Goal: Task Accomplishment & Management: Use online tool/utility

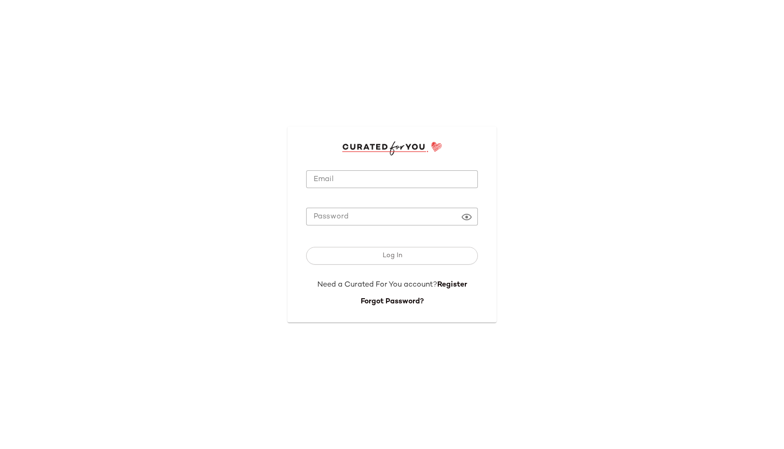
click at [365, 175] on input "Email" at bounding box center [392, 179] width 172 height 18
type input "**********"
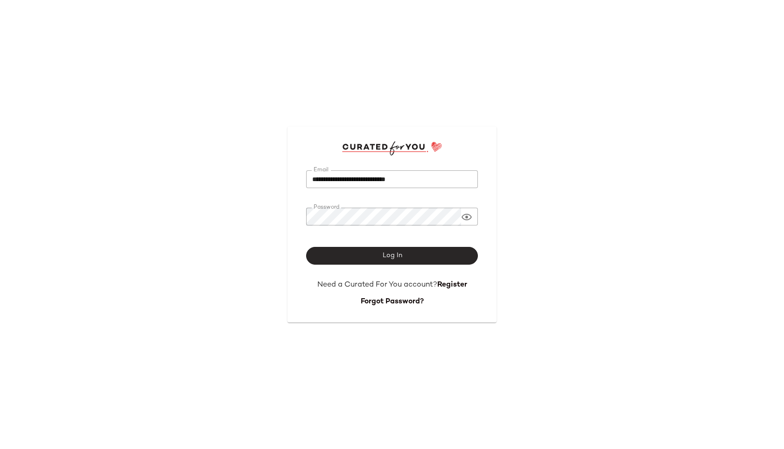
click at [385, 258] on span "Log In" at bounding box center [392, 255] width 20 height 7
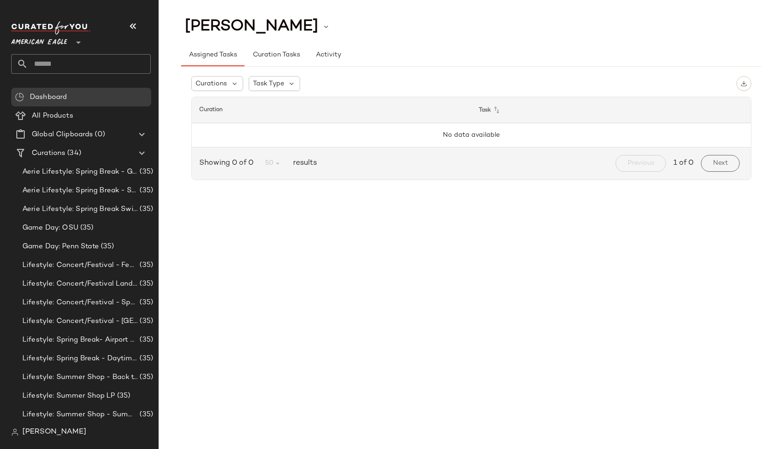
click at [59, 38] on span "American Eagle" at bounding box center [39, 40] width 56 height 17
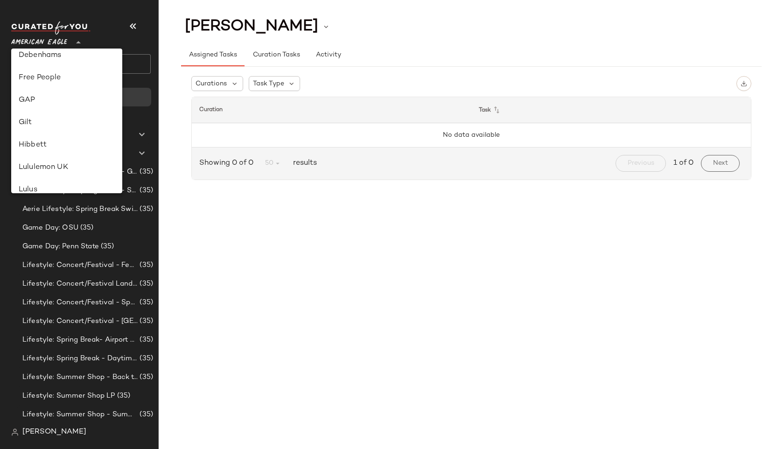
scroll to position [257, 0]
click at [44, 100] on div "Lulus" at bounding box center [67, 97] width 96 height 11
type input "**"
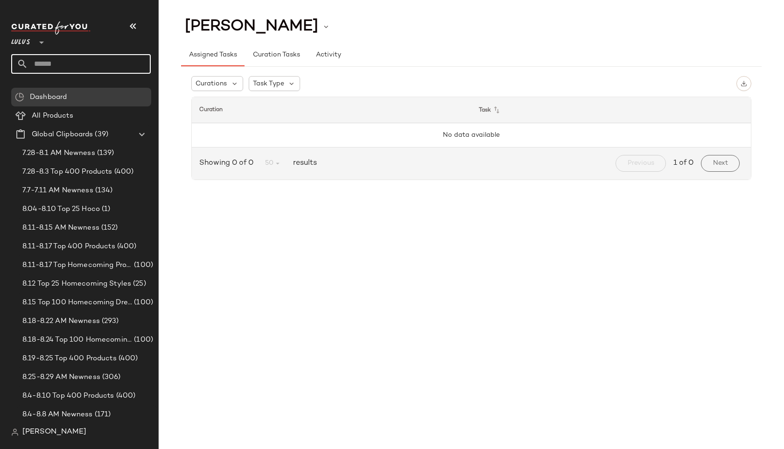
click at [56, 70] on input "text" at bounding box center [89, 64] width 123 height 20
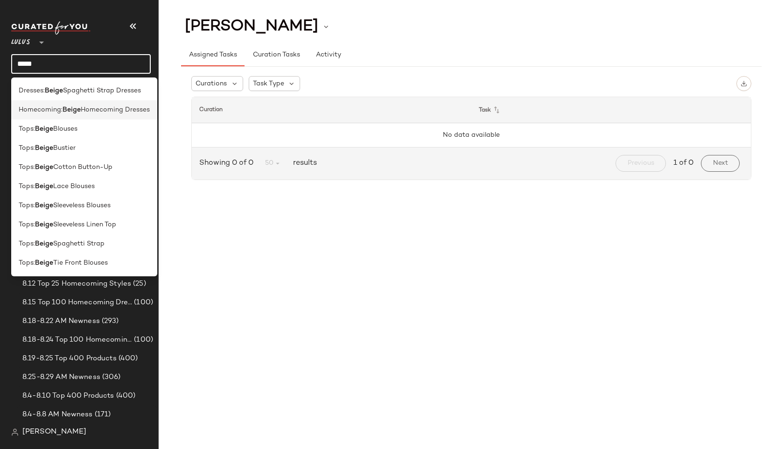
type input "*****"
click at [35, 114] on span "Homecoming:" at bounding box center [41, 110] width 44 height 10
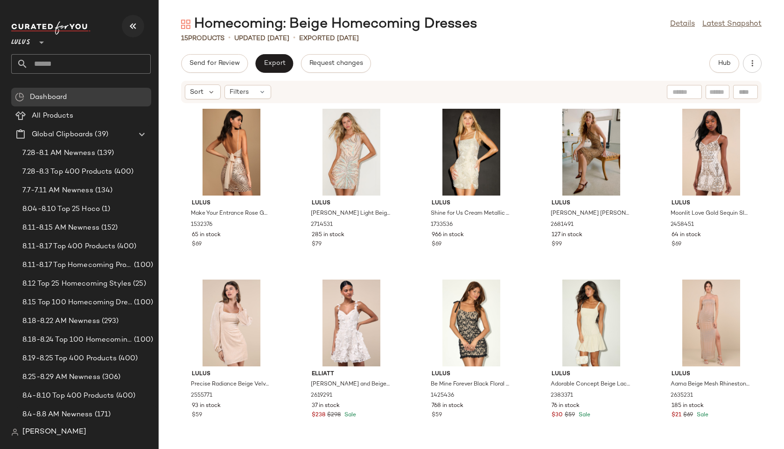
click at [131, 26] on icon "button" at bounding box center [132, 26] width 11 height 11
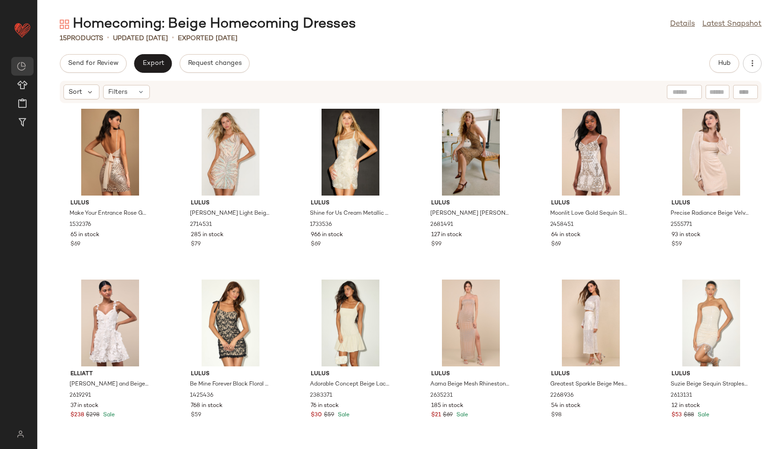
click at [731, 53] on div "Homecoming: Beige Homecoming Dresses Details Latest Snapshot 15 Products • upda…" at bounding box center [410, 232] width 746 height 434
click at [725, 63] on span "Hub" at bounding box center [724, 63] width 13 height 7
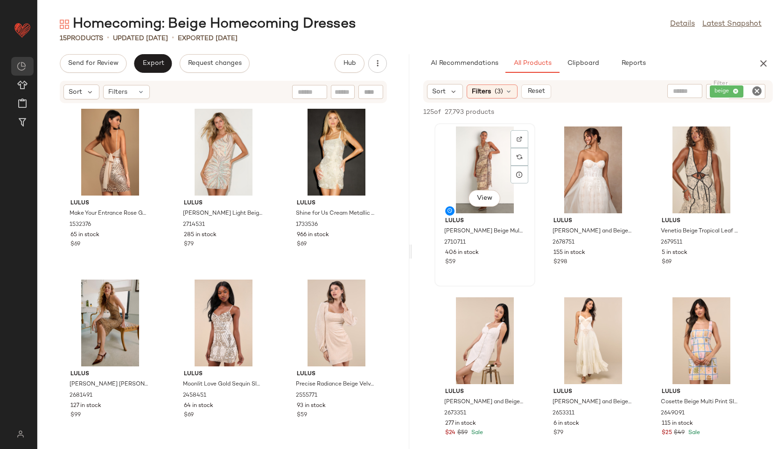
click at [491, 208] on div "View" at bounding box center [484, 199] width 32 height 19
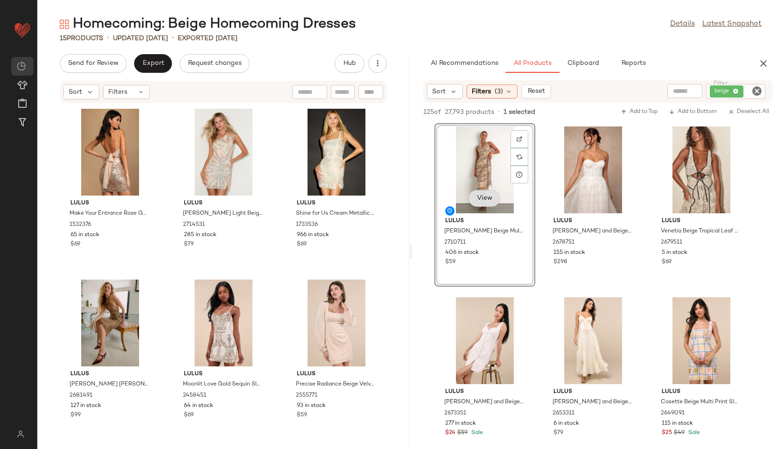
click at [482, 197] on span "View" at bounding box center [484, 198] width 16 height 7
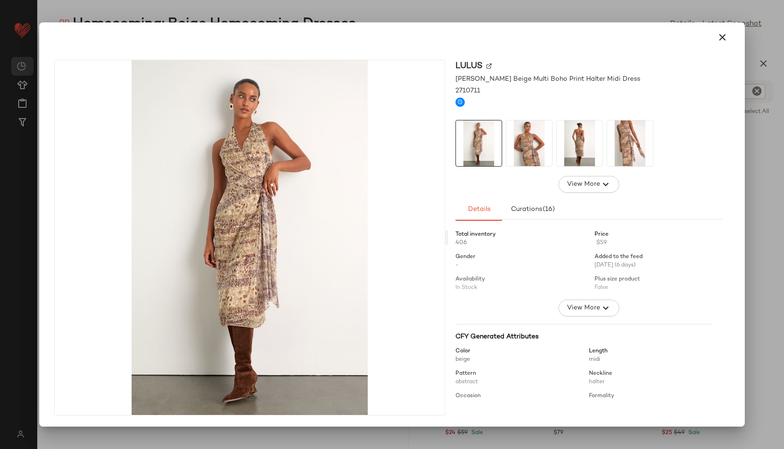
click at [526, 129] on img at bounding box center [529, 143] width 46 height 46
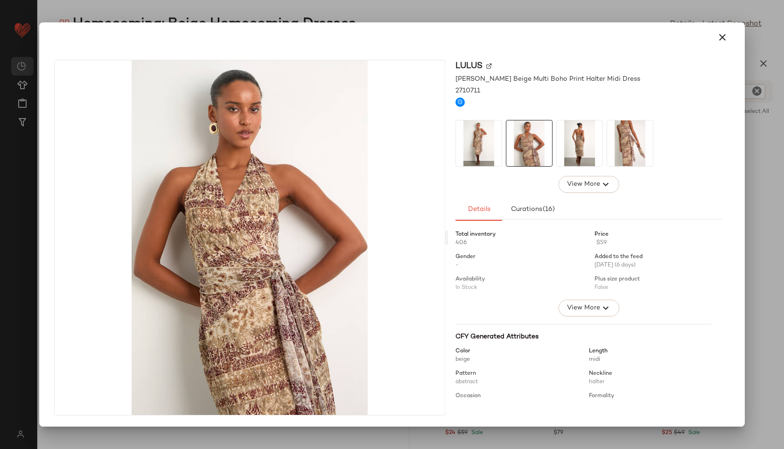
click at [566, 136] on img at bounding box center [580, 143] width 46 height 46
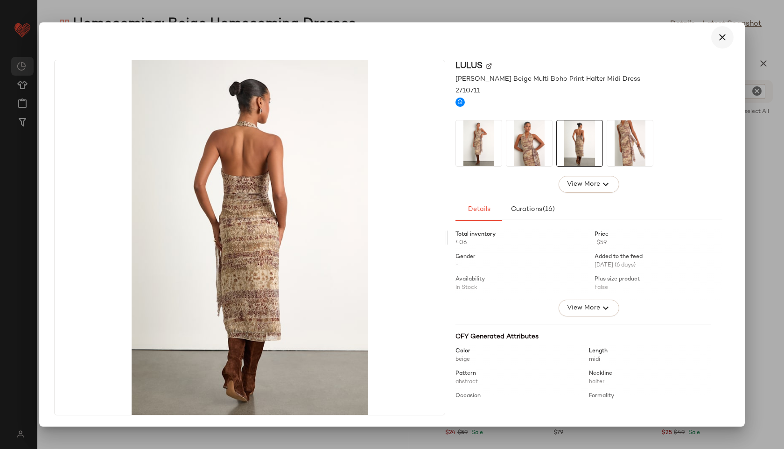
click at [719, 42] on icon "button" at bounding box center [722, 37] width 11 height 11
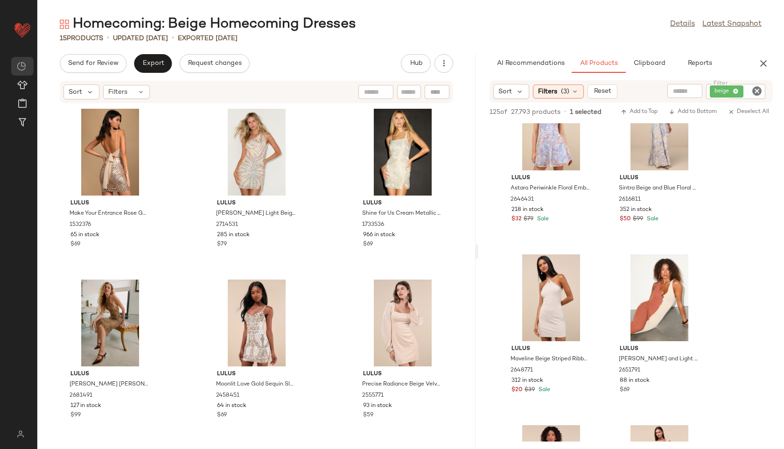
scroll to position [726, 0]
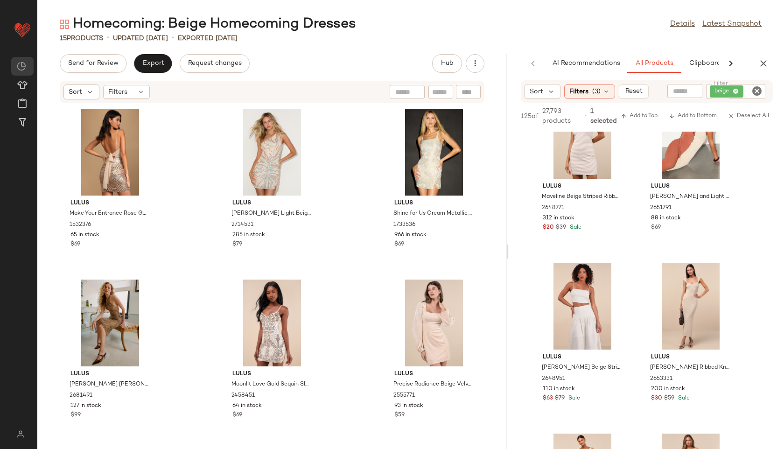
drag, startPoint x: 410, startPoint y: 252, endPoint x: 642, endPoint y: 260, distance: 232.5
click at [642, 260] on div "Homecoming: Beige Homecoming Dresses Details Latest Snapshot 15 Products • upda…" at bounding box center [410, 232] width 746 height 434
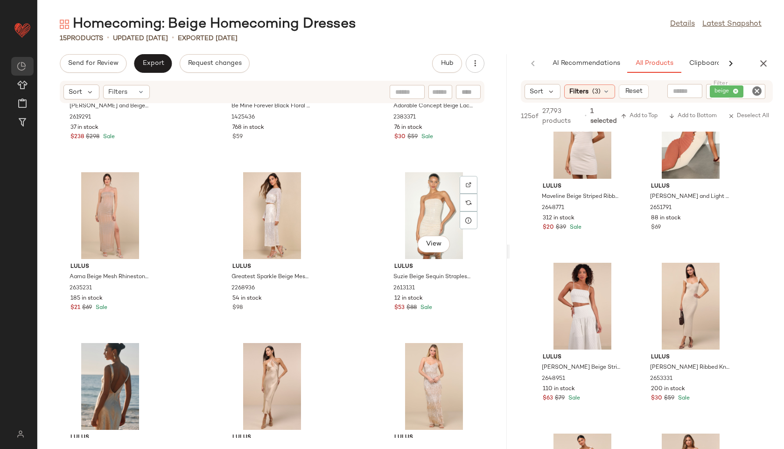
scroll to position [457, 0]
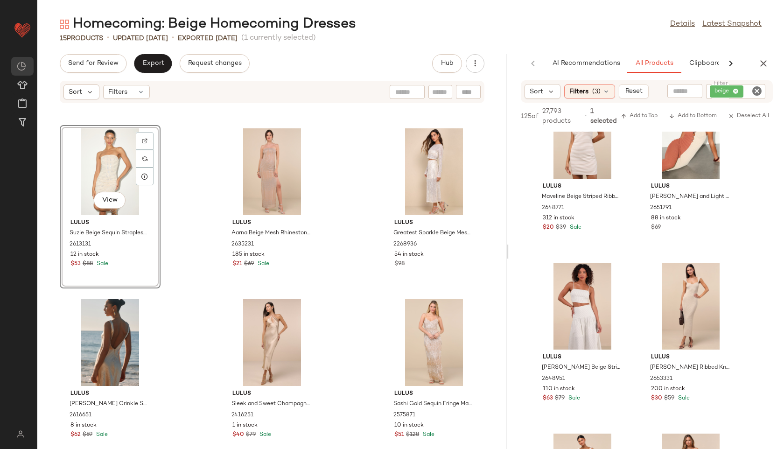
scroll to position [522, 0]
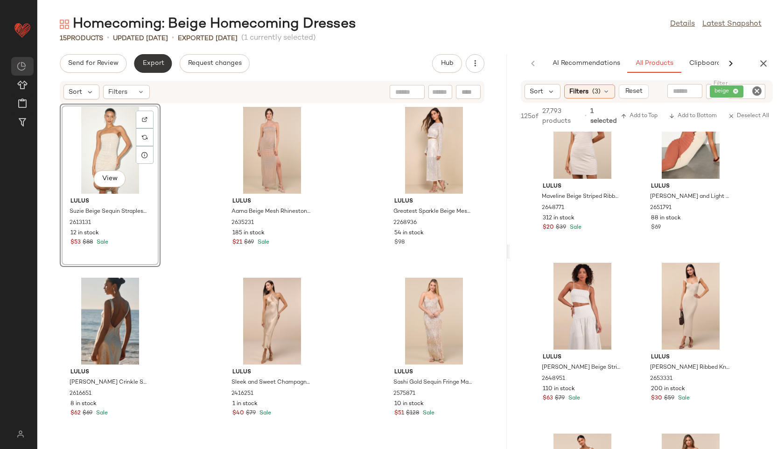
click at [152, 67] on span "Export" at bounding box center [153, 63] width 22 height 7
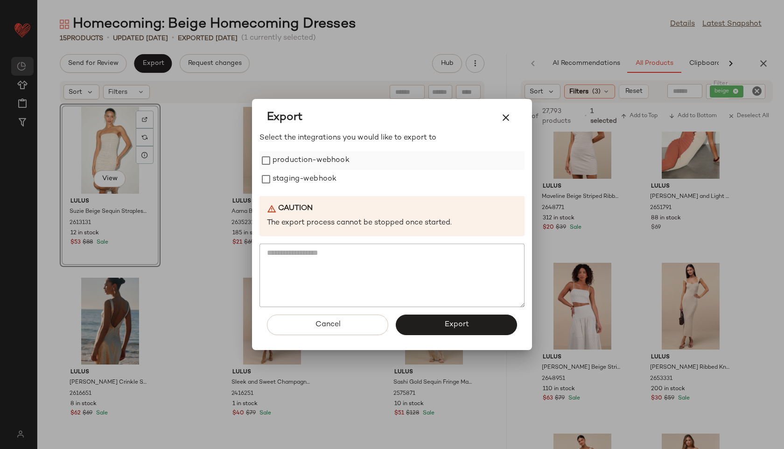
click at [303, 164] on label "production-webhook" at bounding box center [310, 160] width 77 height 19
click at [303, 174] on label "staging-webhook" at bounding box center [304, 179] width 64 height 19
click at [426, 337] on div "Cancel Export" at bounding box center [391, 328] width 265 height 43
click at [421, 325] on button "Export" at bounding box center [456, 324] width 121 height 21
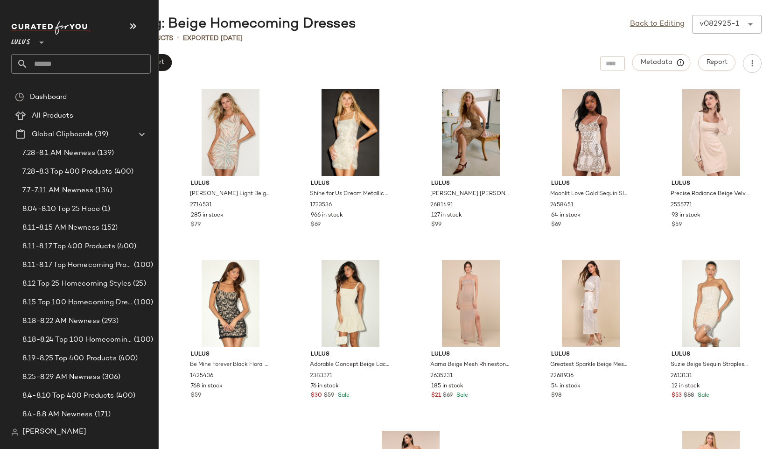
click at [16, 68] on div at bounding box center [80, 64] width 139 height 20
click at [43, 60] on input "text" at bounding box center [89, 64] width 123 height 20
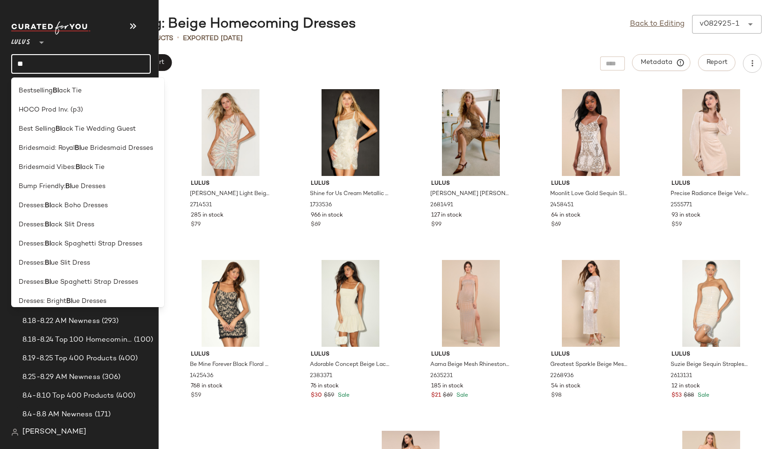
type input "**********"
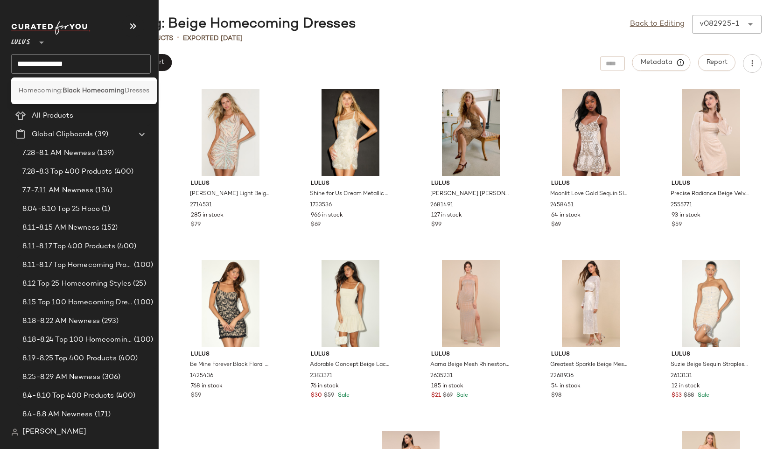
click at [38, 93] on span "Homecoming:" at bounding box center [41, 91] width 44 height 10
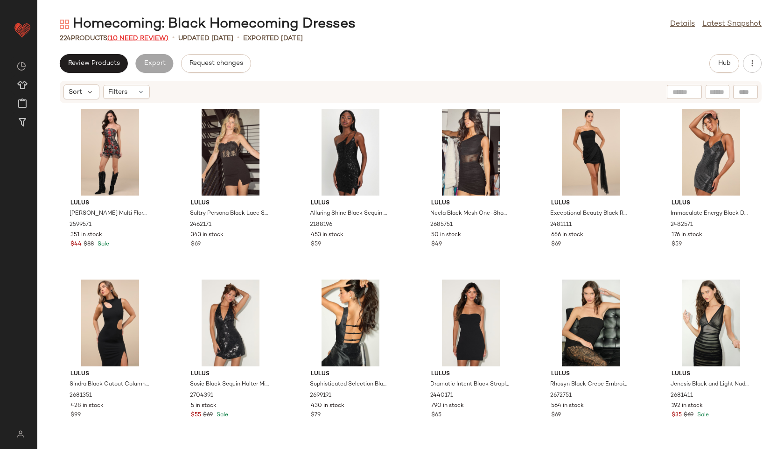
click at [160, 39] on span "(10 Need Review)" at bounding box center [137, 38] width 61 height 7
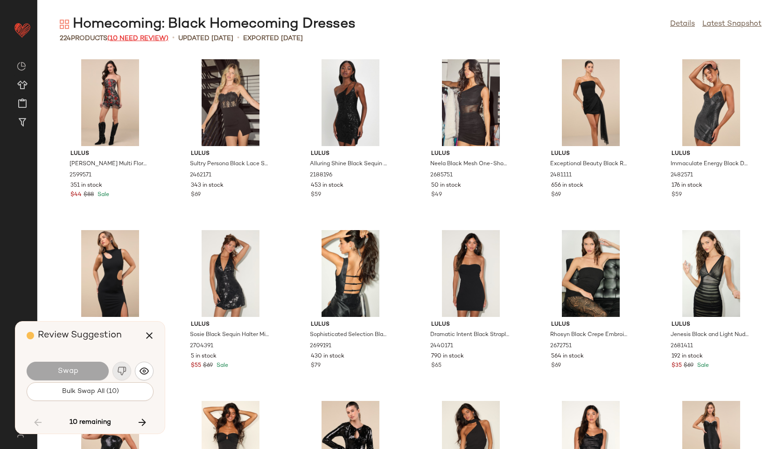
scroll to position [2732, 0]
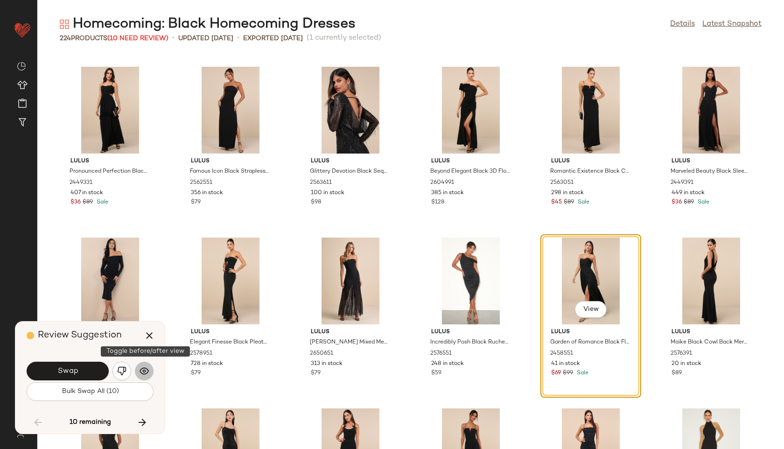
click at [139, 374] on button "button" at bounding box center [144, 371] width 19 height 19
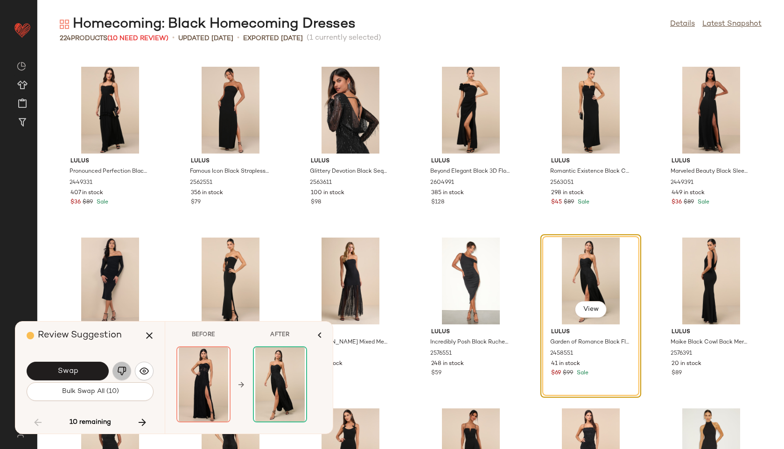
click at [118, 374] on img "button" at bounding box center [121, 370] width 9 height 9
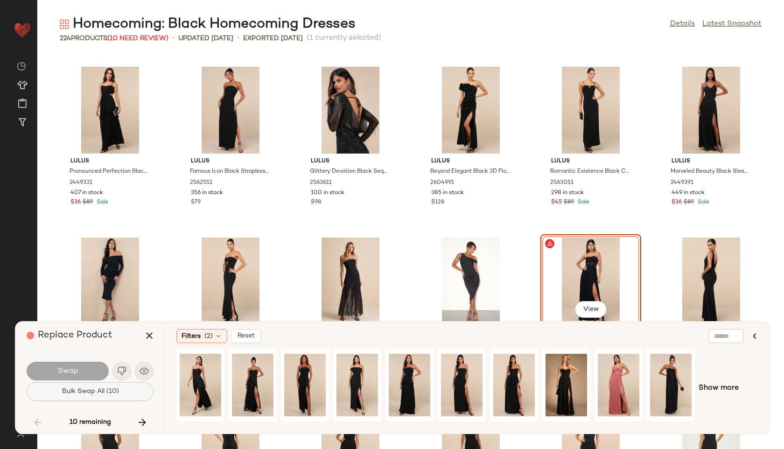
click at [102, 389] on span "Bulk Swap All (10)" at bounding box center [89, 391] width 57 height 7
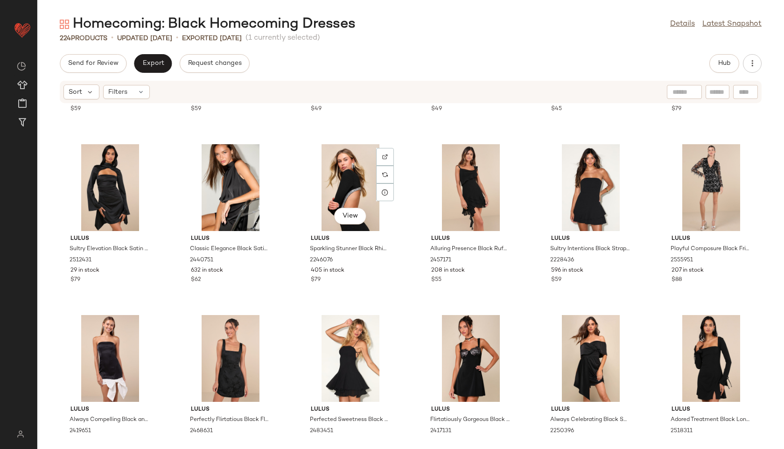
scroll to position [649, 0]
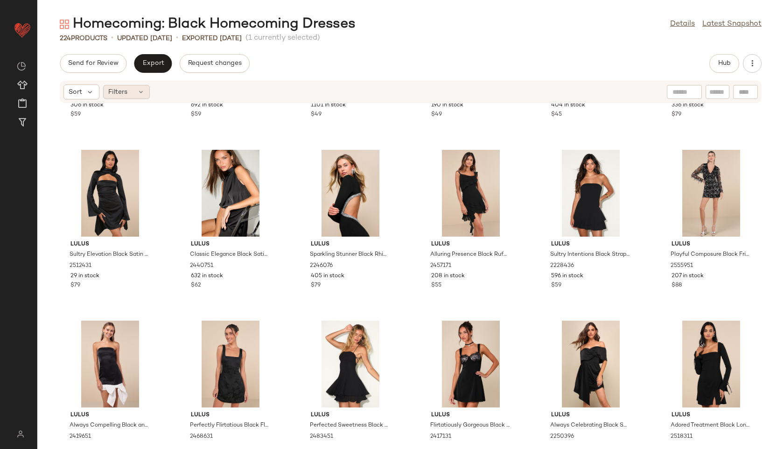
click at [132, 93] on div "Filters" at bounding box center [126, 92] width 47 height 14
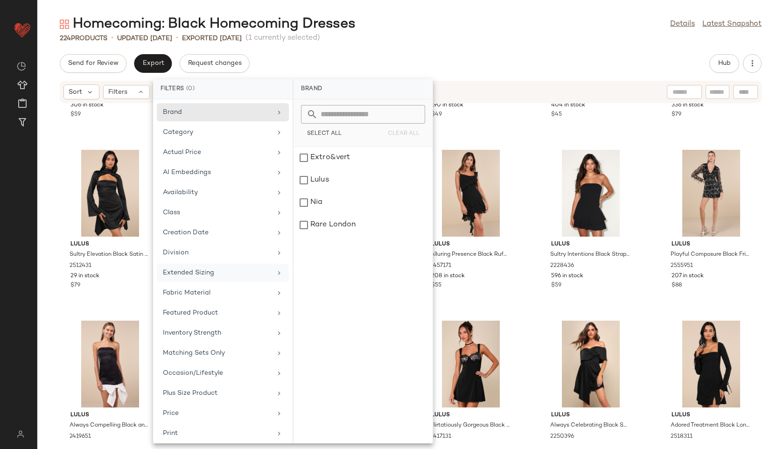
scroll to position [105, 0]
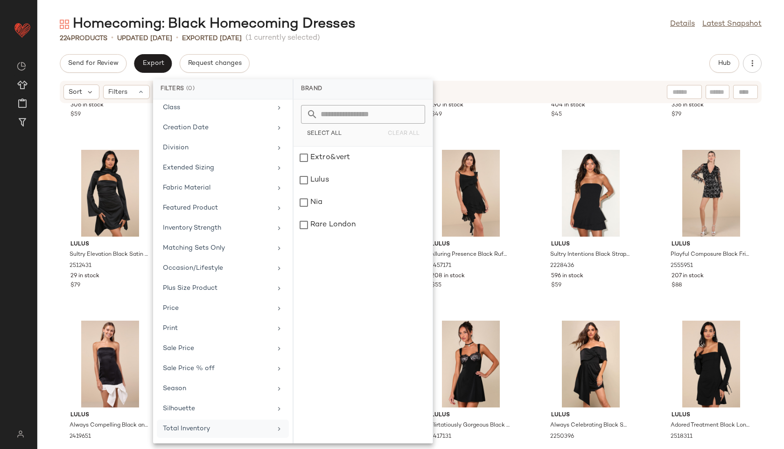
click at [189, 434] on div "Total Inventory" at bounding box center [223, 428] width 132 height 18
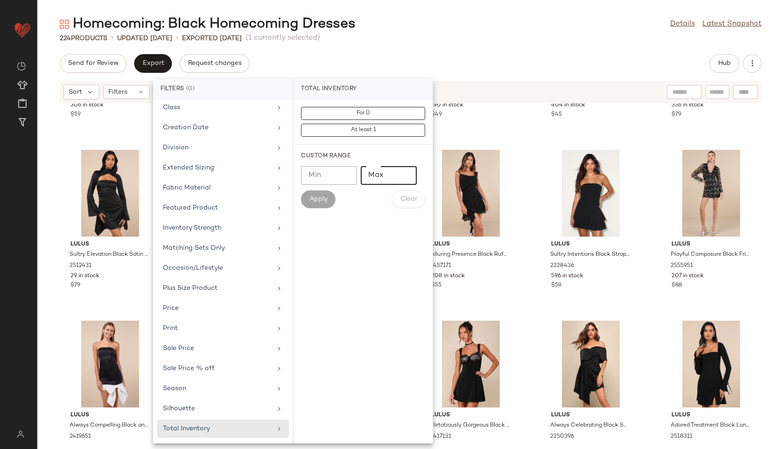
click at [371, 177] on input "Max" at bounding box center [389, 175] width 56 height 19
type input "**"
click at [320, 200] on span "Apply" at bounding box center [318, 198] width 19 height 7
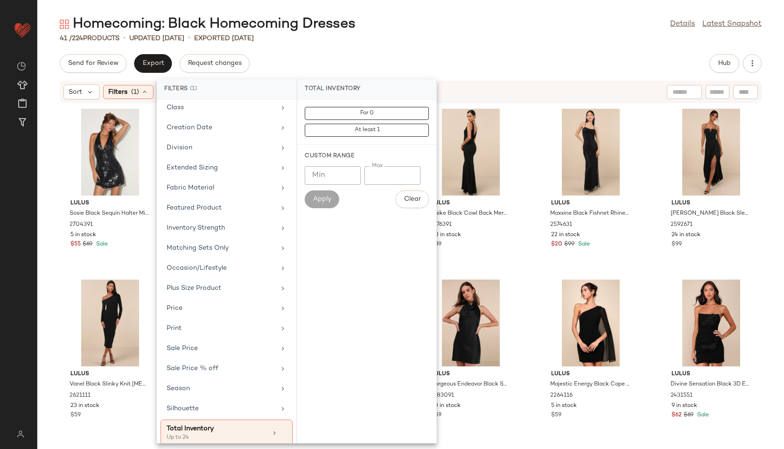
click at [305, 69] on div "Send for Review Export Request changes Hub" at bounding box center [411, 63] width 702 height 19
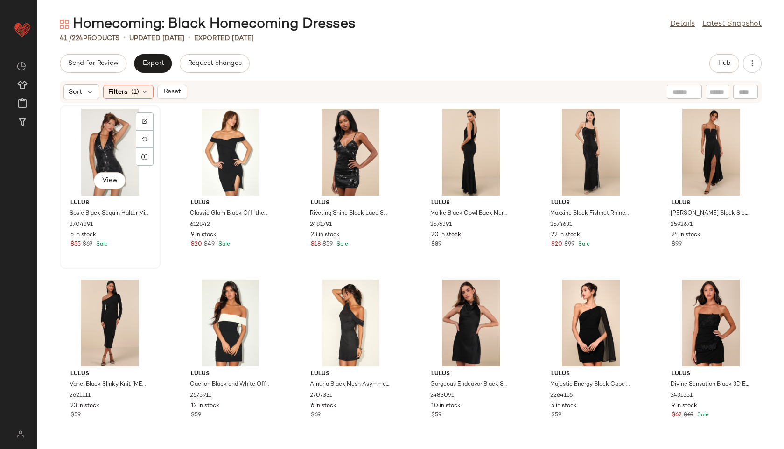
click at [98, 153] on div "View" at bounding box center [110, 152] width 94 height 87
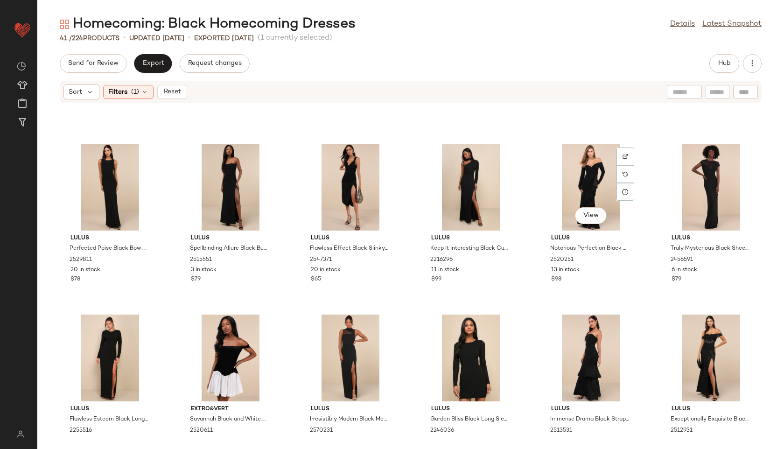
scroll to position [863, 0]
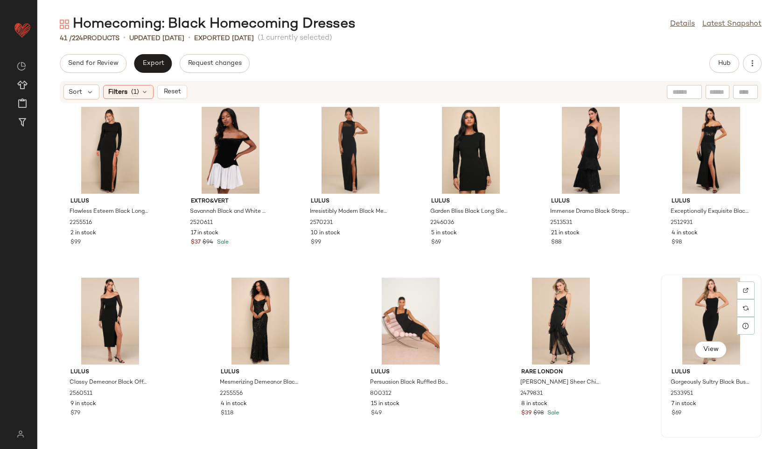
click at [696, 304] on div "View" at bounding box center [711, 321] width 94 height 87
click at [151, 64] on span "Export" at bounding box center [153, 63] width 22 height 7
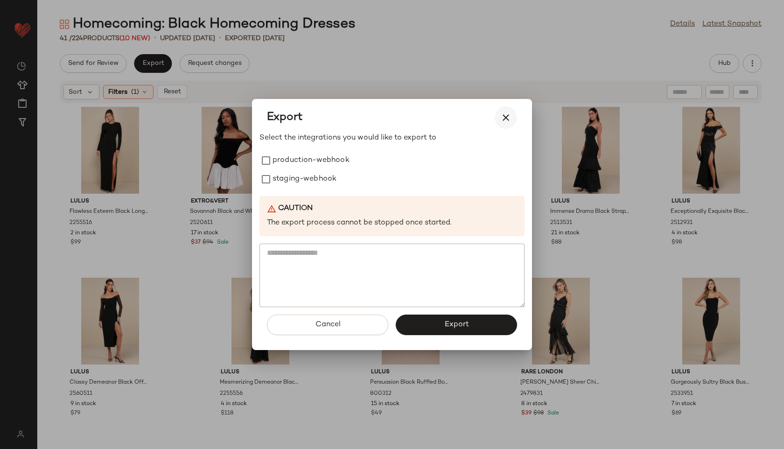
click at [507, 117] on icon "button" at bounding box center [505, 117] width 11 height 11
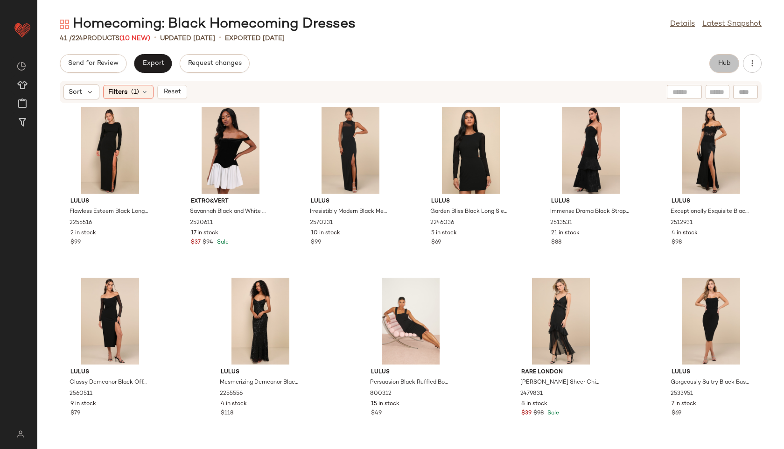
click at [727, 59] on button "Hub" at bounding box center [724, 63] width 30 height 19
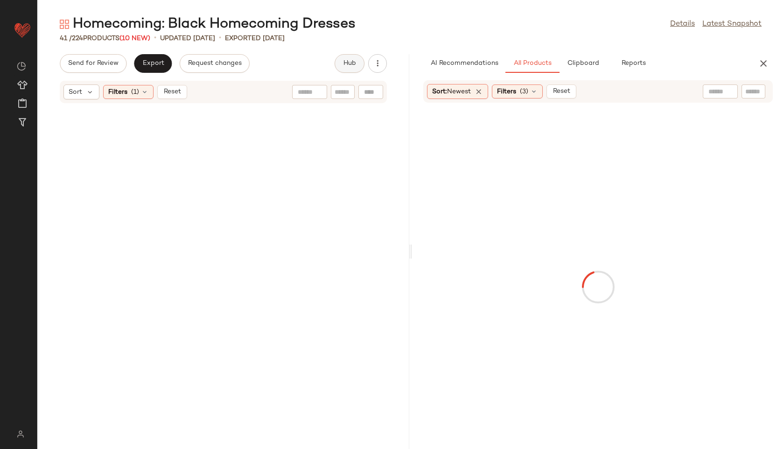
scroll to position [2058, 0]
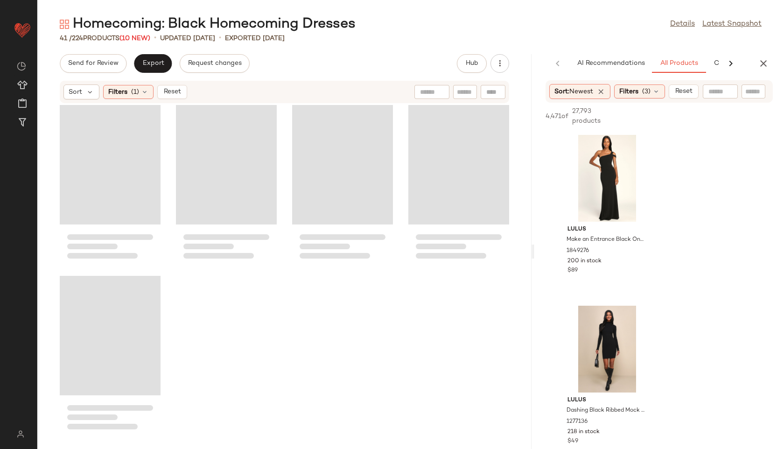
drag, startPoint x: 411, startPoint y: 252, endPoint x: 620, endPoint y: 250, distance: 209.9
click at [620, 250] on div "Homecoming: Black Homecoming Dresses Details Latest Snapshot 41 / 224 Products …" at bounding box center [410, 232] width 746 height 434
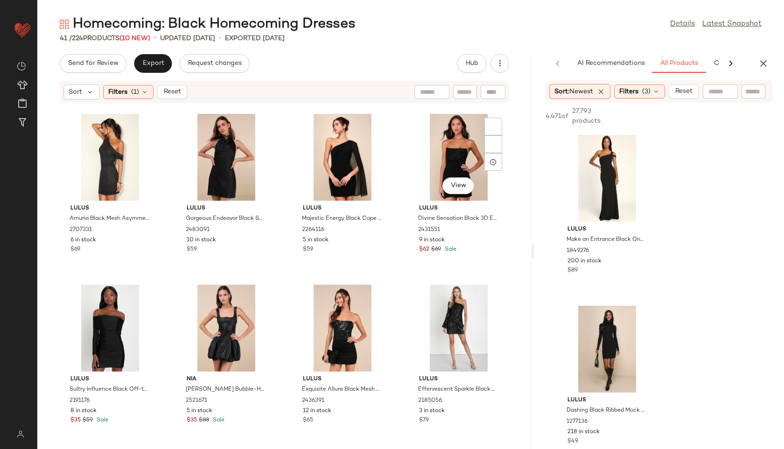
scroll to position [0, 0]
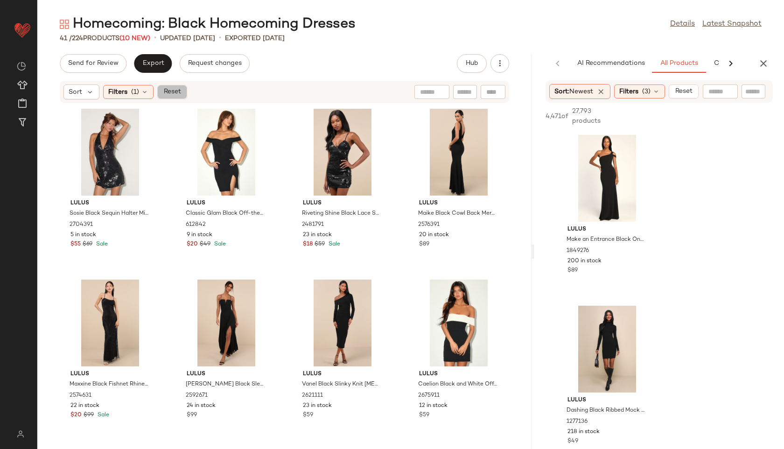
click at [176, 90] on span "Reset" at bounding box center [172, 91] width 18 height 7
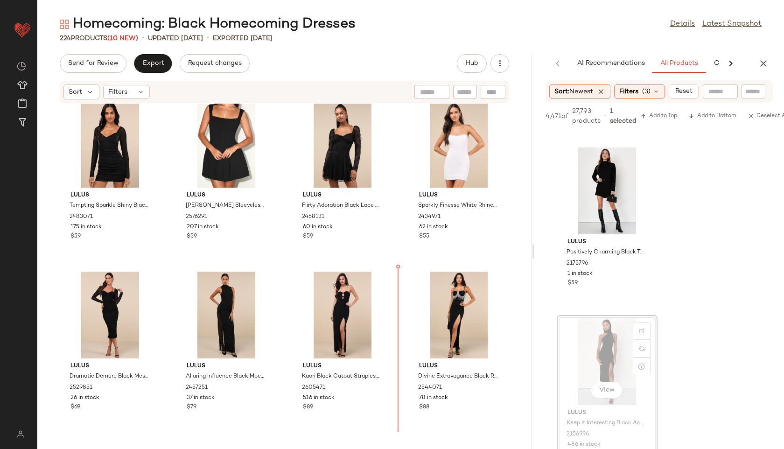
scroll to position [3604, 0]
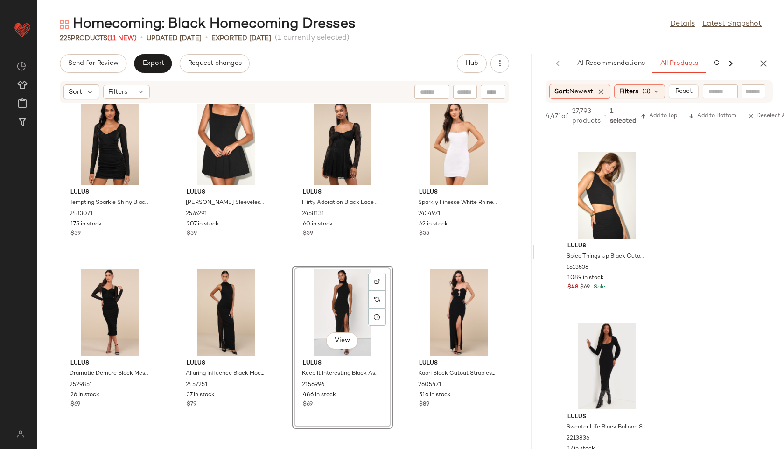
scroll to position [1349, 0]
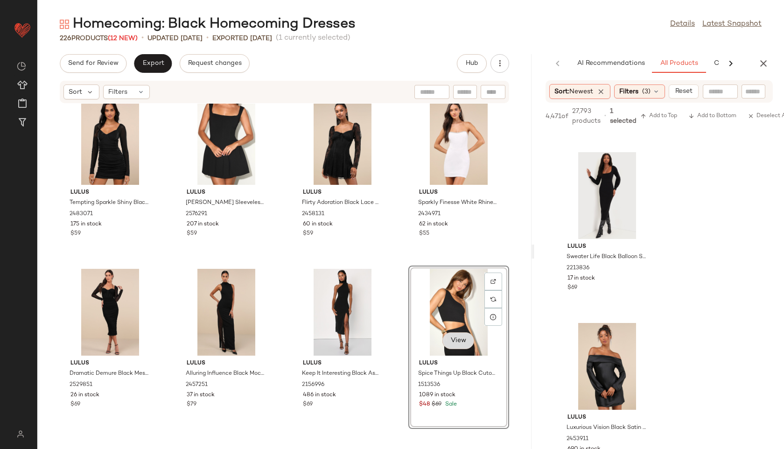
click at [452, 335] on button "View" at bounding box center [458, 340] width 32 height 17
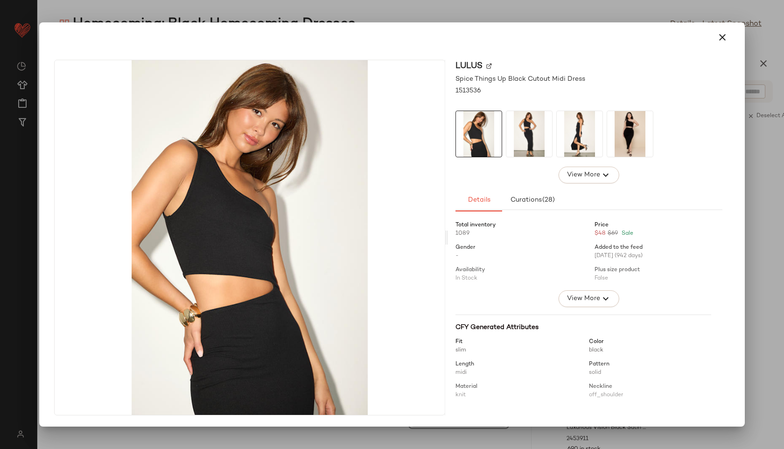
click at [620, 139] on img at bounding box center [630, 134] width 46 height 46
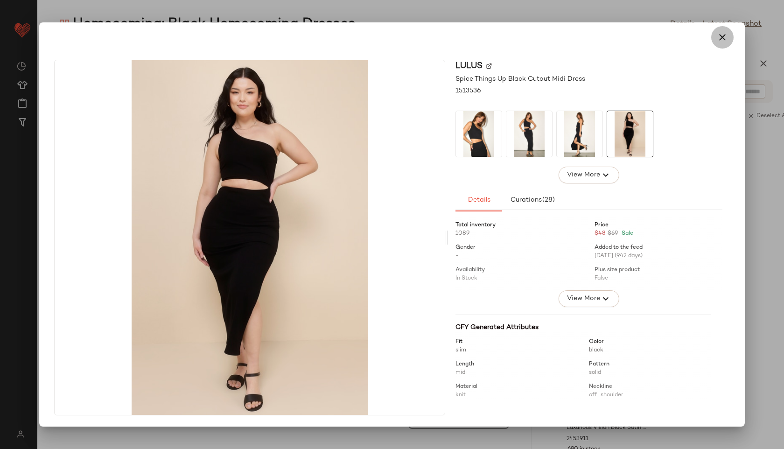
click at [722, 37] on icon "button" at bounding box center [722, 37] width 11 height 11
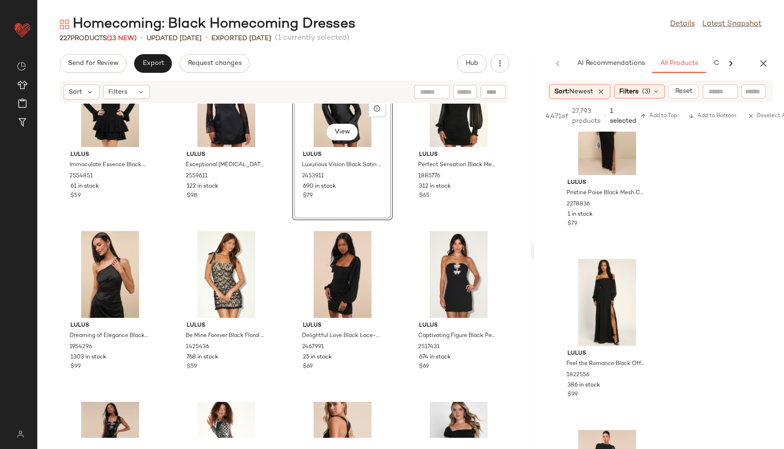
scroll to position [1926, 0]
click at [151, 64] on span "Export" at bounding box center [153, 63] width 22 height 7
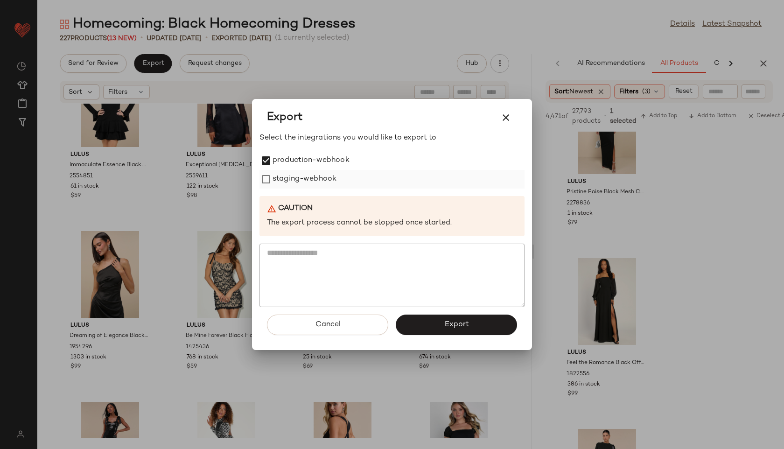
click at [275, 178] on label "staging-webhook" at bounding box center [304, 179] width 64 height 19
click at [429, 327] on button "Export" at bounding box center [456, 324] width 121 height 21
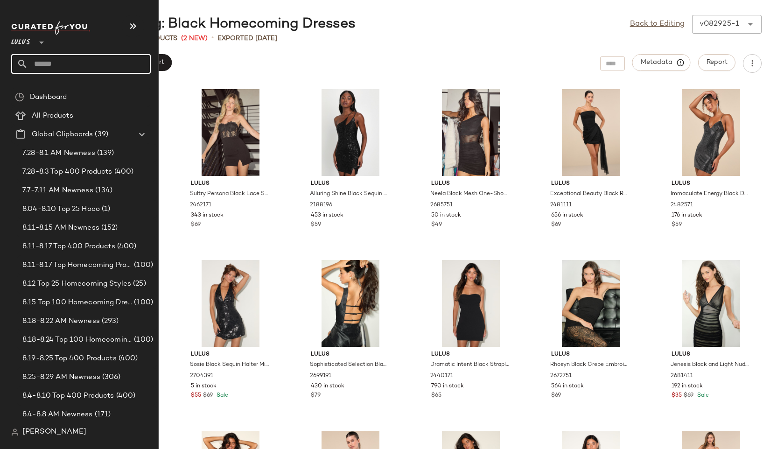
click at [47, 66] on input "text" at bounding box center [89, 64] width 123 height 20
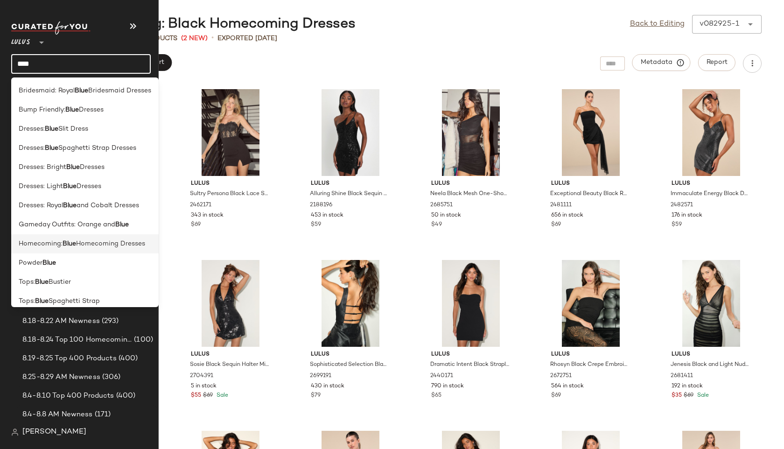
type input "****"
click at [75, 244] on b "Blue" at bounding box center [70, 244] width 14 height 10
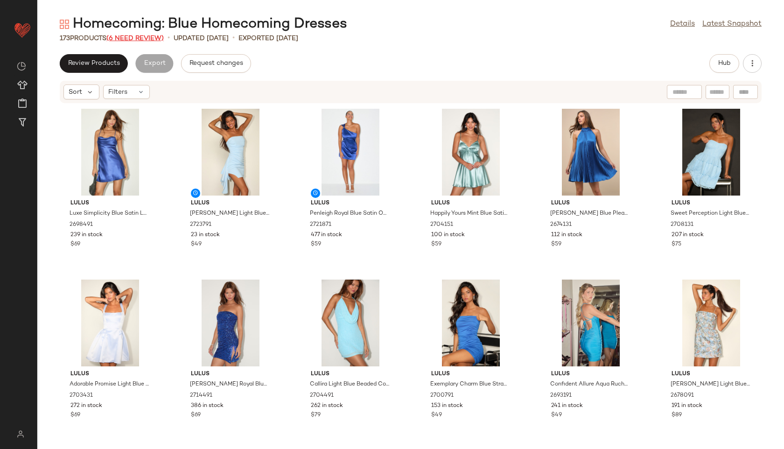
click at [140, 39] on span "(6 Need Review)" at bounding box center [134, 38] width 57 height 7
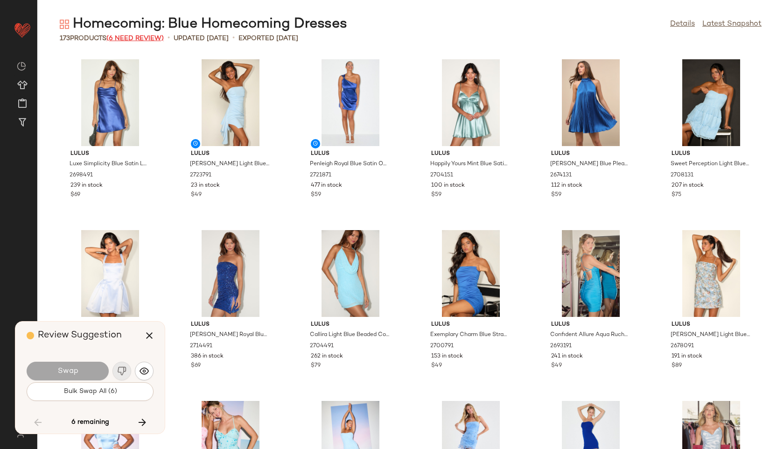
scroll to position [2049, 0]
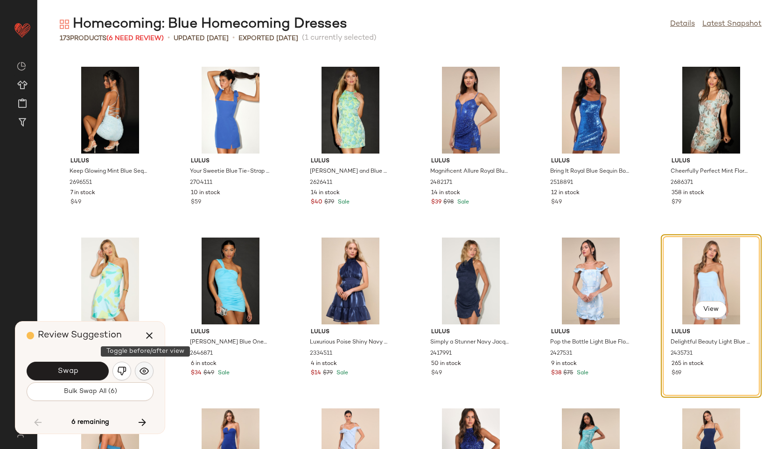
click at [145, 370] on img "button" at bounding box center [143, 370] width 9 height 9
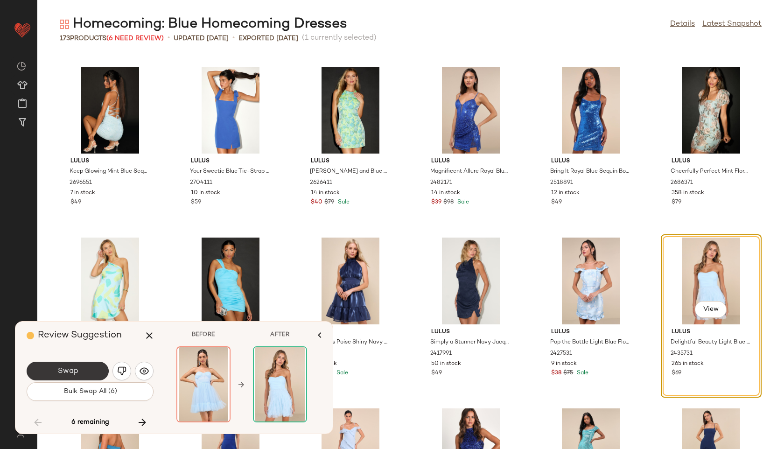
click at [91, 370] on button "Swap" at bounding box center [68, 371] width 82 height 19
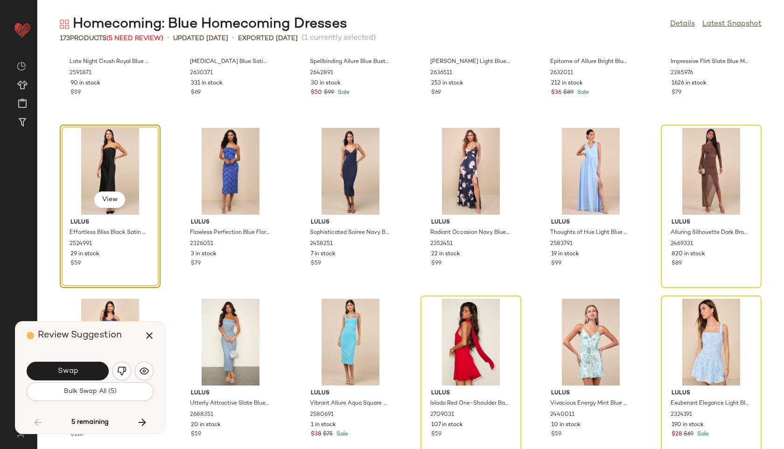
scroll to position [3703, 0]
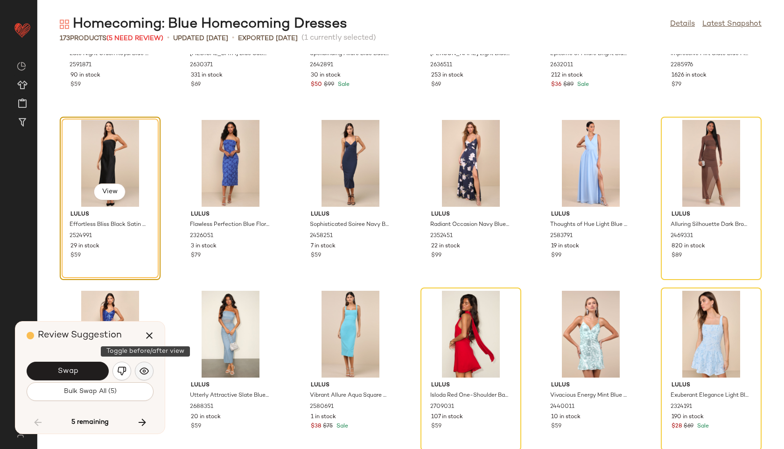
click at [143, 370] on img "button" at bounding box center [143, 370] width 9 height 9
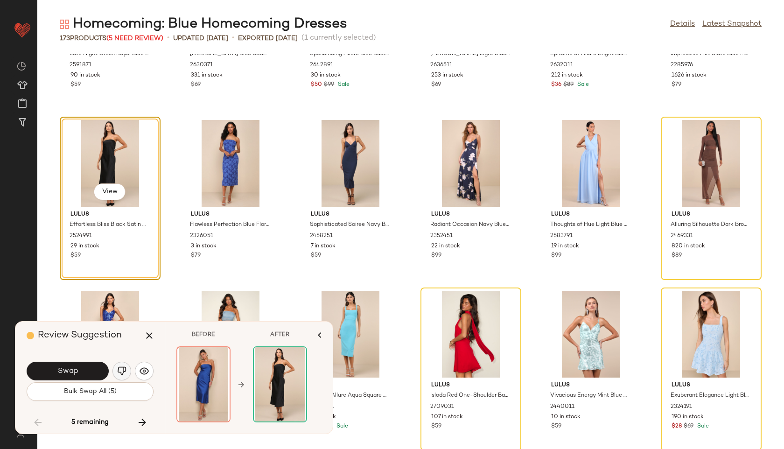
click at [123, 373] on img "button" at bounding box center [121, 370] width 9 height 9
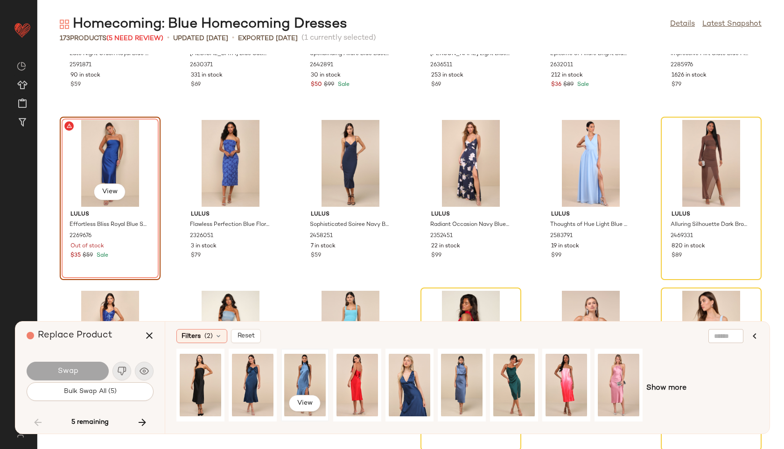
click at [300, 390] on div "View" at bounding box center [305, 385] width 42 height 66
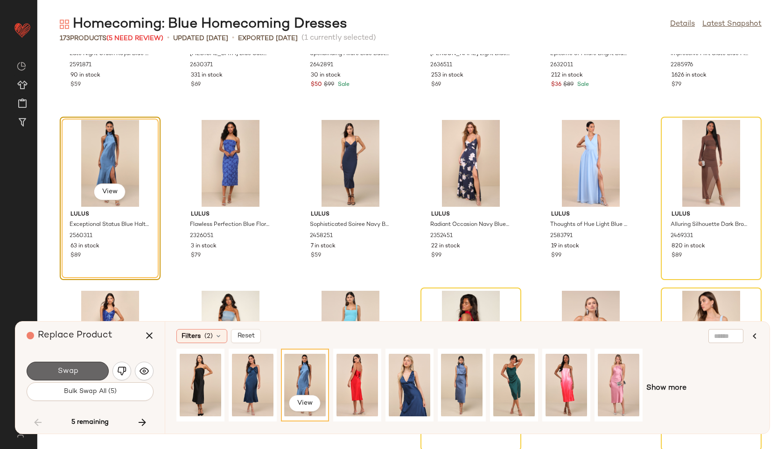
click at [81, 367] on button "Swap" at bounding box center [68, 371] width 82 height 19
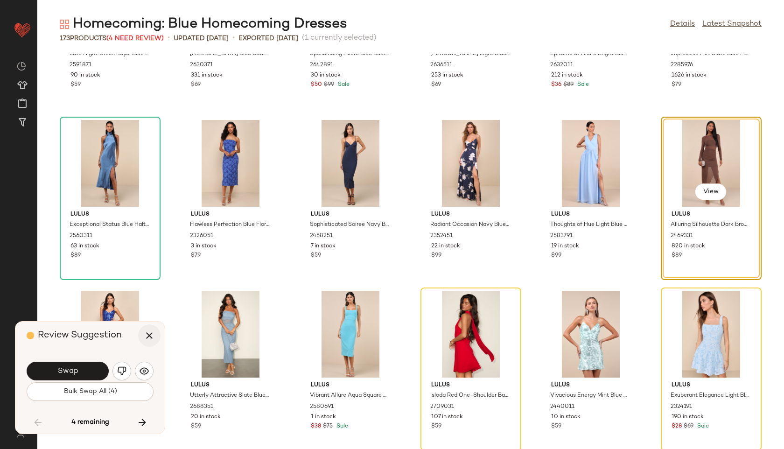
scroll to position [3586, 0]
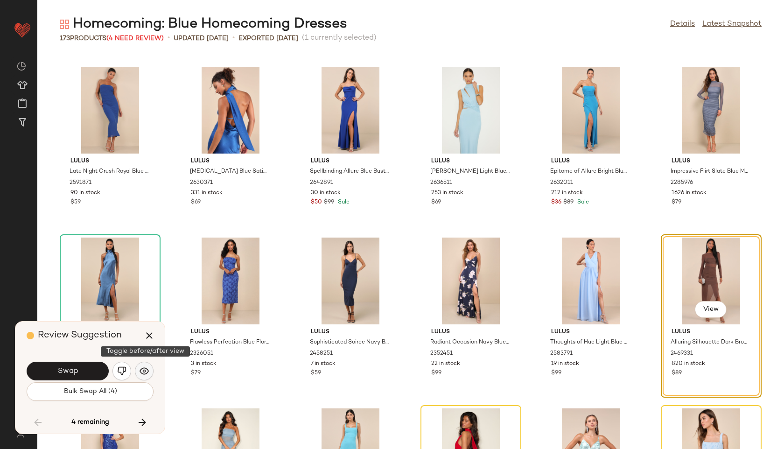
click at [142, 370] on img "button" at bounding box center [143, 370] width 9 height 9
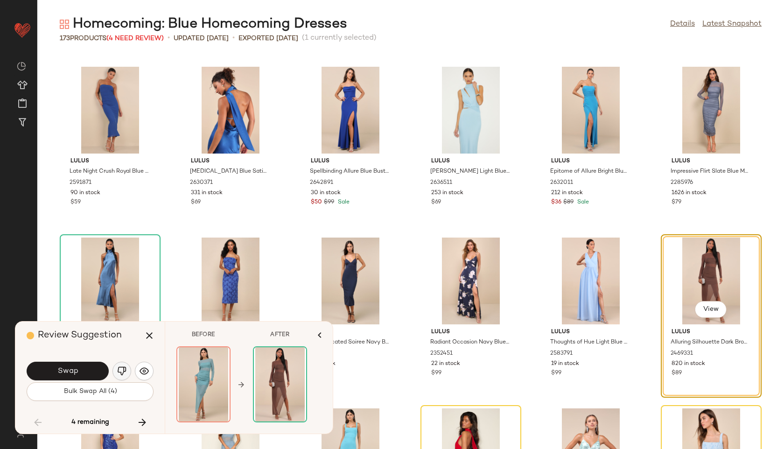
click at [119, 369] on img "button" at bounding box center [121, 370] width 9 height 9
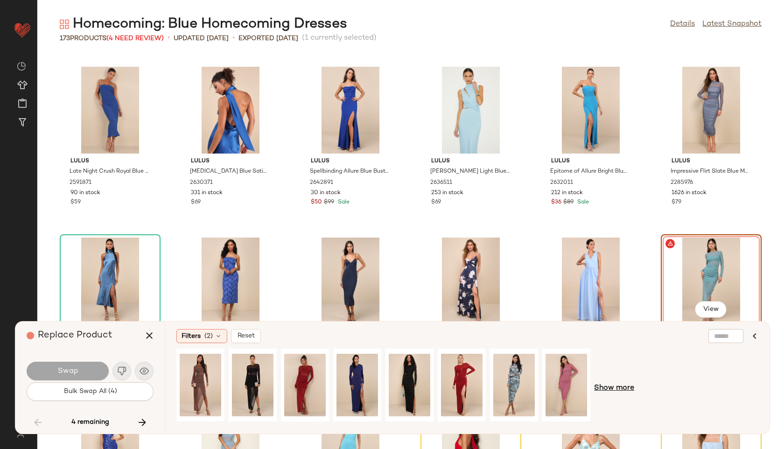
click at [614, 390] on span "Show more" at bounding box center [614, 388] width 40 height 11
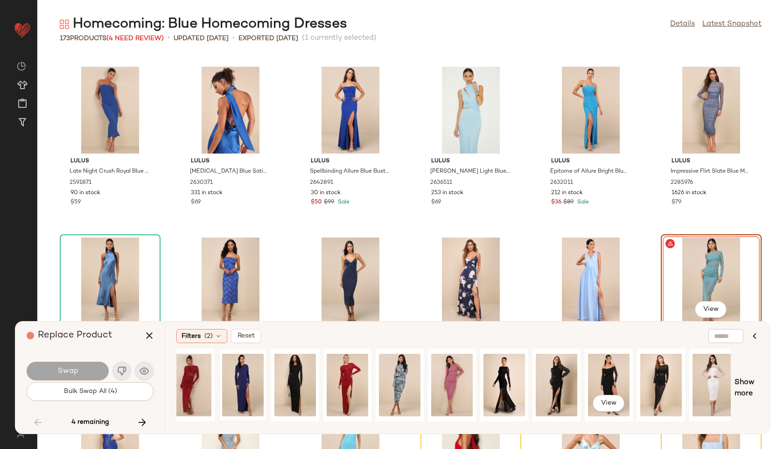
scroll to position [0, 0]
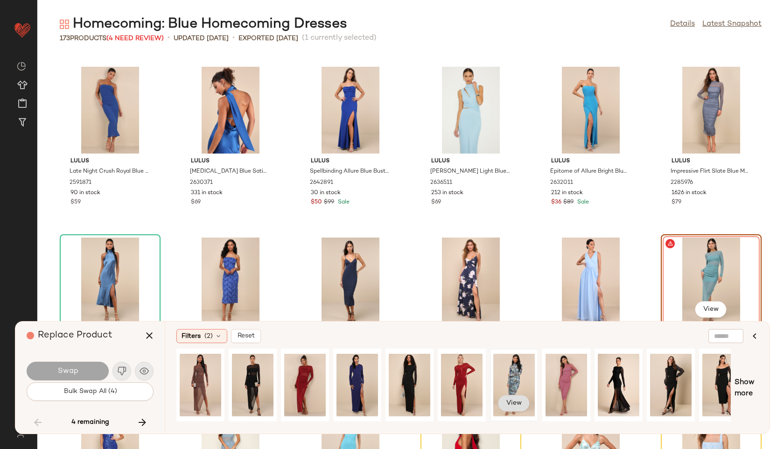
click at [513, 396] on button "View" at bounding box center [514, 403] width 32 height 17
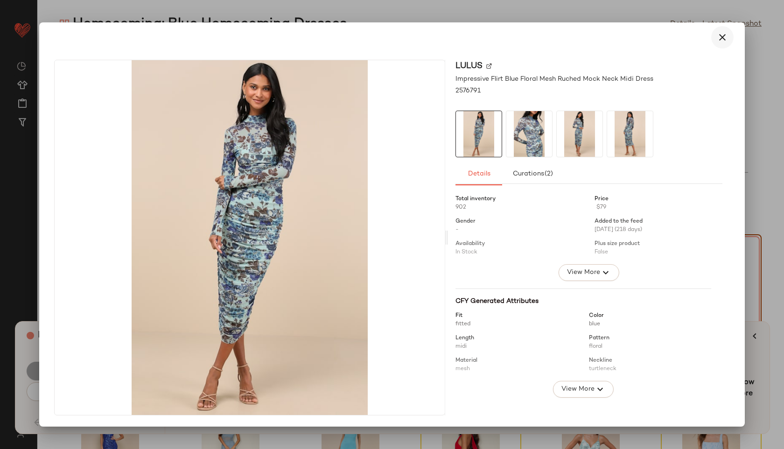
click at [719, 37] on icon "button" at bounding box center [722, 37] width 11 height 11
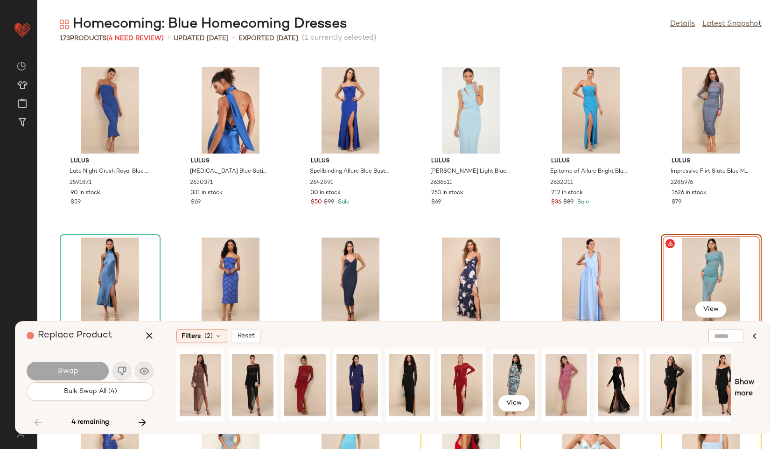
click at [509, 358] on div "View" at bounding box center [514, 385] width 42 height 66
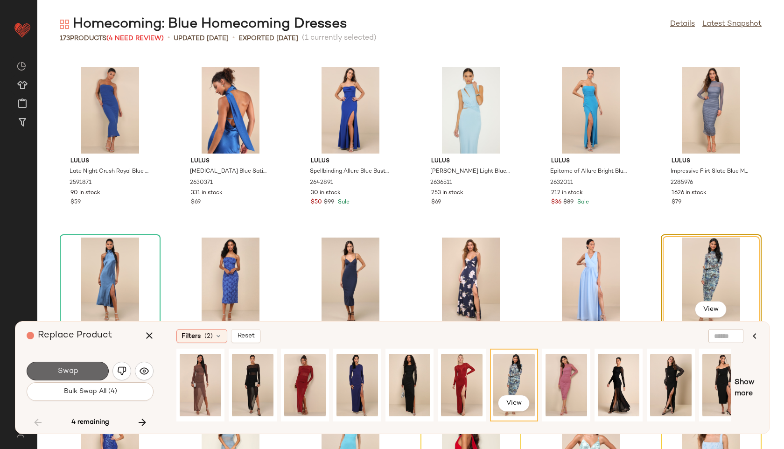
click at [70, 367] on span "Swap" at bounding box center [67, 371] width 21 height 9
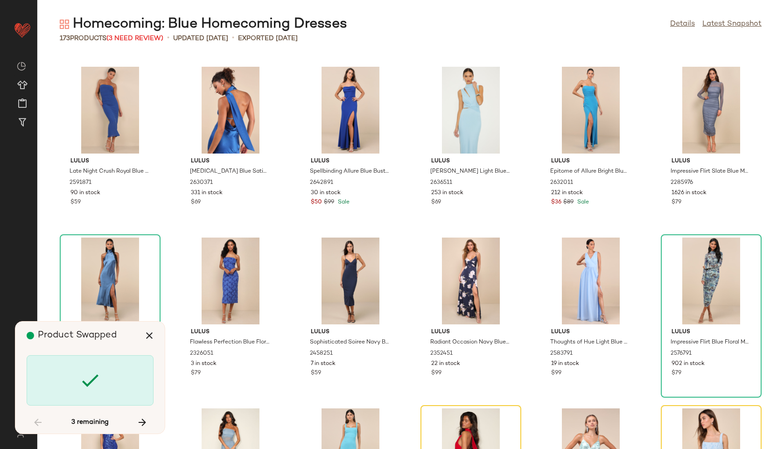
scroll to position [3757, 0]
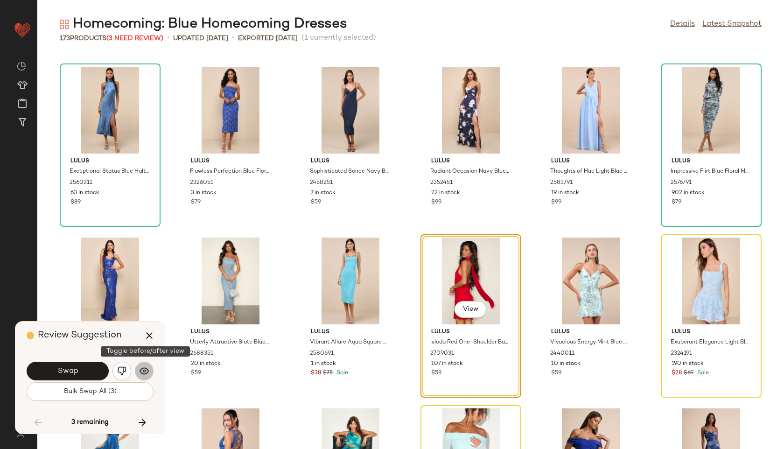
click at [139, 369] on button "button" at bounding box center [144, 371] width 19 height 19
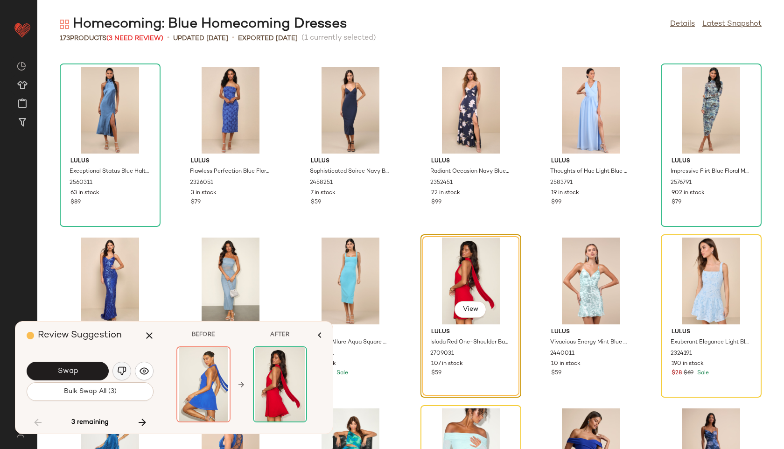
click at [116, 372] on button "button" at bounding box center [121, 371] width 19 height 19
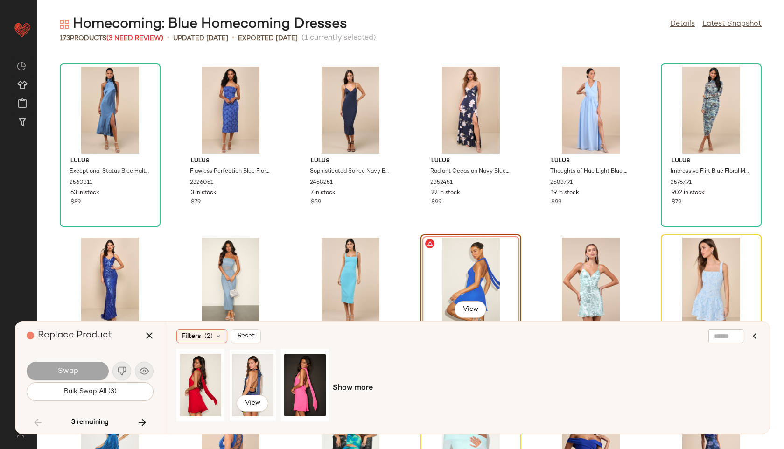
click at [265, 372] on div "View" at bounding box center [253, 385] width 42 height 66
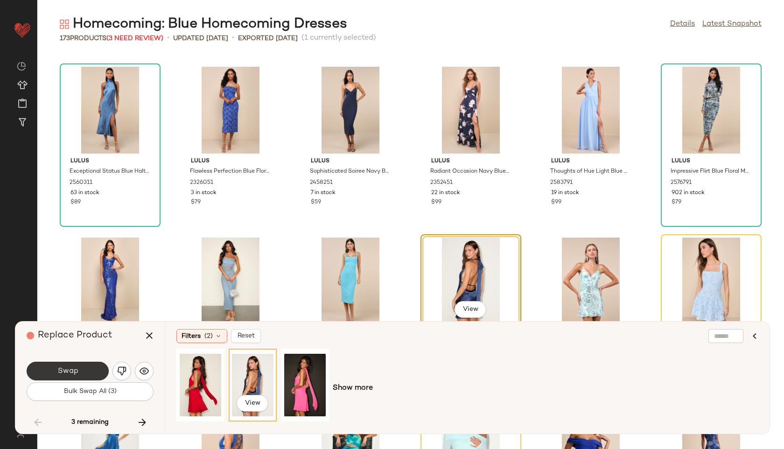
click at [105, 368] on button "Swap" at bounding box center [68, 371] width 82 height 19
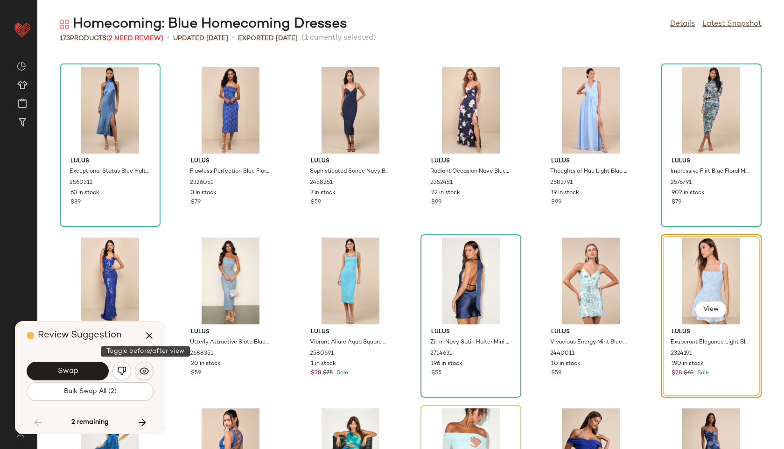
click at [142, 368] on img "button" at bounding box center [143, 370] width 9 height 9
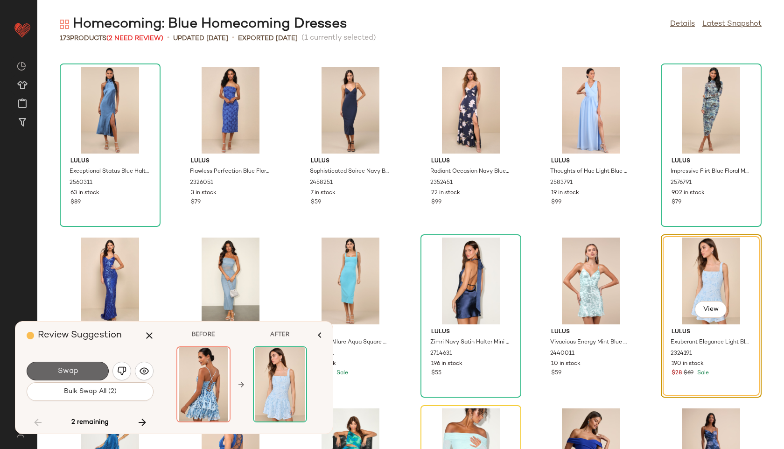
click at [86, 366] on button "Swap" at bounding box center [68, 371] width 82 height 19
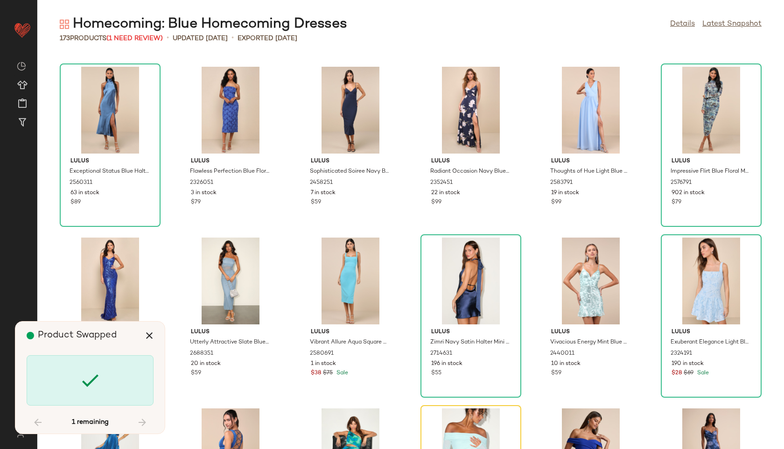
scroll to position [3927, 0]
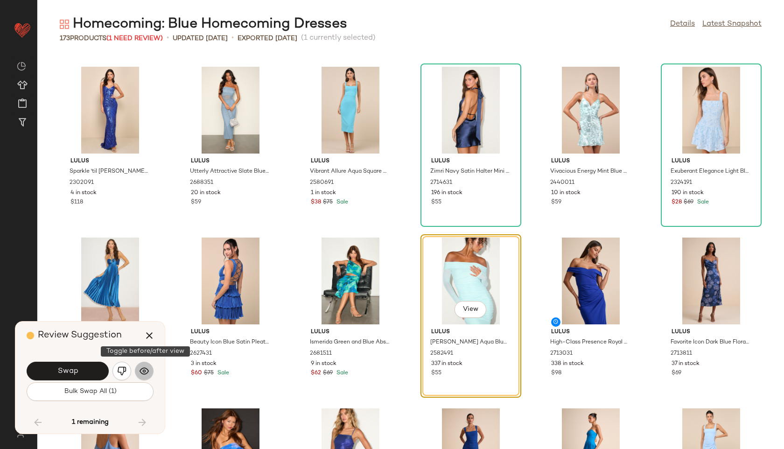
click at [143, 370] on img "button" at bounding box center [143, 370] width 9 height 9
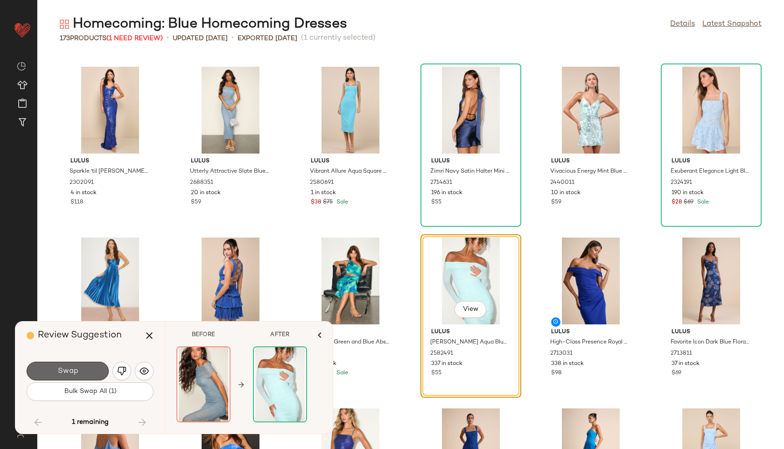
click at [96, 365] on button "Swap" at bounding box center [68, 371] width 82 height 19
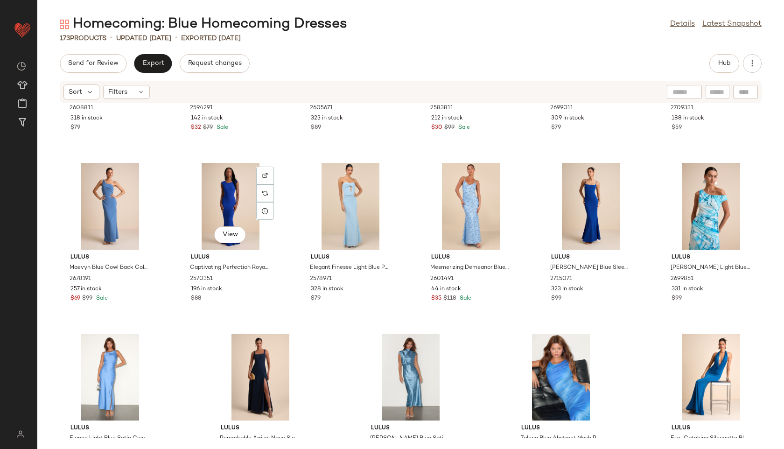
scroll to position [4620, 0]
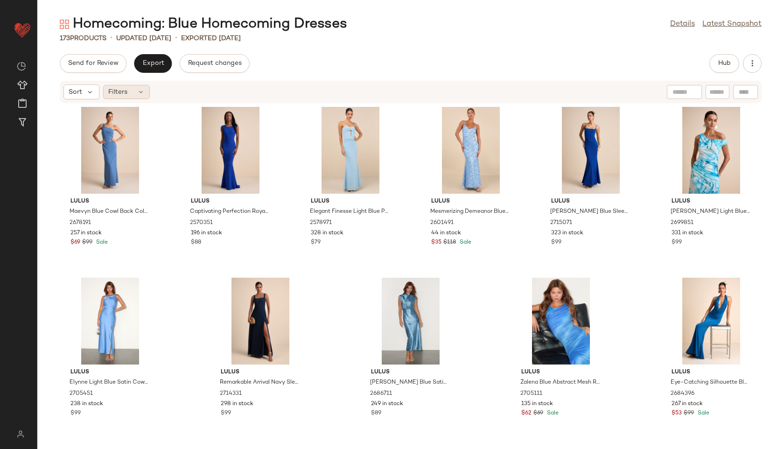
click at [131, 97] on div "Filters" at bounding box center [126, 92] width 47 height 14
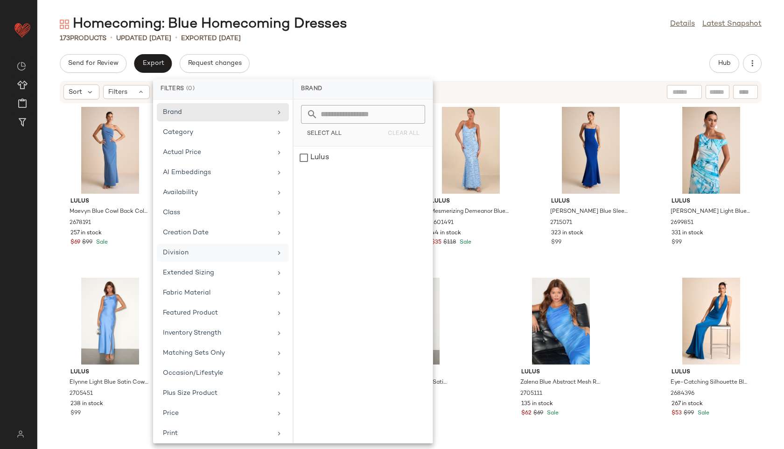
scroll to position [105, 0]
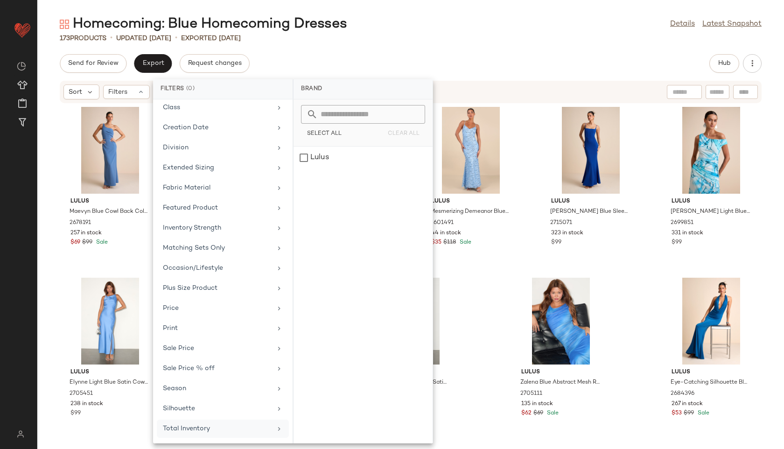
click at [200, 429] on div "Total Inventory" at bounding box center [217, 429] width 109 height 10
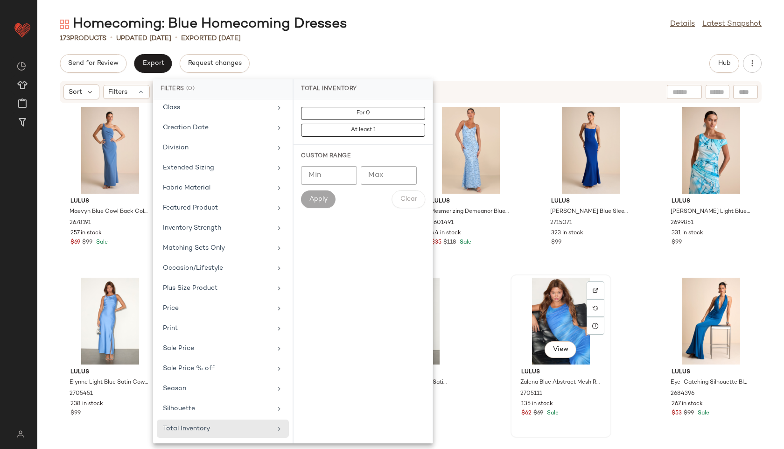
click at [560, 309] on div "View" at bounding box center [561, 321] width 94 height 87
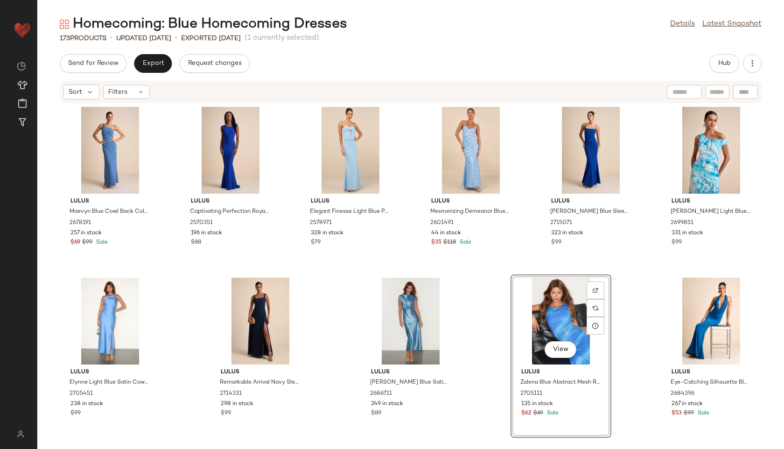
click at [551, 300] on div "View" at bounding box center [561, 321] width 94 height 87
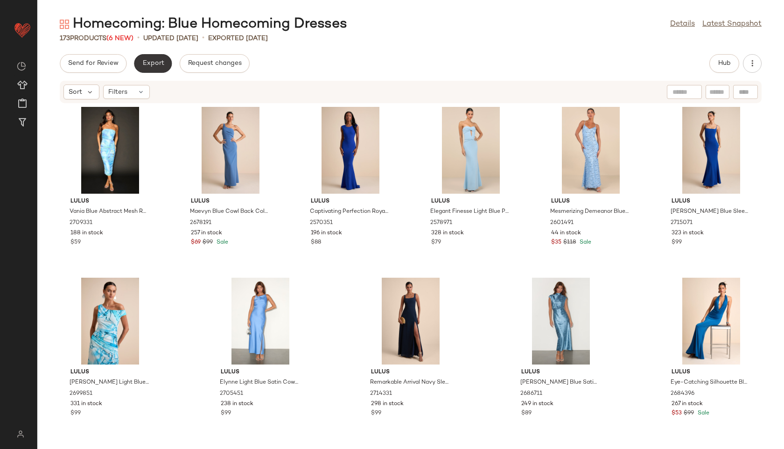
click at [155, 63] on span "Export" at bounding box center [153, 63] width 22 height 7
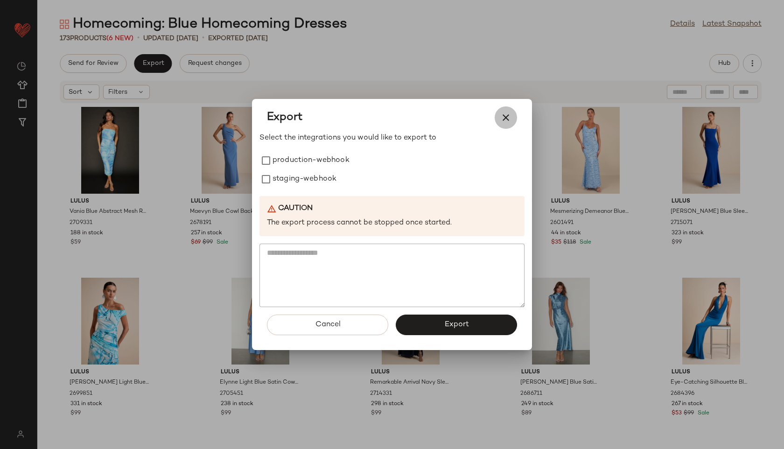
click at [511, 115] on button "button" at bounding box center [506, 117] width 22 height 22
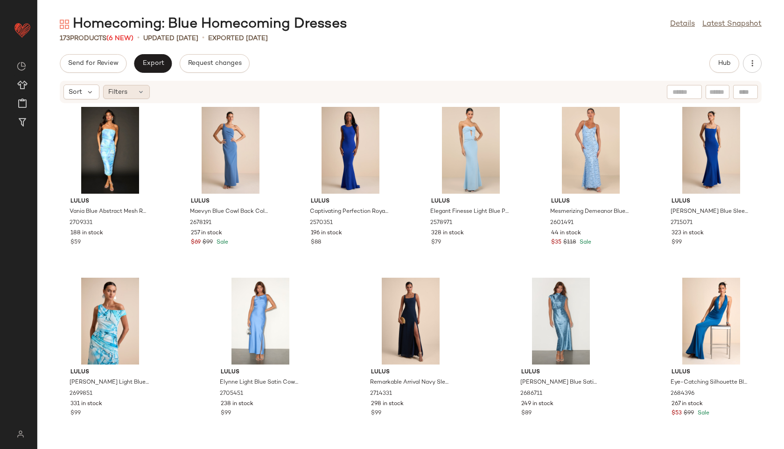
click at [129, 94] on div "Filters" at bounding box center [126, 92] width 47 height 14
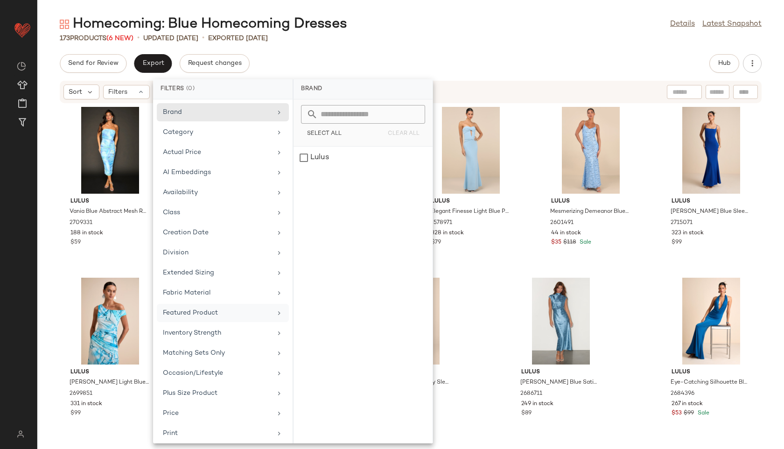
scroll to position [105, 0]
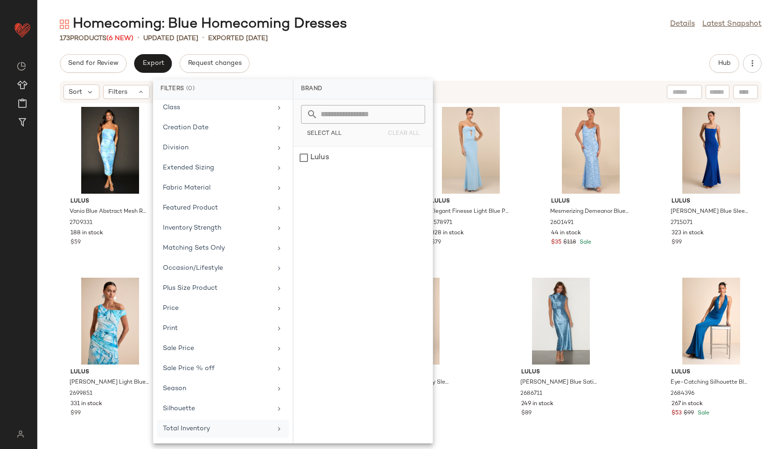
click at [209, 424] on div "Total Inventory" at bounding box center [217, 429] width 109 height 10
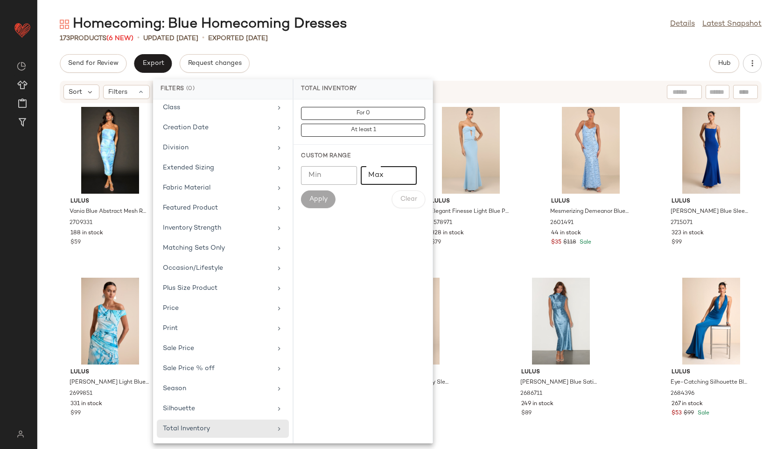
click at [393, 169] on input "Max" at bounding box center [389, 175] width 56 height 19
type input "**"
click at [318, 199] on span "Apply" at bounding box center [318, 198] width 19 height 7
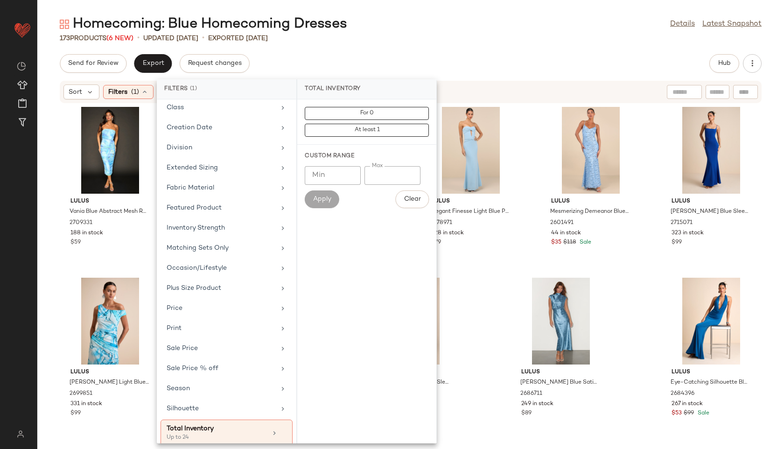
click at [415, 33] on div "Homecoming: Blue Homecoming Dresses Details Latest Snapshot" at bounding box center [410, 24] width 746 height 19
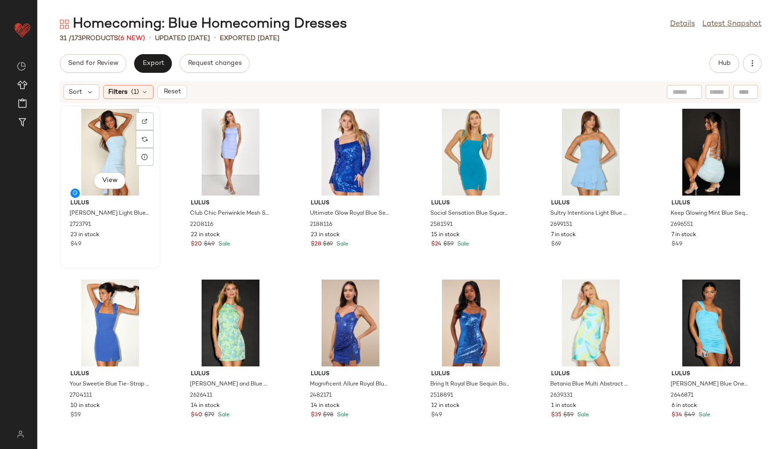
click at [100, 130] on div "View" at bounding box center [110, 152] width 94 height 87
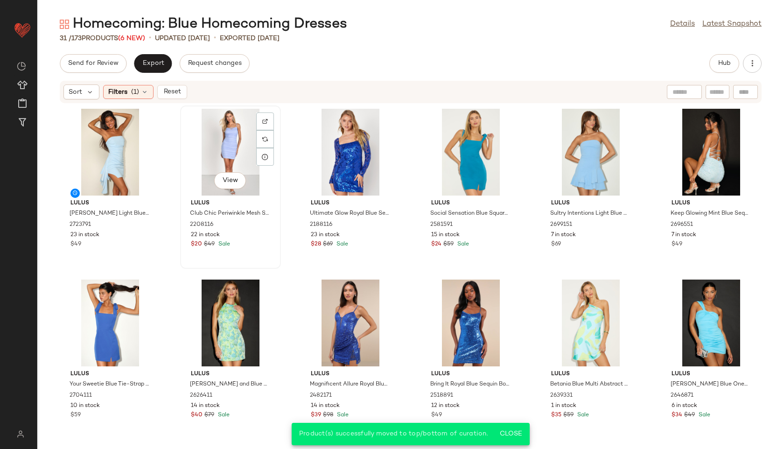
click at [229, 152] on div "View" at bounding box center [230, 152] width 94 height 87
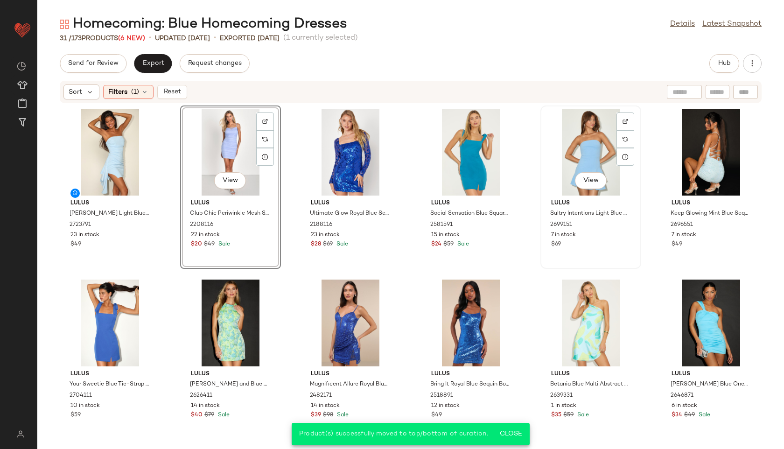
click at [579, 150] on div "View" at bounding box center [591, 152] width 94 height 87
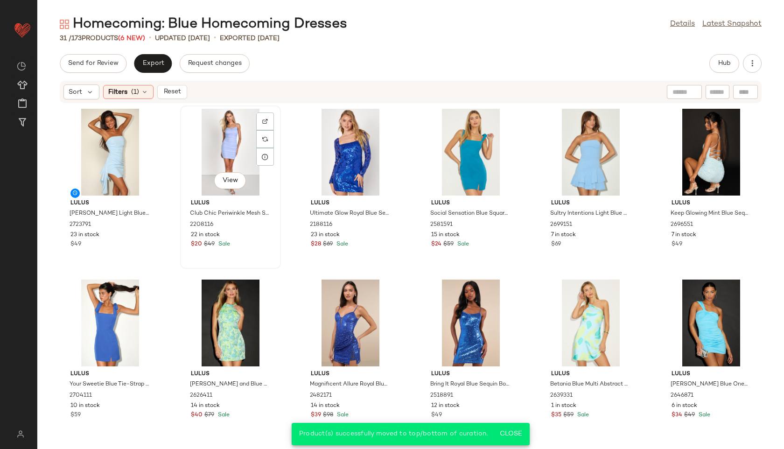
click at [236, 142] on div "View" at bounding box center [230, 152] width 94 height 87
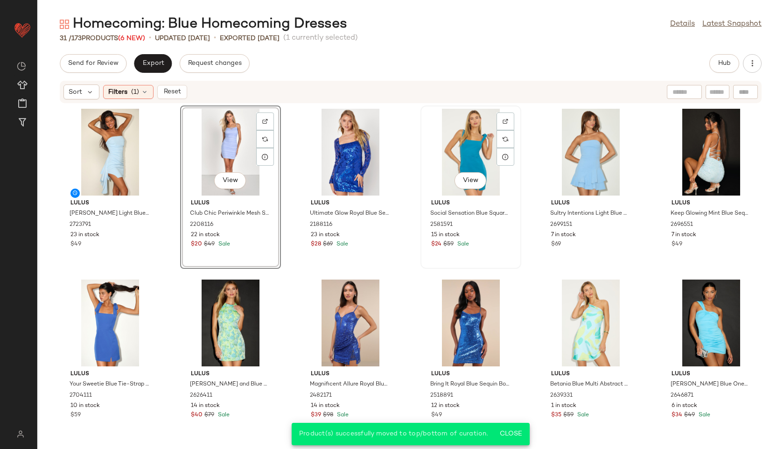
click at [473, 138] on div "View" at bounding box center [471, 152] width 94 height 87
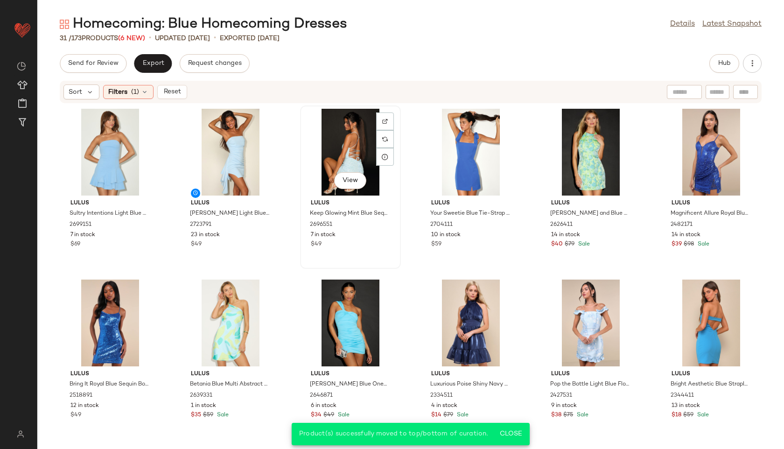
click at [335, 133] on div "View" at bounding box center [350, 152] width 94 height 87
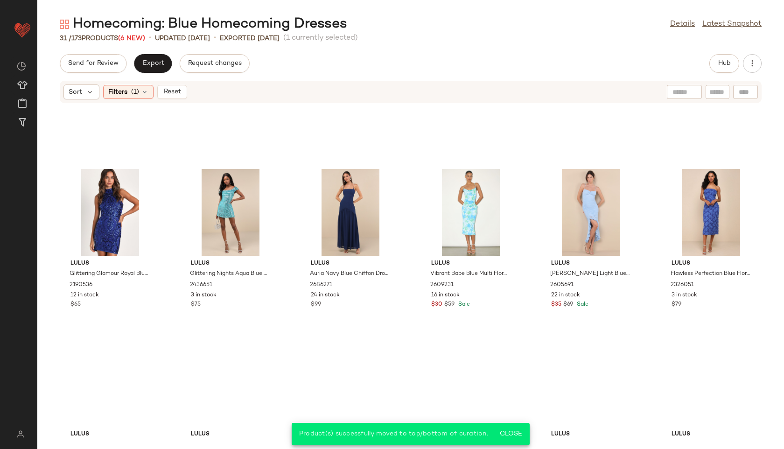
scroll to position [692, 0]
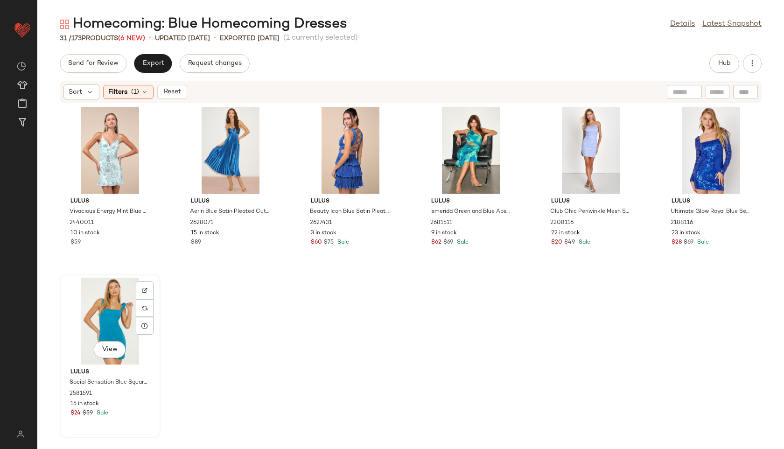
click at [89, 318] on div "View" at bounding box center [110, 321] width 94 height 87
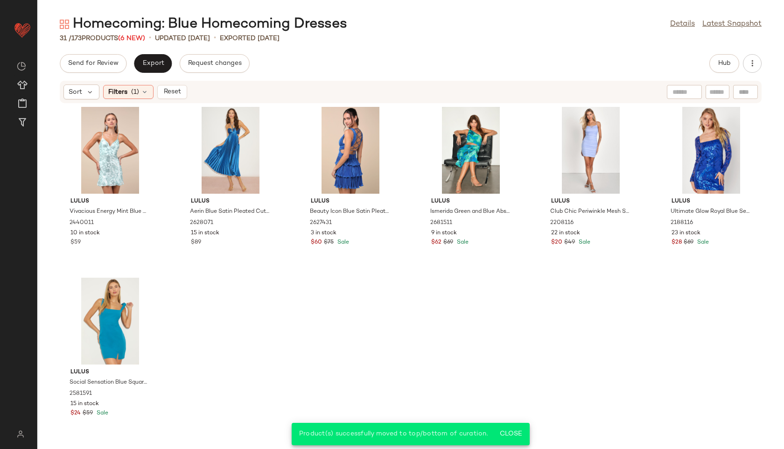
click at [170, 84] on div "Sort Filters (1) Reset" at bounding box center [411, 92] width 702 height 22
click at [174, 87] on button "Reset" at bounding box center [172, 92] width 30 height 14
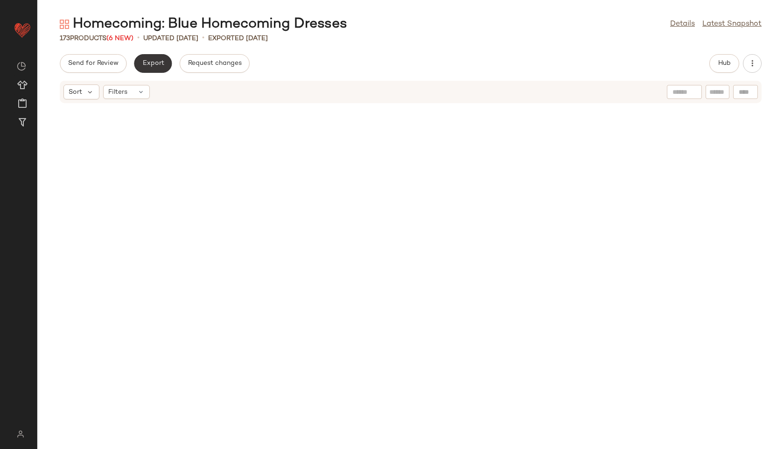
scroll to position [4620, 0]
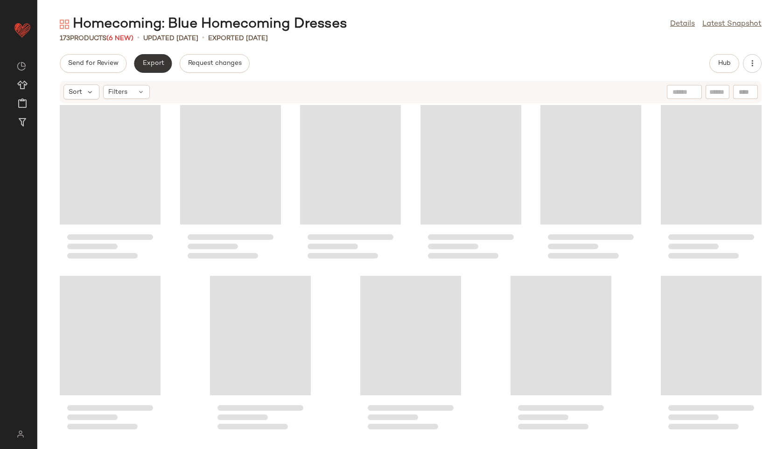
click at [157, 63] on span "Export" at bounding box center [153, 63] width 22 height 7
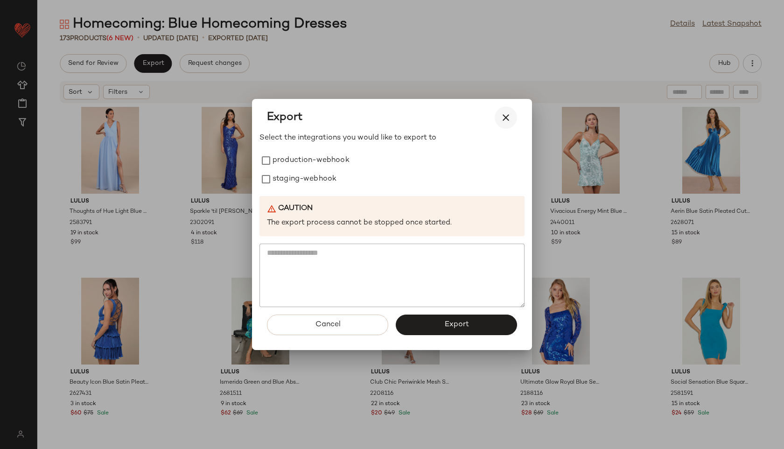
click at [512, 120] on button "button" at bounding box center [506, 117] width 22 height 22
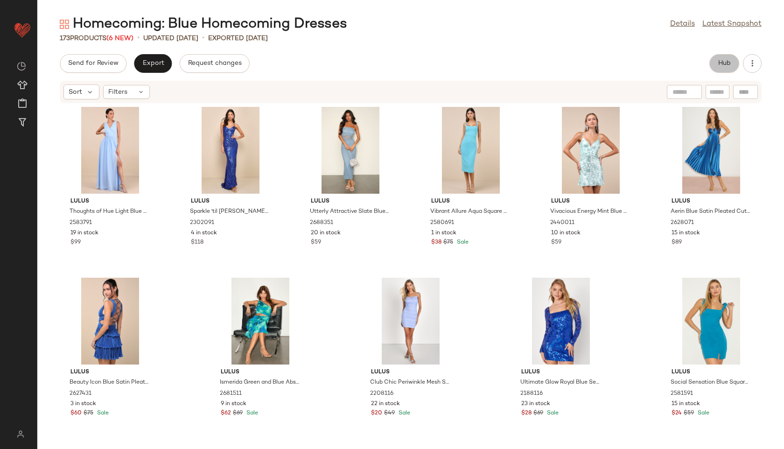
click at [719, 63] on span "Hub" at bounding box center [724, 63] width 13 height 7
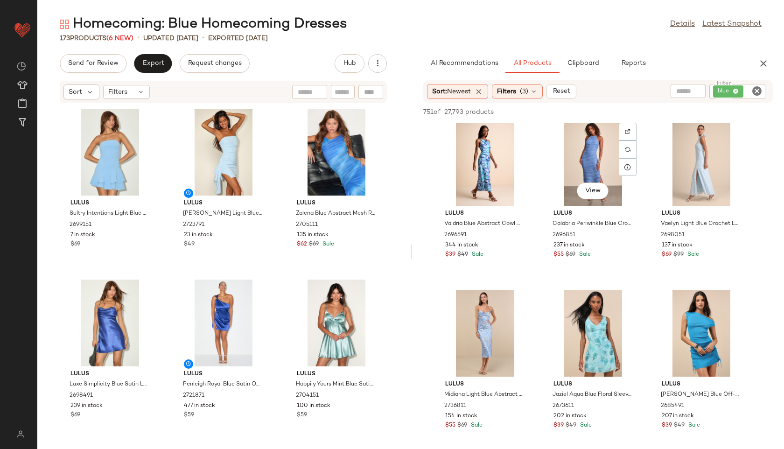
scroll to position [1554, 0]
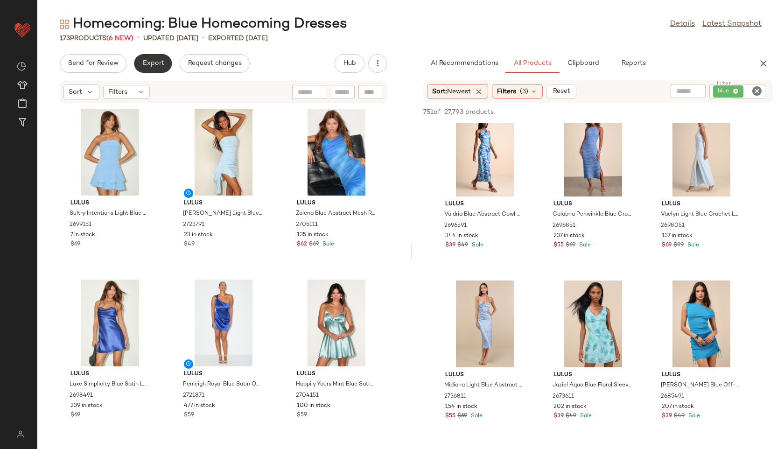
click at [155, 67] on span "Export" at bounding box center [153, 63] width 22 height 7
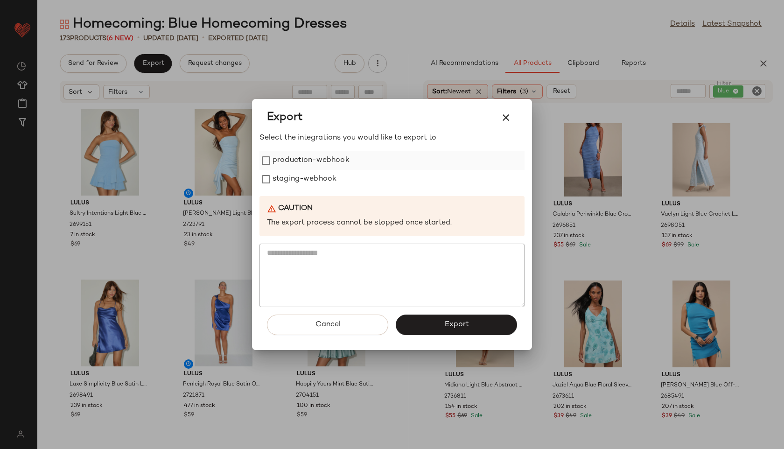
click at [316, 159] on label "production-webhook" at bounding box center [310, 160] width 77 height 19
click at [315, 176] on label "staging-webhook" at bounding box center [304, 179] width 64 height 19
click at [434, 329] on button "Export" at bounding box center [456, 324] width 121 height 21
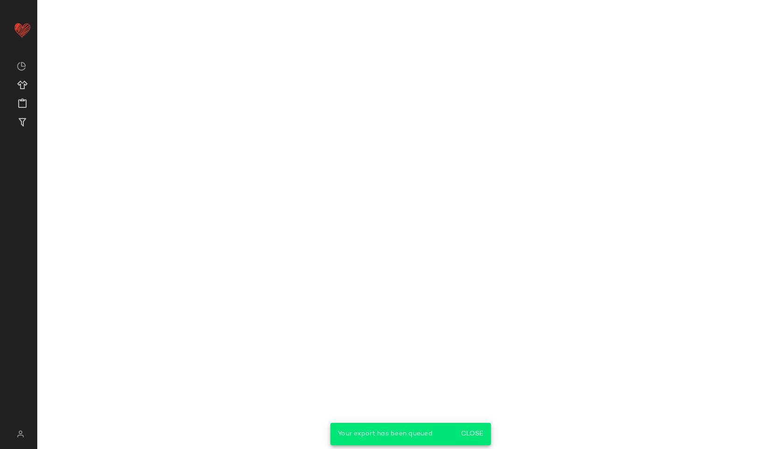
scroll to position [2237, 0]
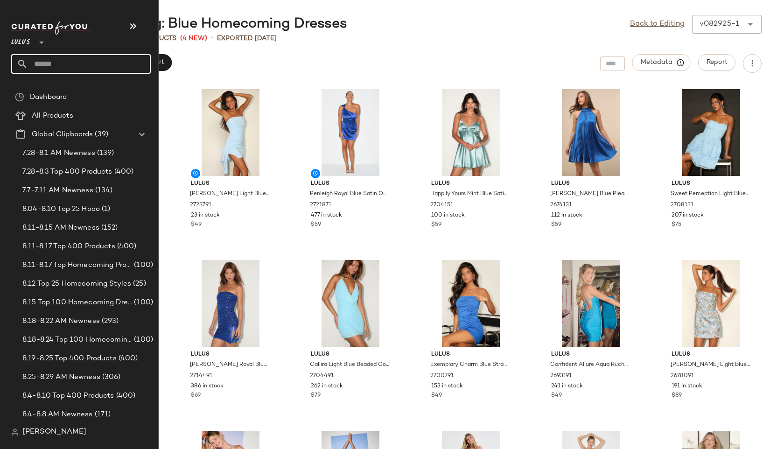
click at [60, 70] on input "text" at bounding box center [89, 64] width 123 height 20
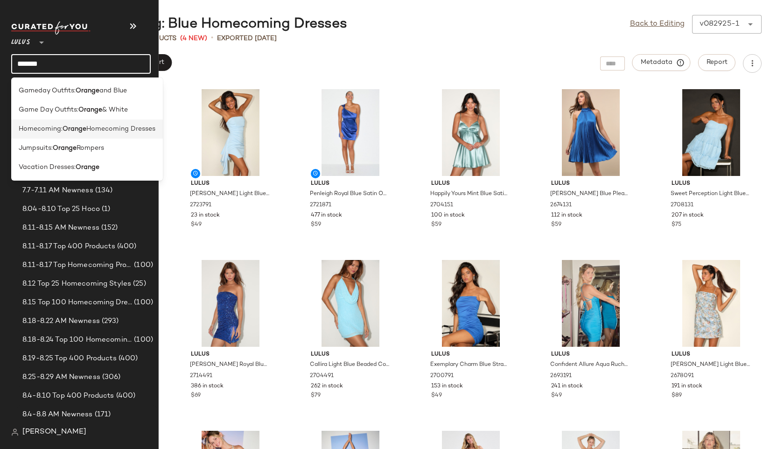
type input "******"
click at [49, 129] on span "Homecoming:" at bounding box center [41, 129] width 44 height 10
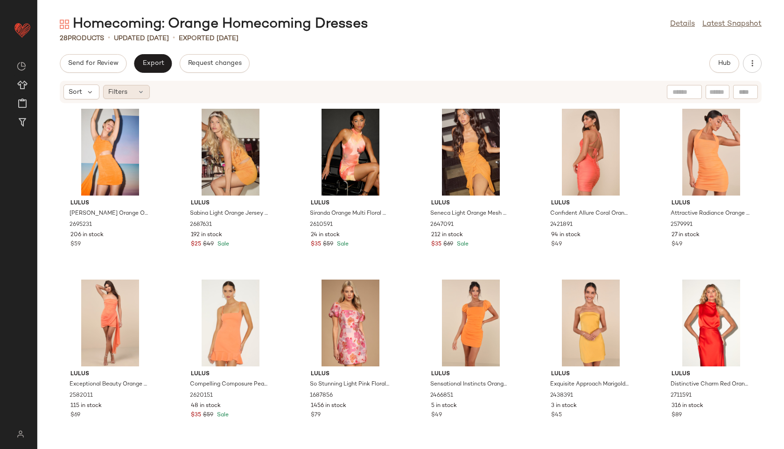
click at [143, 90] on icon at bounding box center [140, 91] width 7 height 7
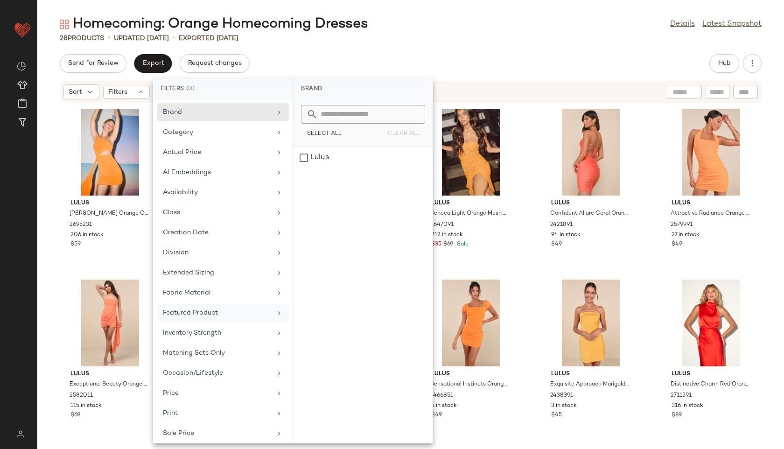
scroll to position [85, 0]
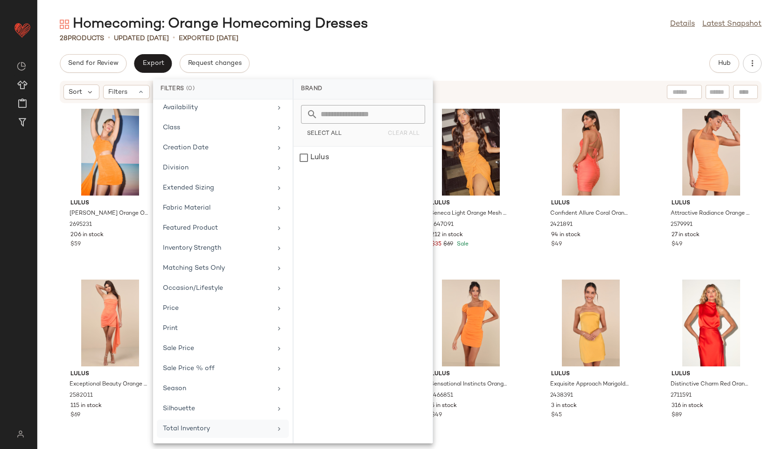
click at [201, 435] on div "Total Inventory" at bounding box center [223, 428] width 132 height 18
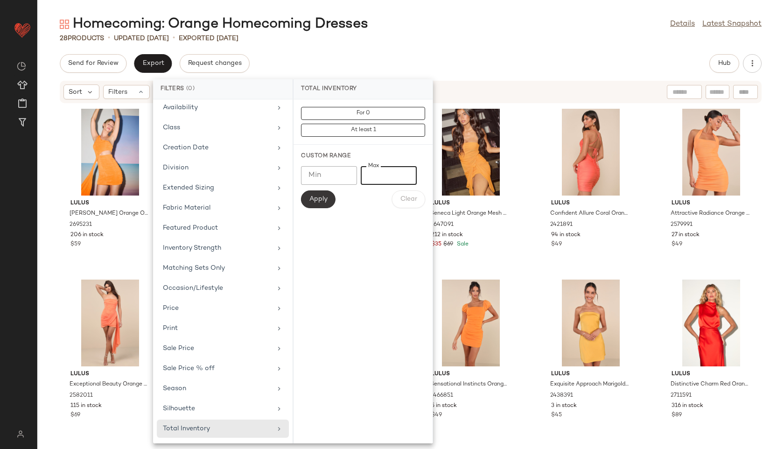
type input "**"
click at [317, 202] on span "Apply" at bounding box center [318, 198] width 19 height 7
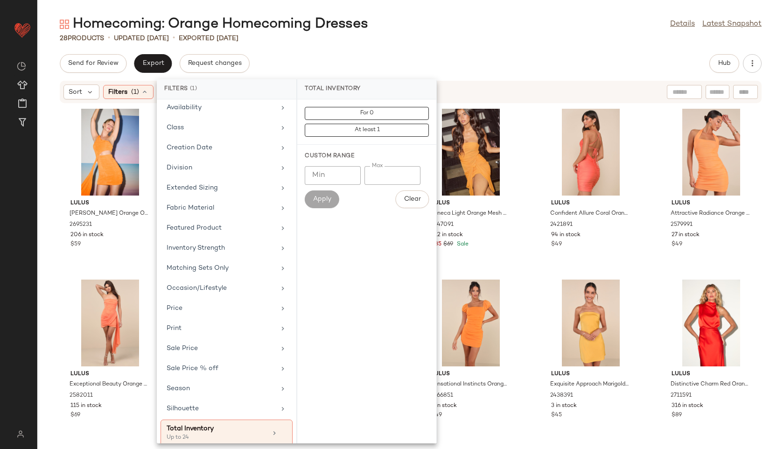
click at [404, 45] on div "Homecoming: Orange Homecoming Dresses Details Latest Snapshot 28 Products • upd…" at bounding box center [410, 232] width 746 height 434
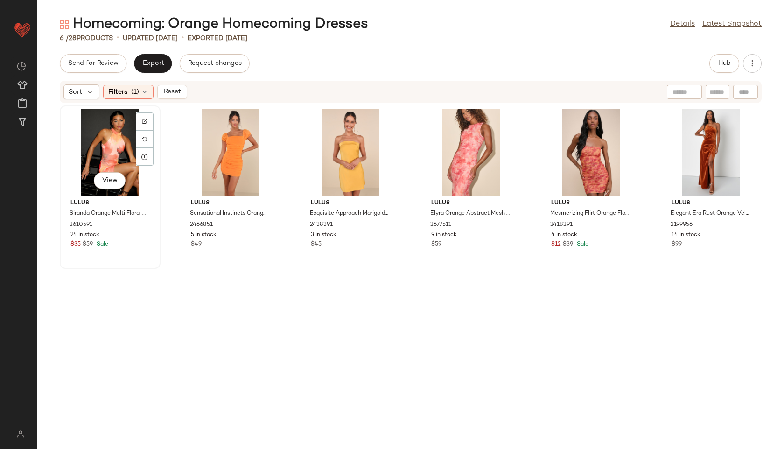
click at [118, 126] on div "View" at bounding box center [110, 152] width 94 height 87
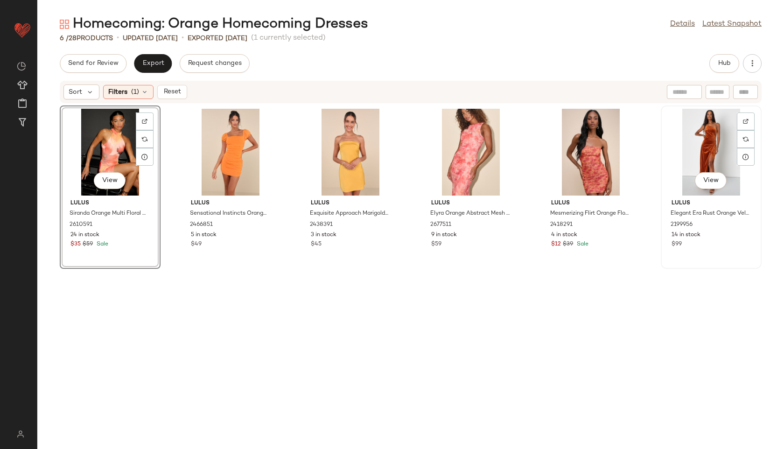
click at [718, 137] on div "View" at bounding box center [711, 152] width 94 height 87
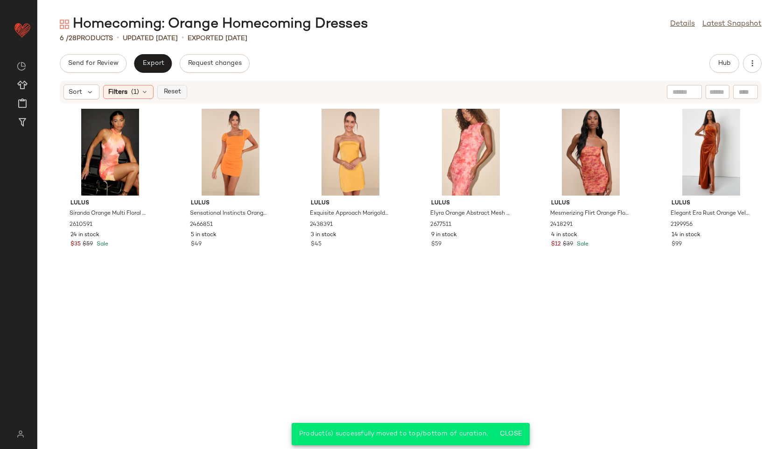
click at [171, 87] on button "Reset" at bounding box center [172, 92] width 30 height 14
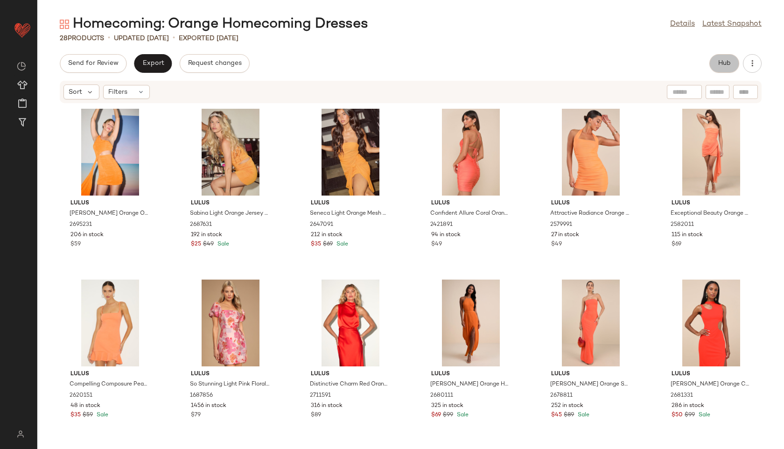
click at [724, 62] on span "Hub" at bounding box center [724, 63] width 13 height 7
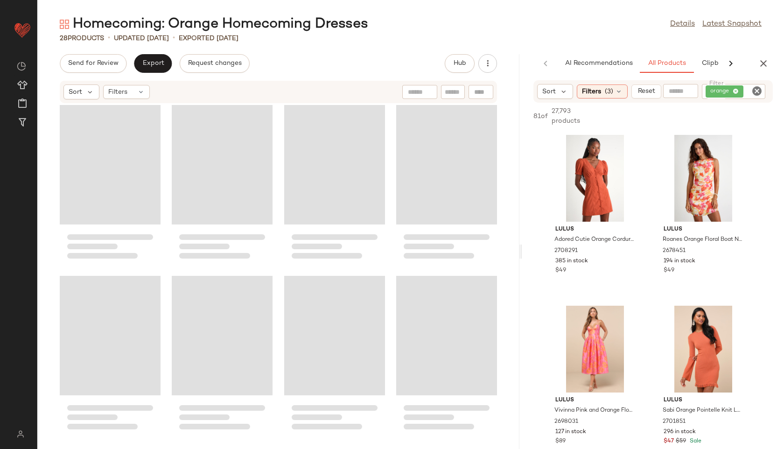
scroll to position [863, 0]
drag, startPoint x: 411, startPoint y: 253, endPoint x: 679, endPoint y: 199, distance: 273.3
click at [679, 199] on div "Homecoming: Orange Homecoming Dresses Details Latest Snapshot 28 Products • upd…" at bounding box center [410, 232] width 746 height 434
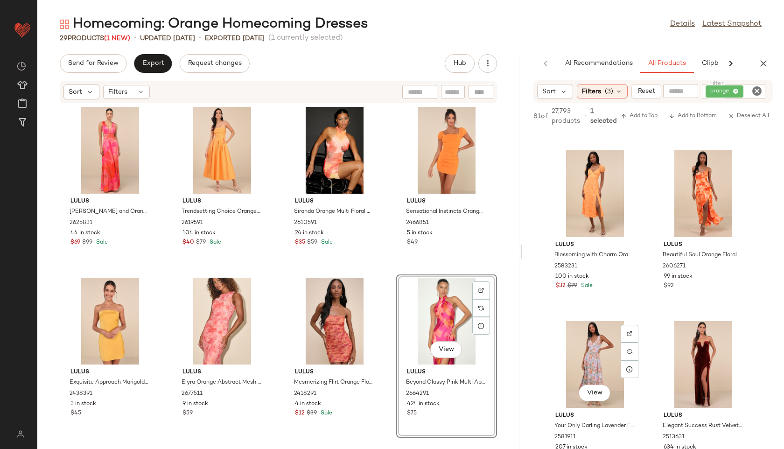
scroll to position [1668, 0]
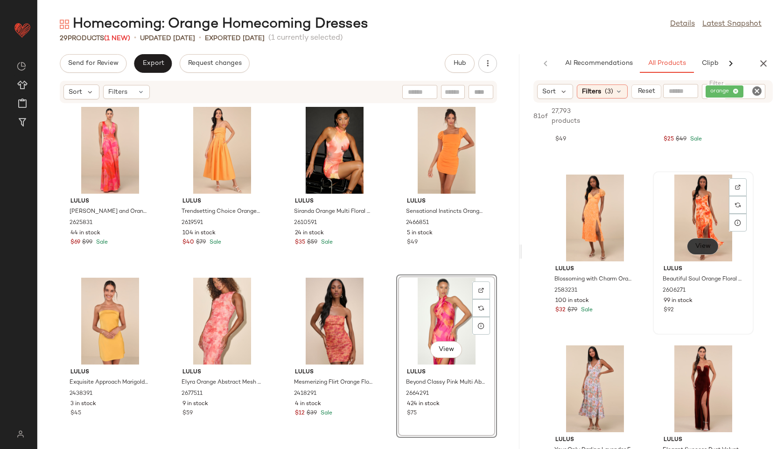
click at [709, 241] on button "View" at bounding box center [703, 246] width 32 height 17
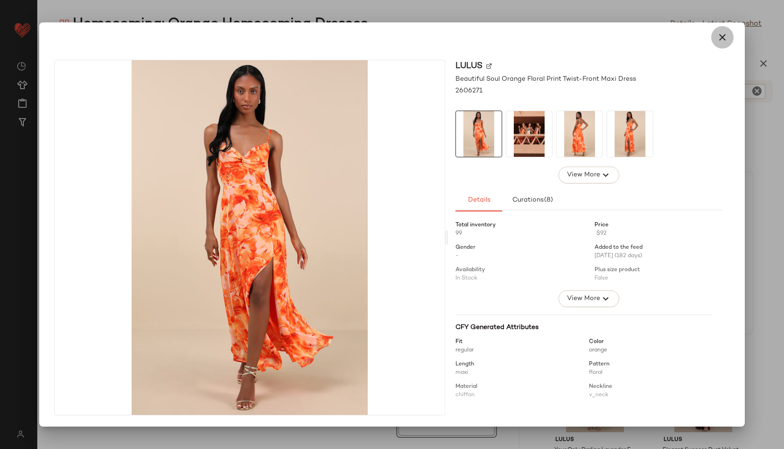
click at [722, 35] on icon "button" at bounding box center [722, 37] width 11 height 11
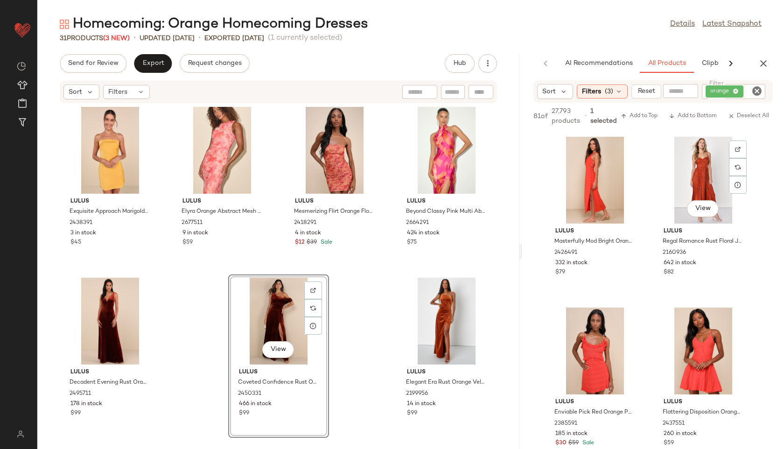
scroll to position [2560, 0]
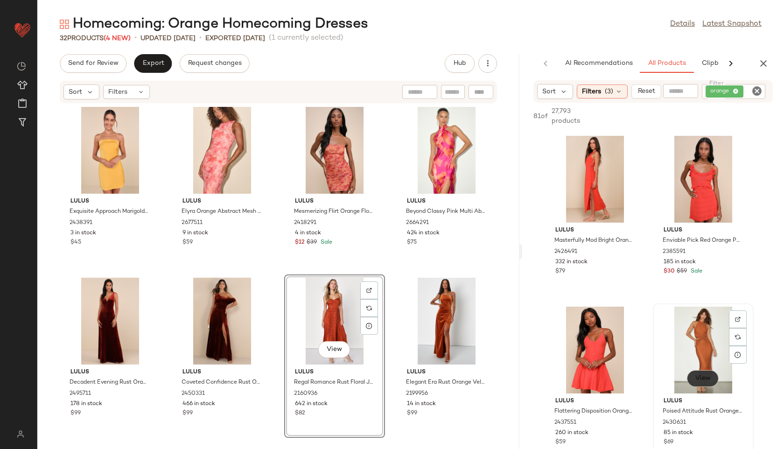
click at [702, 376] on span "View" at bounding box center [703, 378] width 16 height 7
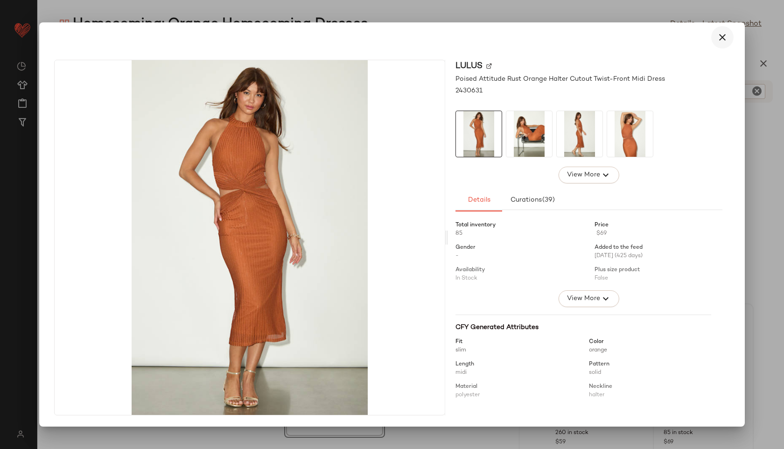
click at [722, 35] on icon "button" at bounding box center [722, 37] width 11 height 11
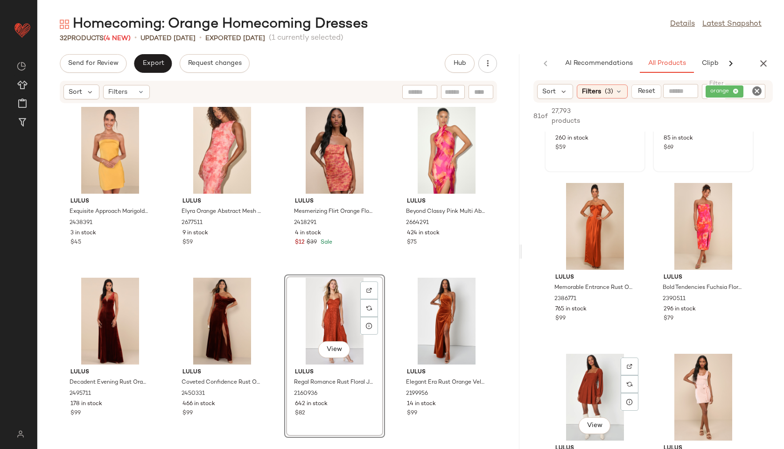
scroll to position [2855, 0]
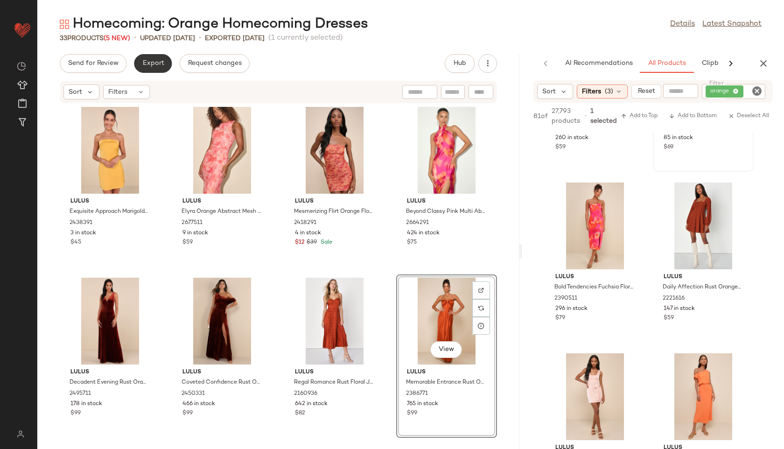
click at [151, 64] on span "Export" at bounding box center [153, 63] width 22 height 7
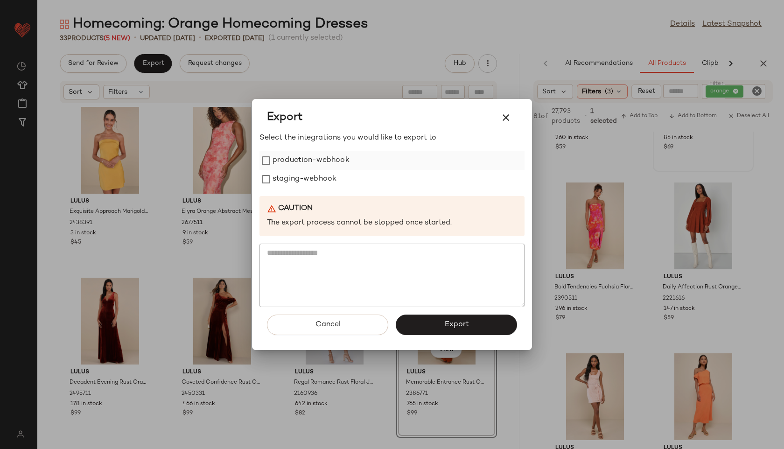
click at [318, 161] on label "production-webhook" at bounding box center [310, 160] width 77 height 19
click at [317, 182] on label "staging-webhook" at bounding box center [304, 179] width 64 height 19
click at [454, 324] on span "Export" at bounding box center [456, 324] width 25 height 9
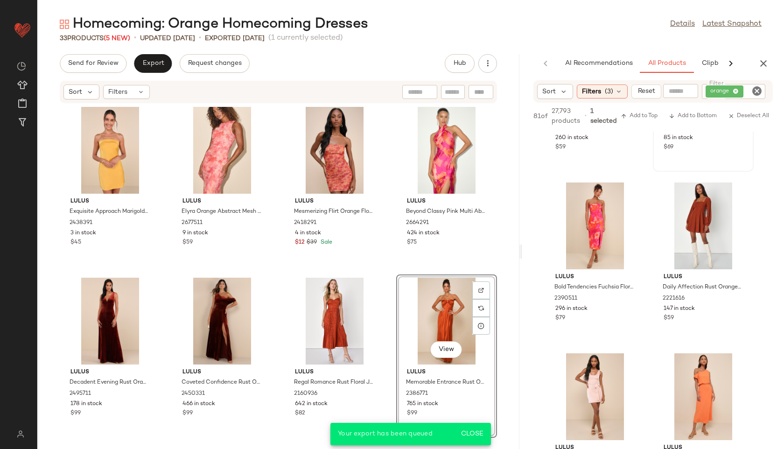
scroll to position [5587, 0]
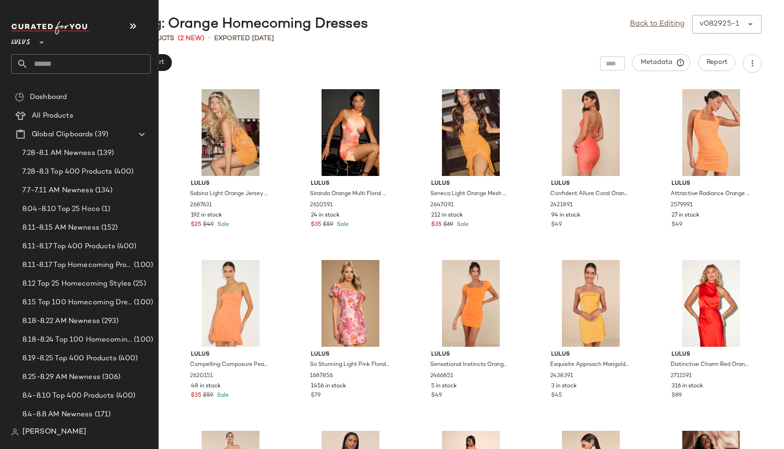
click at [49, 59] on input "text" at bounding box center [89, 64] width 123 height 20
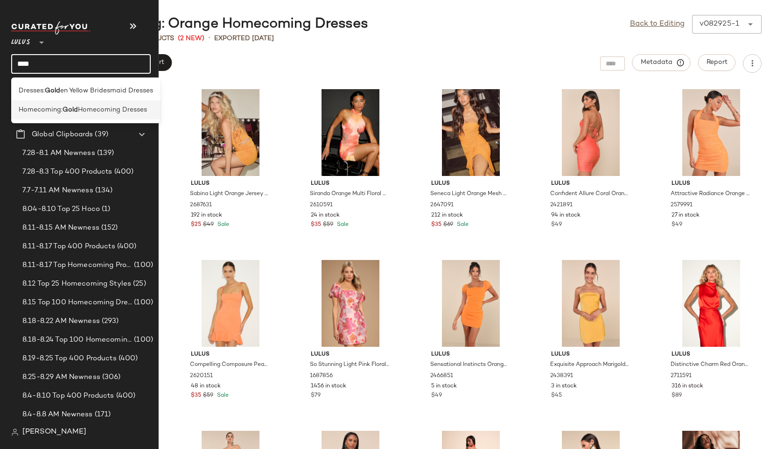
type input "****"
click at [63, 110] on b "Gold" at bounding box center [70, 110] width 15 height 10
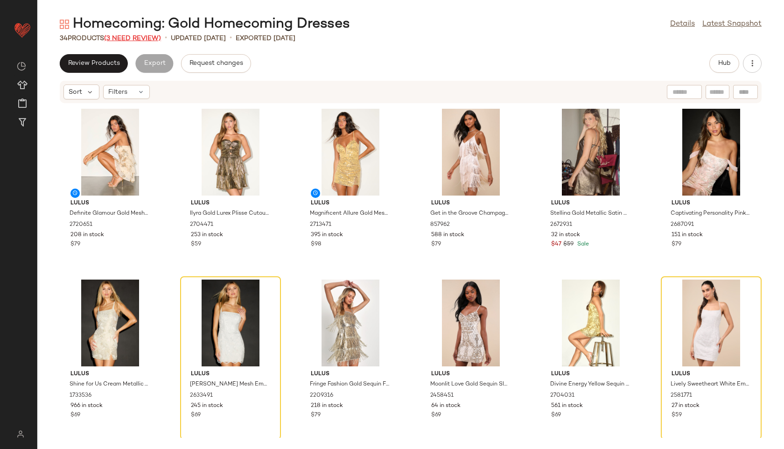
click at [139, 39] on span "(3 Need Review)" at bounding box center [132, 38] width 57 height 7
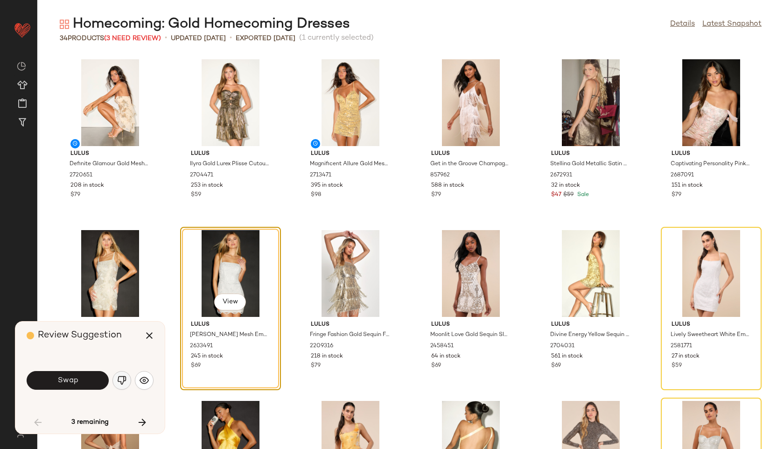
click at [126, 379] on img "button" at bounding box center [121, 380] width 9 height 9
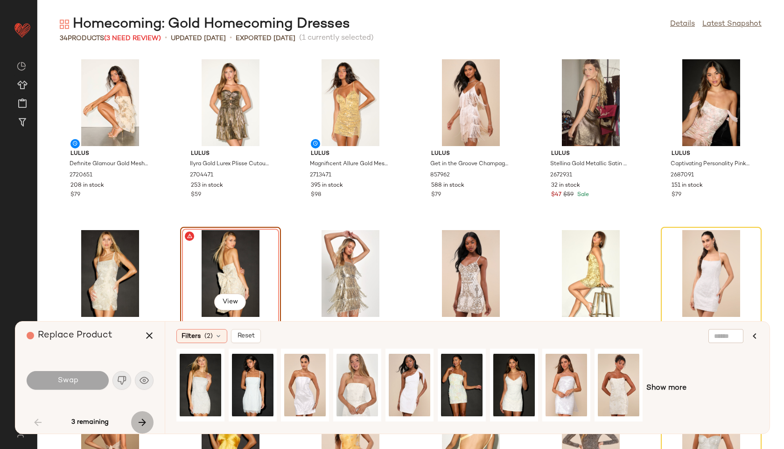
click at [141, 417] on icon "button" at bounding box center [142, 422] width 11 height 11
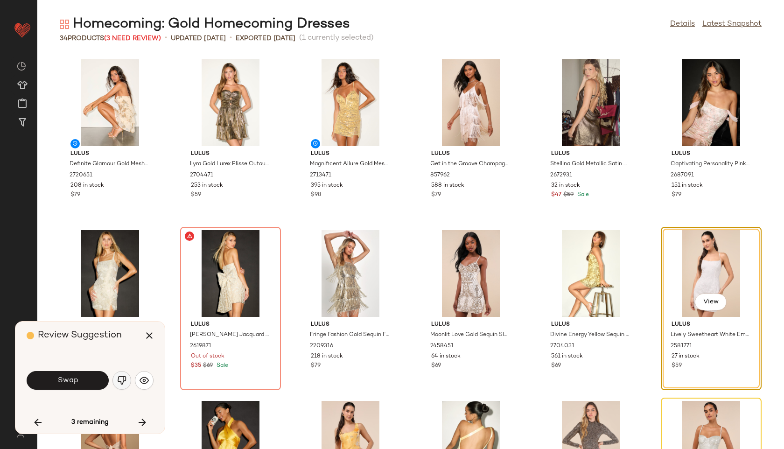
click at [125, 378] on img "button" at bounding box center [121, 380] width 9 height 9
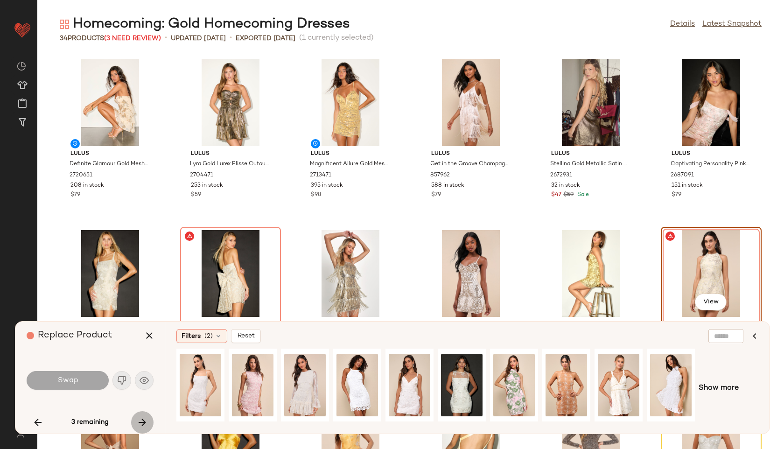
click at [140, 424] on icon "button" at bounding box center [142, 422] width 11 height 11
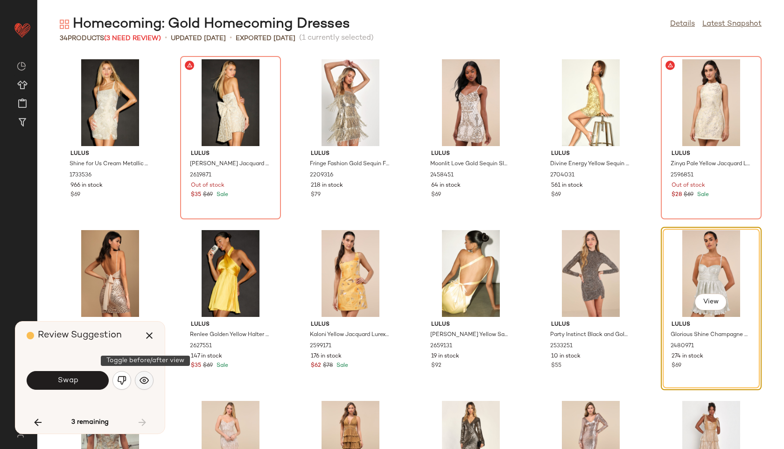
click at [146, 382] on img "button" at bounding box center [143, 380] width 9 height 9
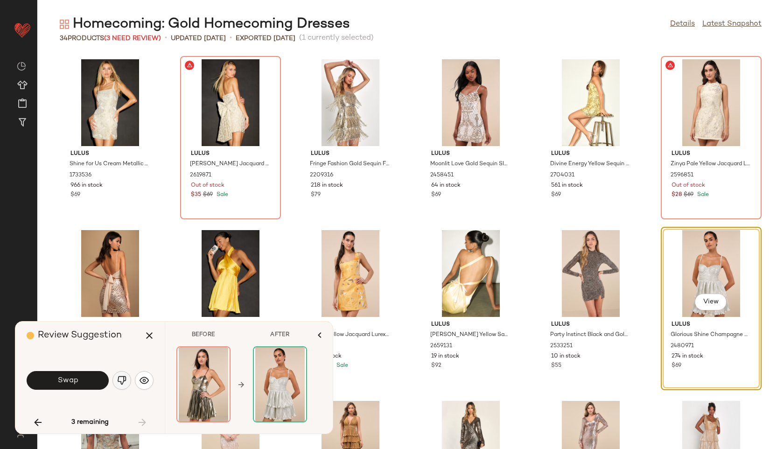
click at [118, 384] on img "button" at bounding box center [121, 380] width 9 height 9
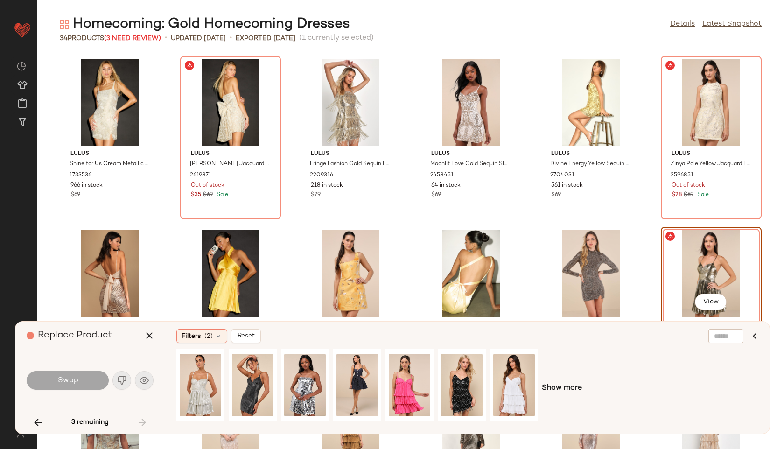
click at [141, 418] on div "3 remaining" at bounding box center [90, 422] width 127 height 22
click at [152, 330] on icon "button" at bounding box center [149, 335] width 11 height 11
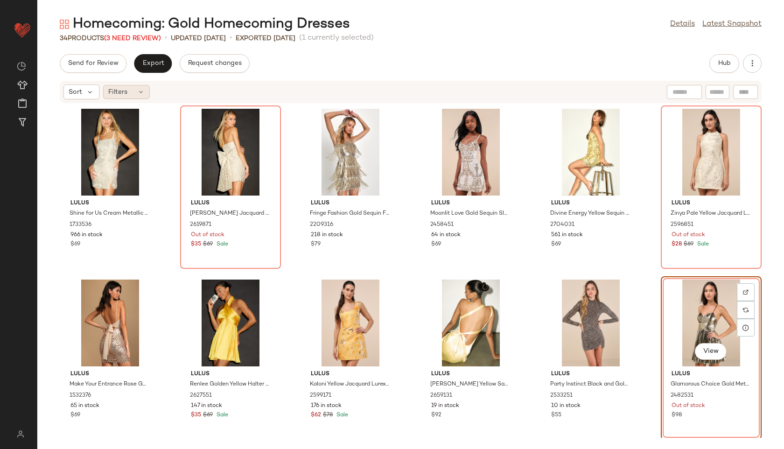
click at [146, 92] on div "Filters" at bounding box center [126, 92] width 47 height 14
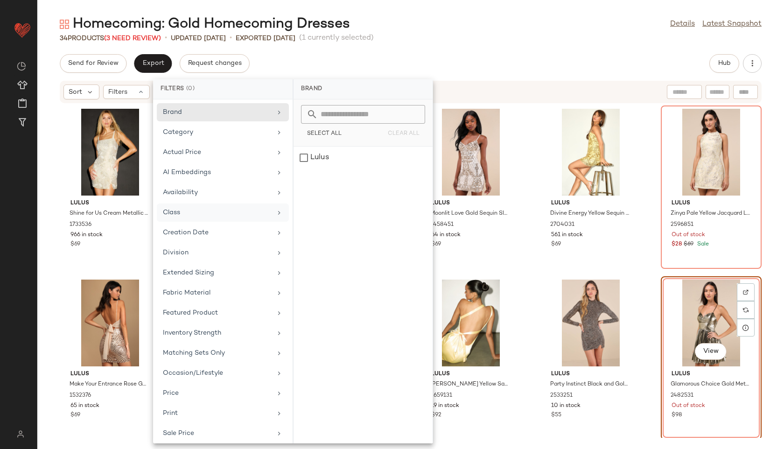
scroll to position [85, 0]
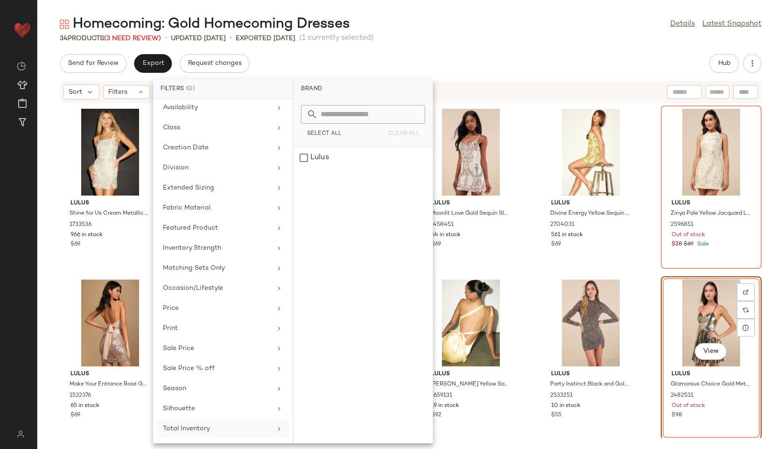
click at [194, 427] on div "Total Inventory" at bounding box center [217, 429] width 109 height 10
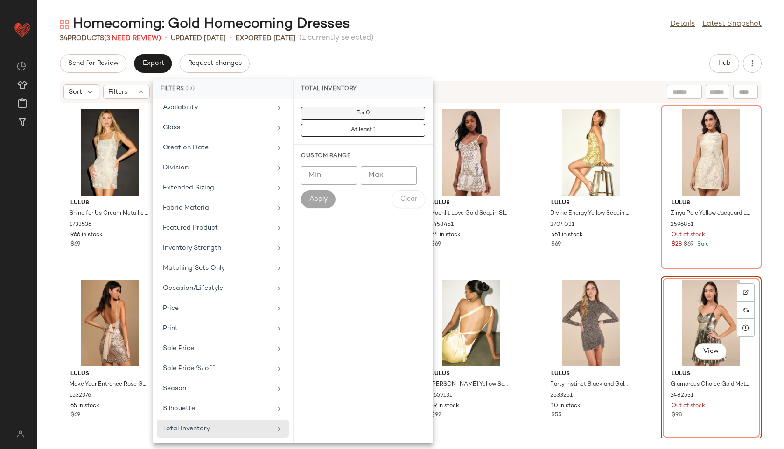
click at [320, 124] on button "For 0" at bounding box center [363, 130] width 124 height 13
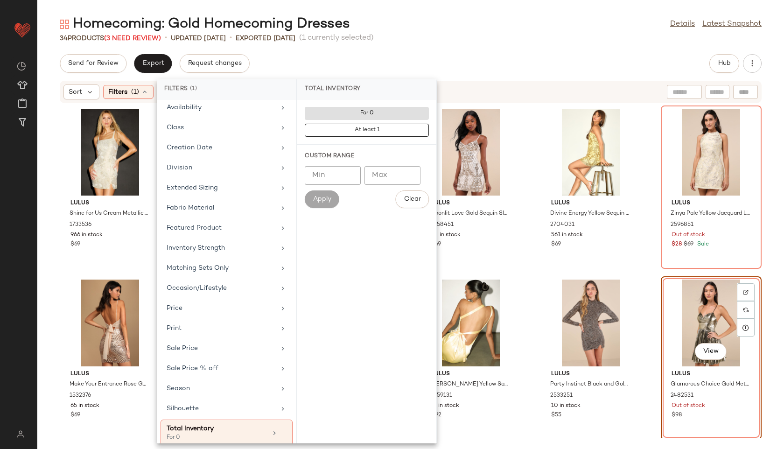
click at [445, 37] on div "34 Products (3 Need Review) • updated [DATE] • Exported [DATE] (1 currently sel…" at bounding box center [410, 38] width 746 height 9
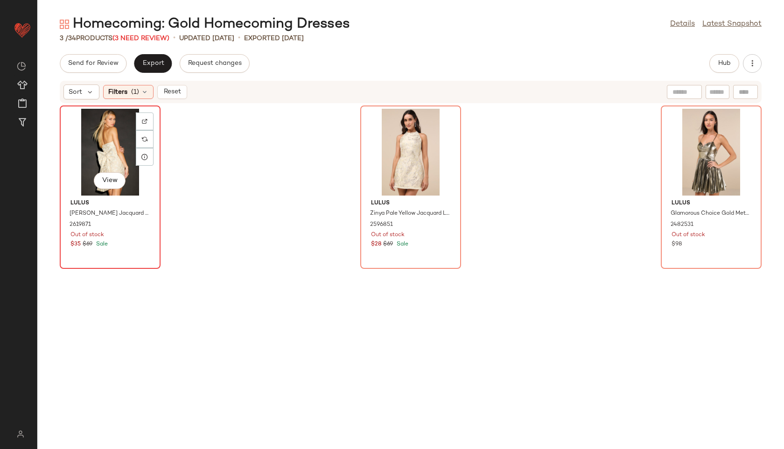
click at [88, 140] on div "View" at bounding box center [110, 152] width 94 height 87
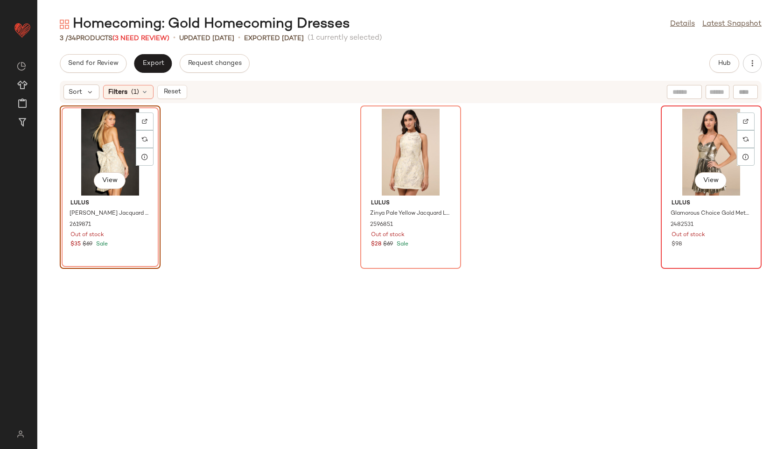
click at [711, 139] on div "View" at bounding box center [711, 152] width 94 height 87
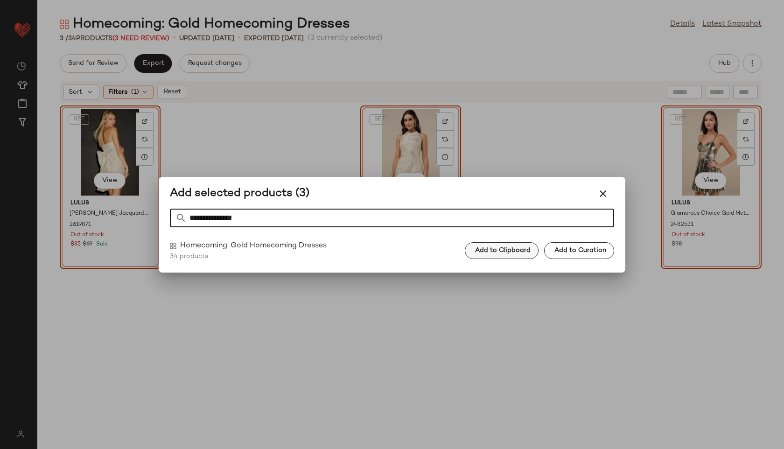
type input "**********"
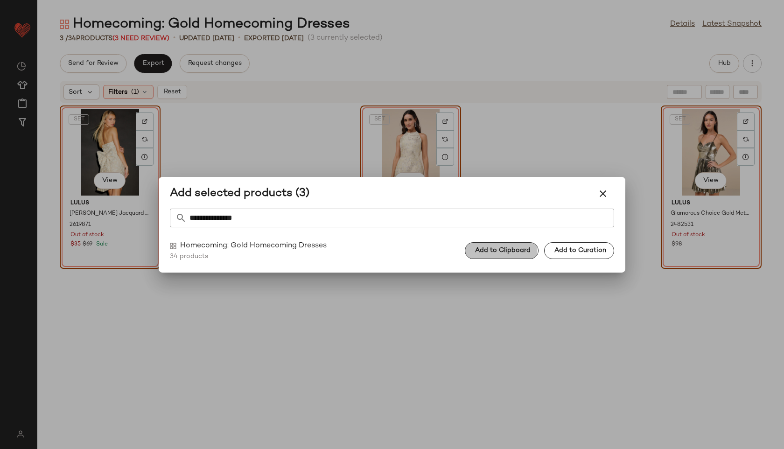
click at [504, 251] on span "Add to Clipboard" at bounding box center [502, 250] width 56 height 7
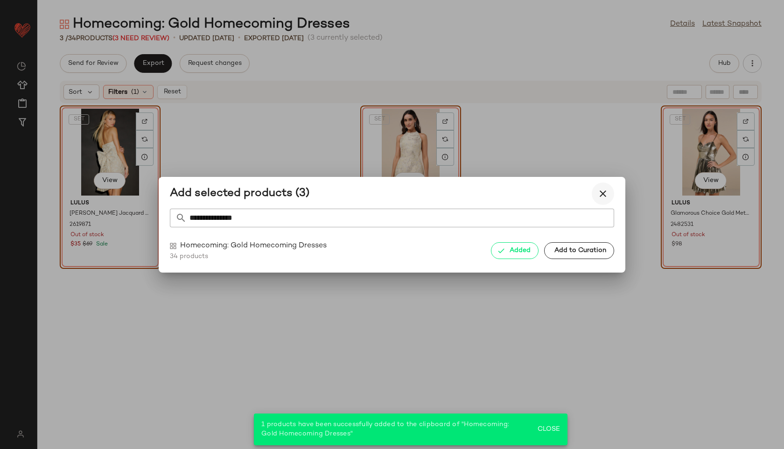
click at [598, 197] on icon "button" at bounding box center [602, 193] width 11 height 11
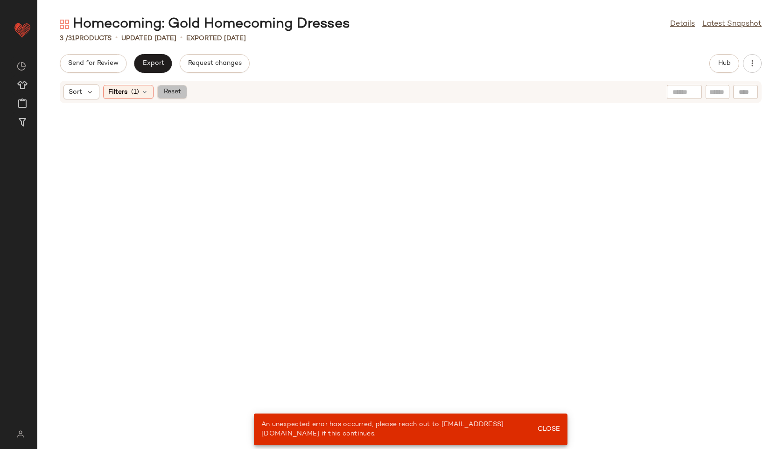
click at [174, 87] on button "Reset" at bounding box center [172, 92] width 30 height 14
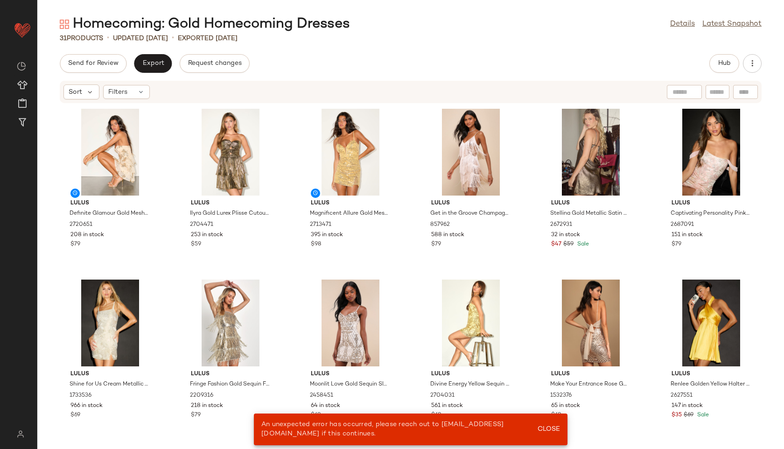
click at [157, 51] on div "Homecoming: Gold Homecoming Dresses Details Latest Snapshot 31 Products • updat…" at bounding box center [410, 232] width 746 height 434
click at [732, 53] on div "Homecoming: Gold Homecoming Dresses Details Latest Snapshot 31 Products • updat…" at bounding box center [410, 232] width 746 height 434
click at [722, 65] on span "Hub" at bounding box center [724, 63] width 13 height 7
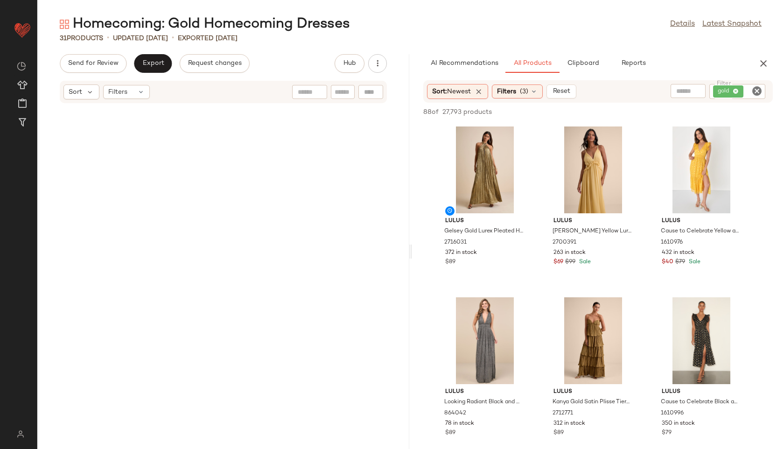
scroll to position [1546, 0]
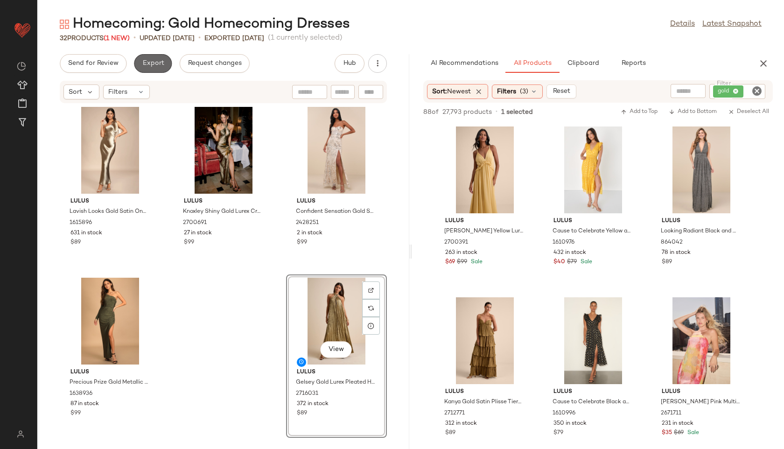
click at [153, 62] on span "Export" at bounding box center [153, 63] width 22 height 7
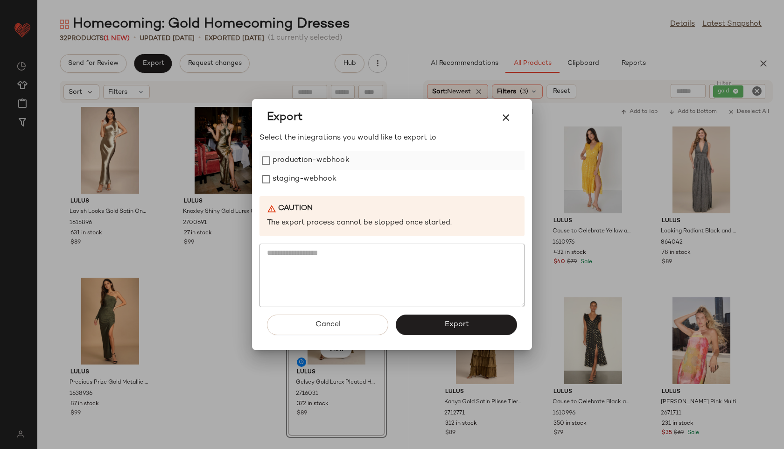
click at [321, 159] on label "production-webhook" at bounding box center [310, 160] width 77 height 19
click at [321, 185] on label "staging-webhook" at bounding box center [304, 179] width 64 height 19
click at [443, 321] on button "Export" at bounding box center [456, 324] width 121 height 21
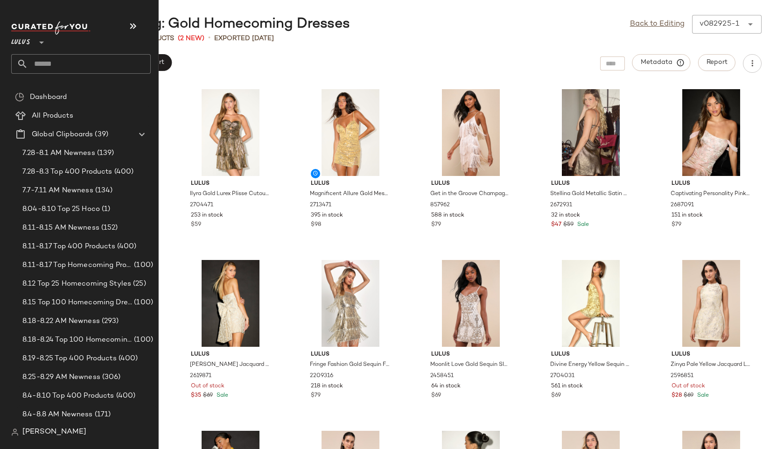
click at [52, 62] on input "text" at bounding box center [89, 64] width 123 height 20
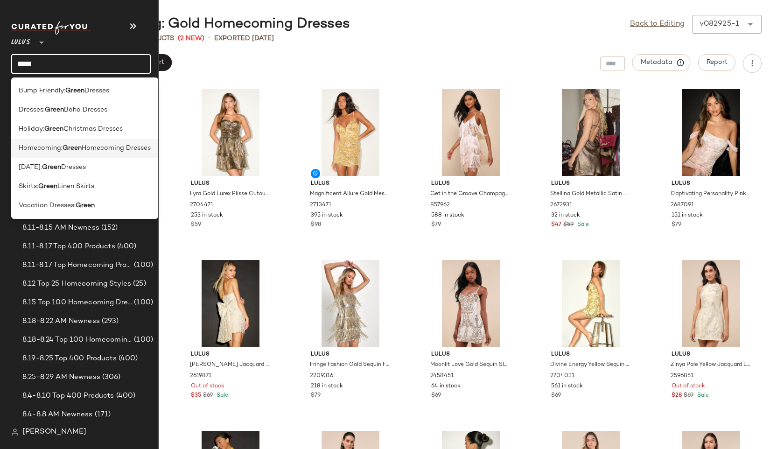
type input "*****"
click at [51, 146] on span "Homecoming:" at bounding box center [41, 148] width 44 height 10
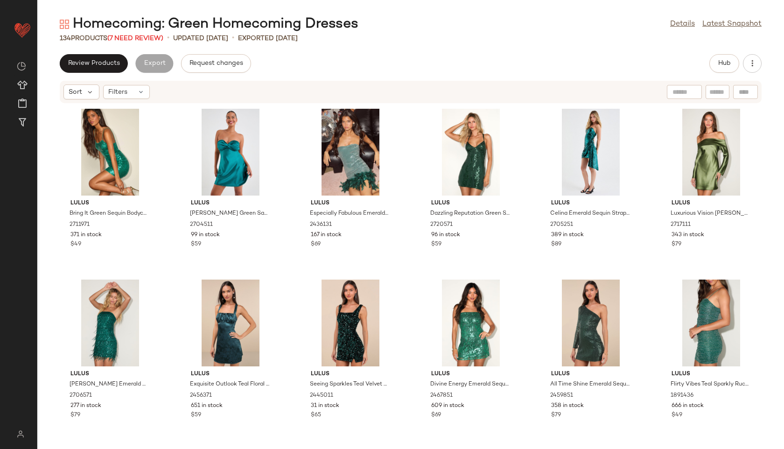
click at [141, 42] on div "134 Products (7 Need Review)" at bounding box center [112, 39] width 104 height 10
click at [139, 38] on span "(7 Need Review)" at bounding box center [135, 38] width 56 height 7
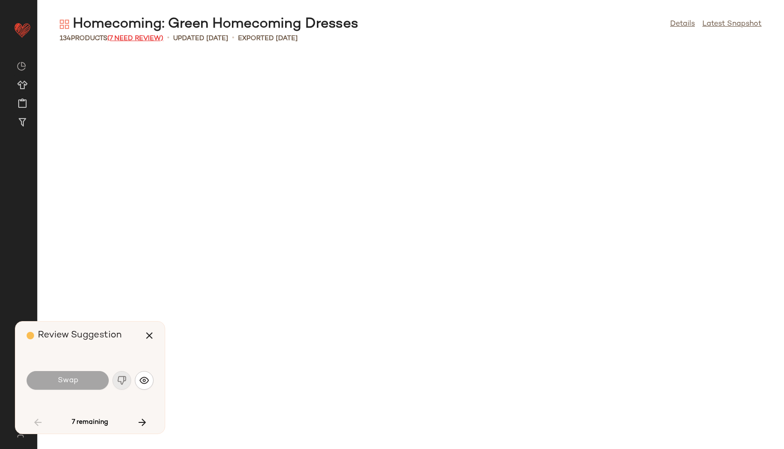
scroll to position [1708, 0]
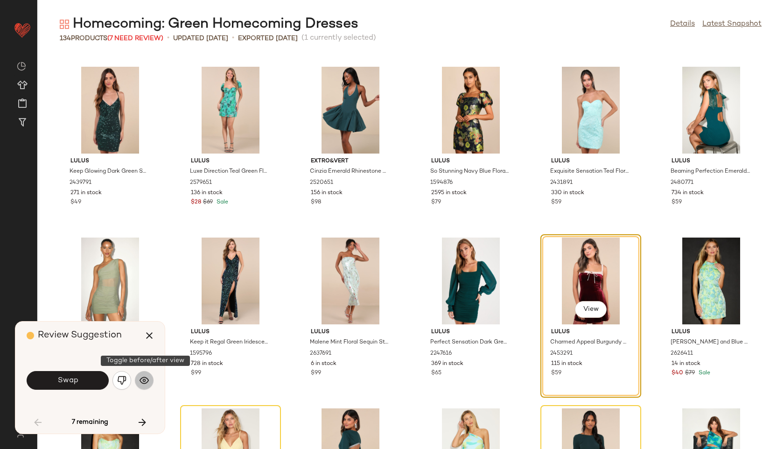
click at [145, 378] on img "button" at bounding box center [143, 380] width 9 height 9
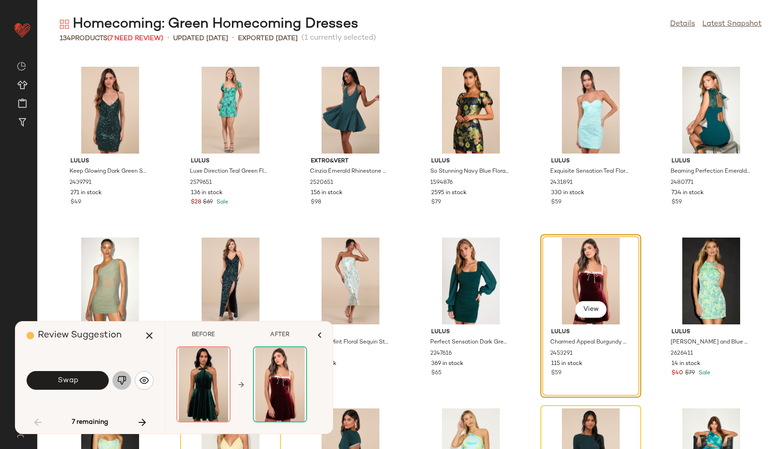
click at [122, 381] on img "button" at bounding box center [121, 380] width 9 height 9
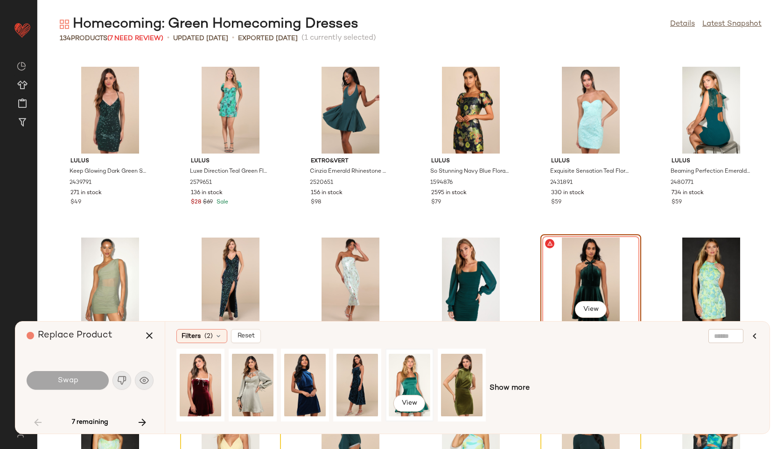
click at [414, 368] on div "View" at bounding box center [410, 385] width 42 height 66
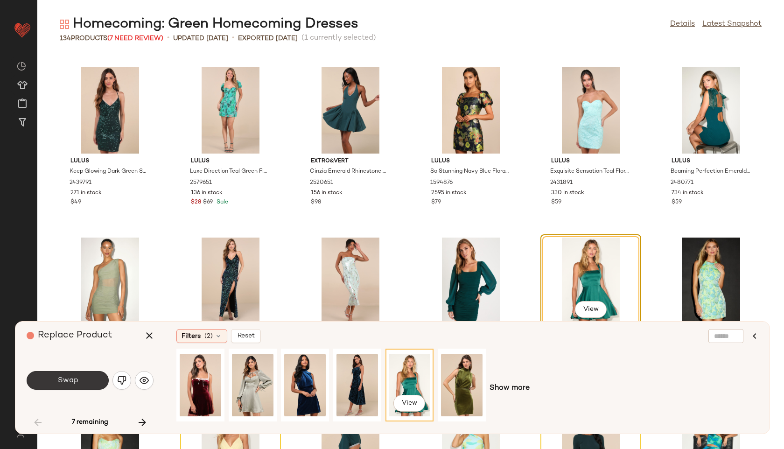
click at [104, 383] on button "Swap" at bounding box center [68, 380] width 82 height 19
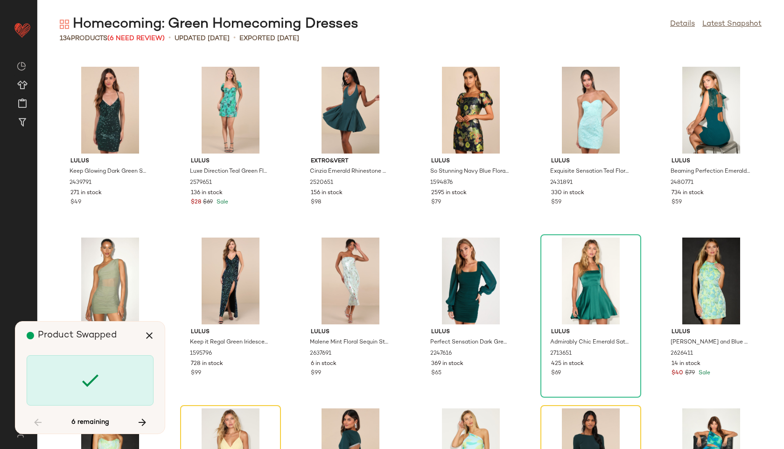
scroll to position [1878, 0]
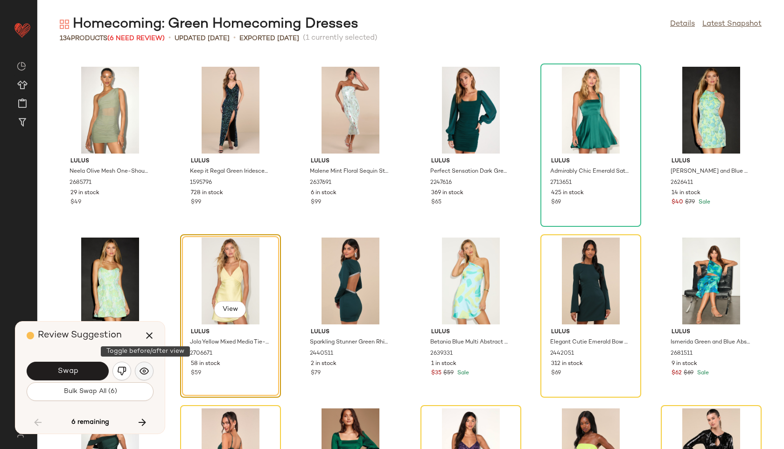
click at [146, 368] on img "button" at bounding box center [143, 370] width 9 height 9
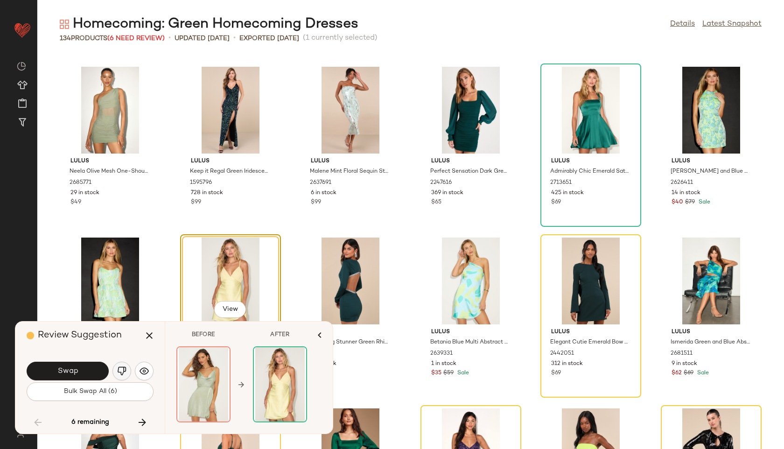
click at [125, 371] on img "button" at bounding box center [121, 370] width 9 height 9
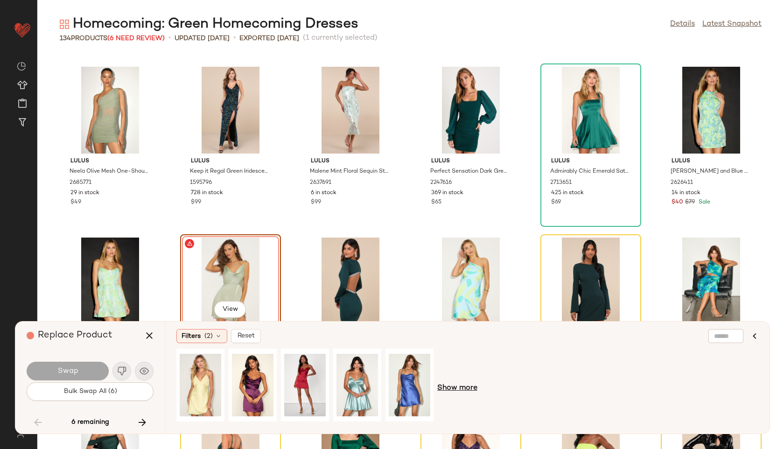
click at [459, 389] on span "Show more" at bounding box center [457, 388] width 40 height 11
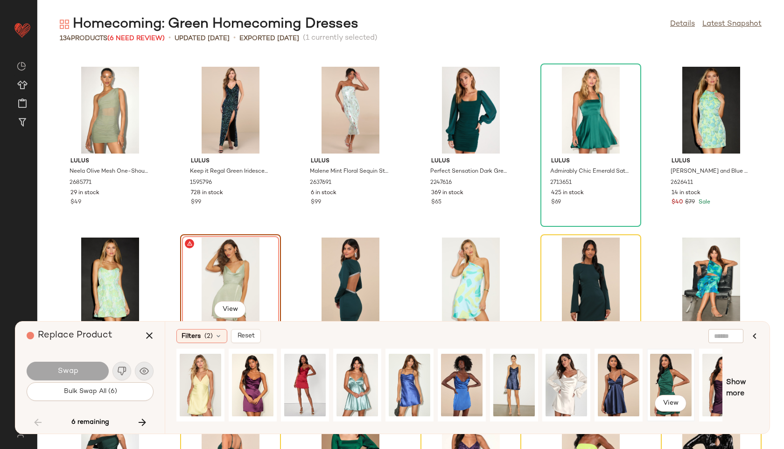
click at [669, 358] on div "View" at bounding box center [671, 385] width 42 height 66
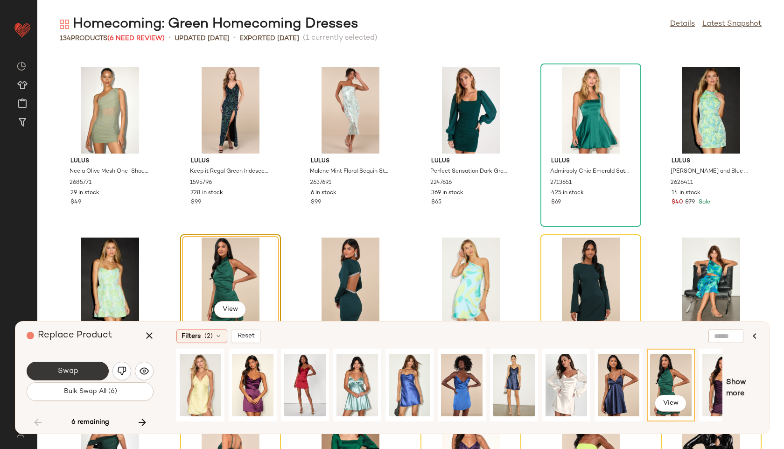
click at [64, 369] on span "Swap" at bounding box center [67, 371] width 21 height 9
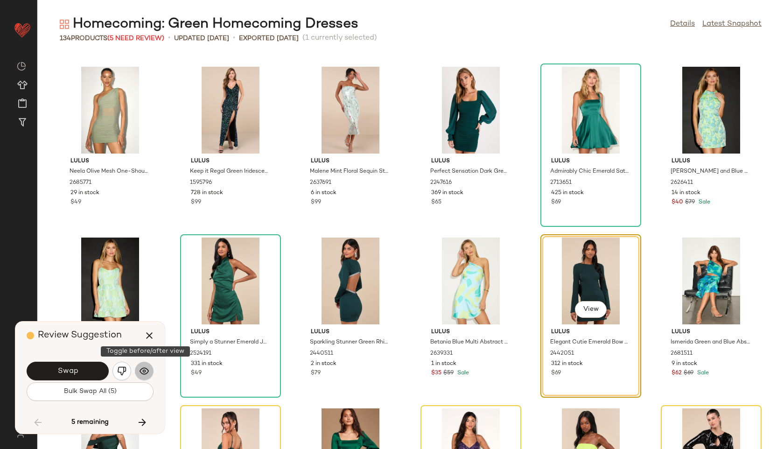
click at [143, 372] on img "button" at bounding box center [143, 370] width 9 height 9
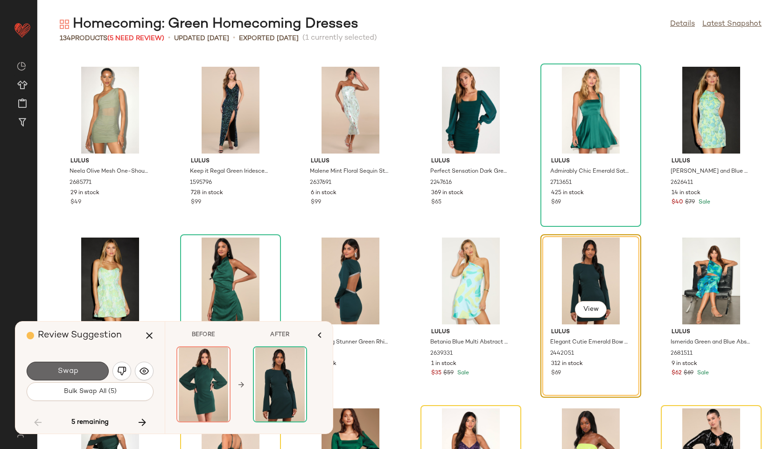
click at [88, 370] on button "Swap" at bounding box center [68, 371] width 82 height 19
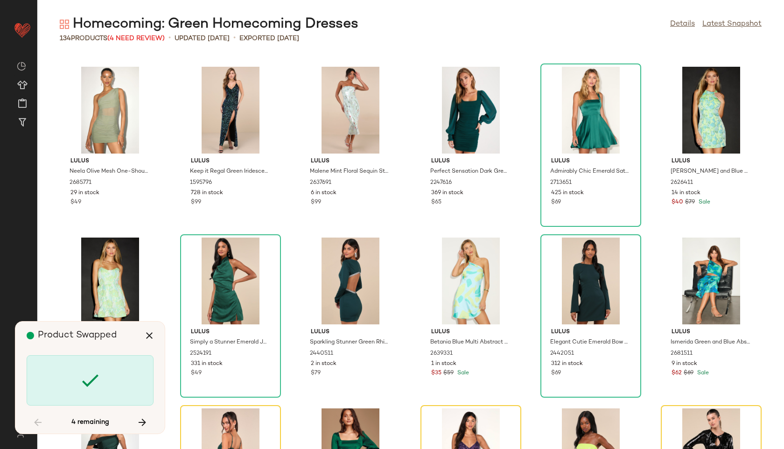
scroll to position [2049, 0]
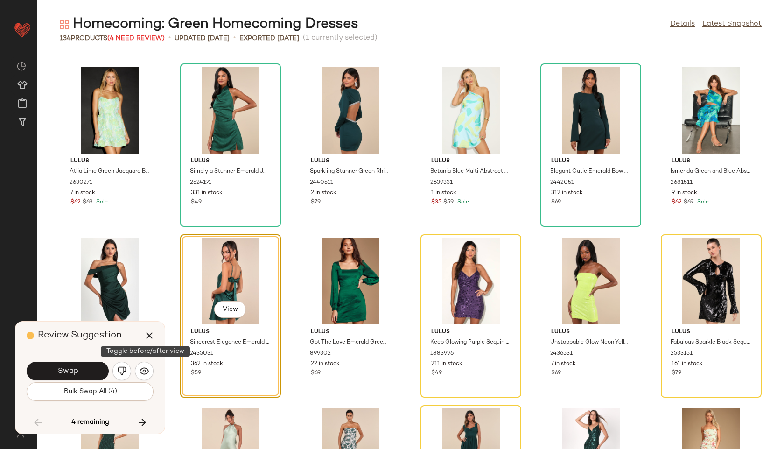
click at [141, 366] on img "button" at bounding box center [143, 370] width 9 height 9
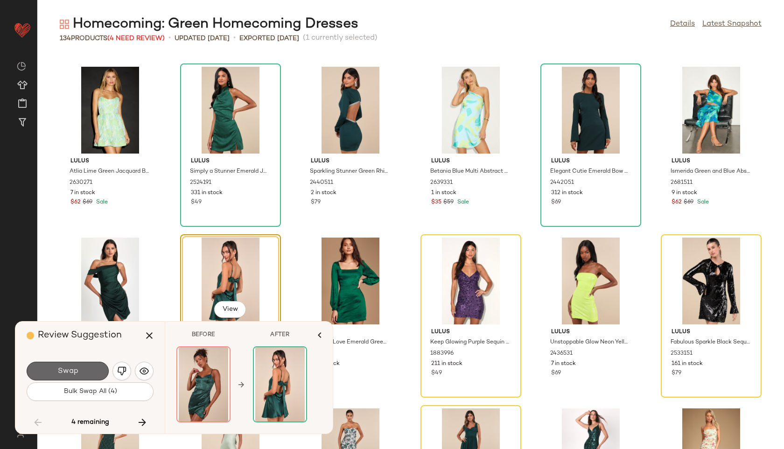
click at [78, 365] on button "Swap" at bounding box center [68, 371] width 82 height 19
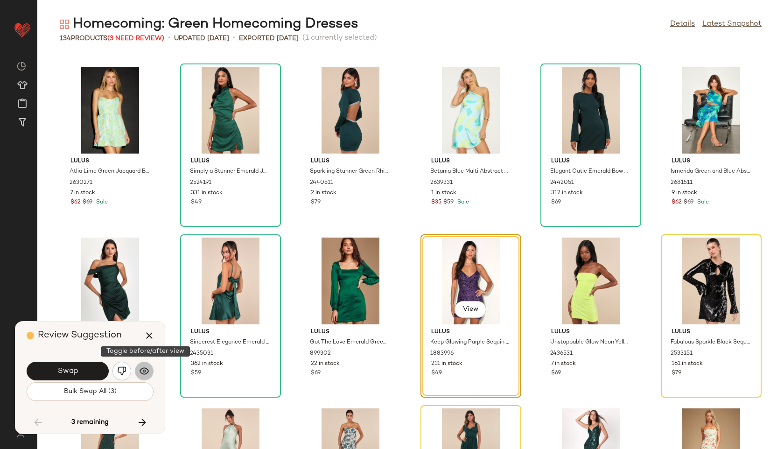
click at [140, 369] on img "button" at bounding box center [143, 370] width 9 height 9
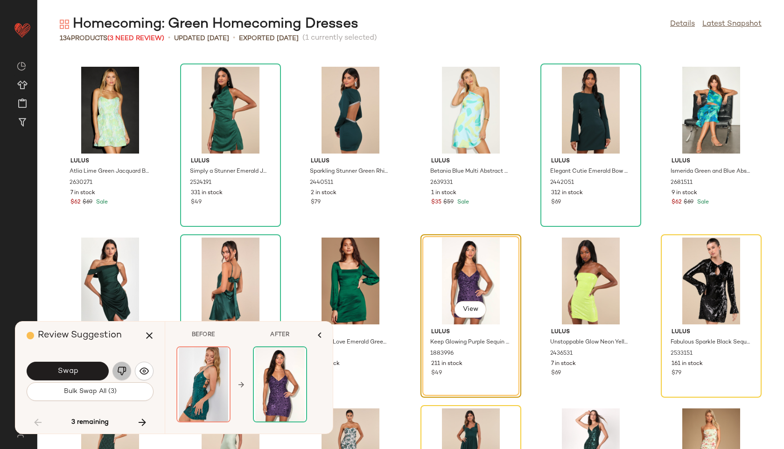
click at [125, 371] on img "button" at bounding box center [121, 370] width 9 height 9
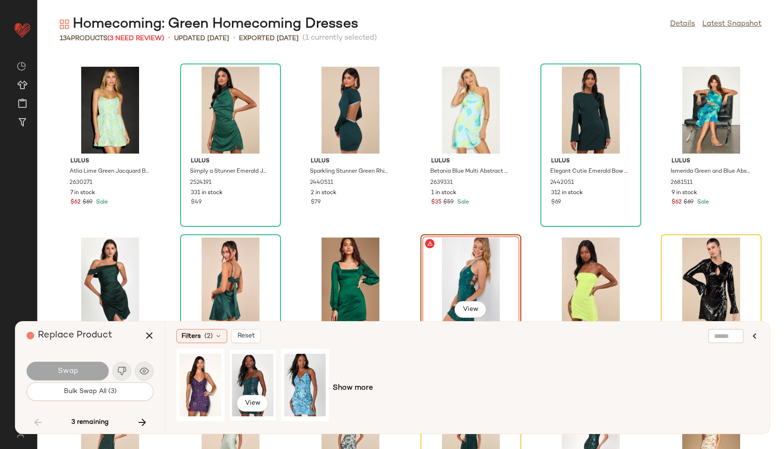
click at [253, 381] on div "View" at bounding box center [253, 385] width 42 height 66
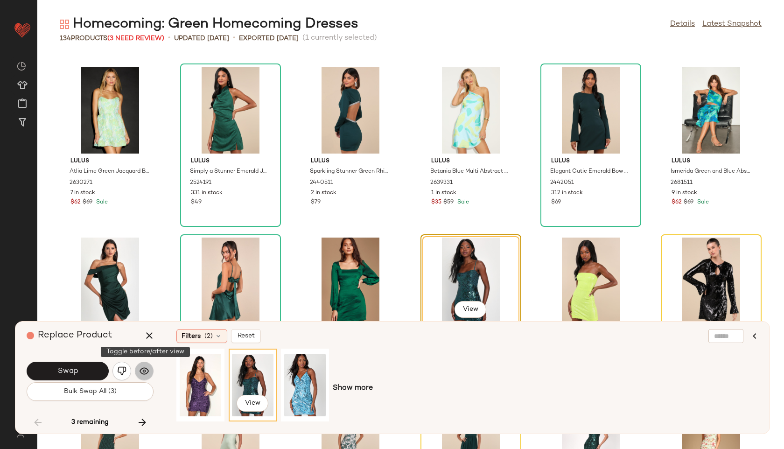
click at [139, 372] on img "button" at bounding box center [143, 370] width 9 height 9
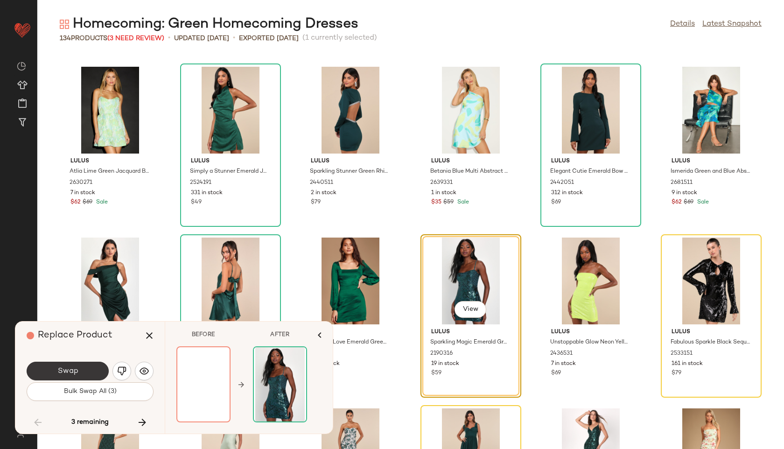
click at [93, 370] on button "Swap" at bounding box center [68, 371] width 82 height 19
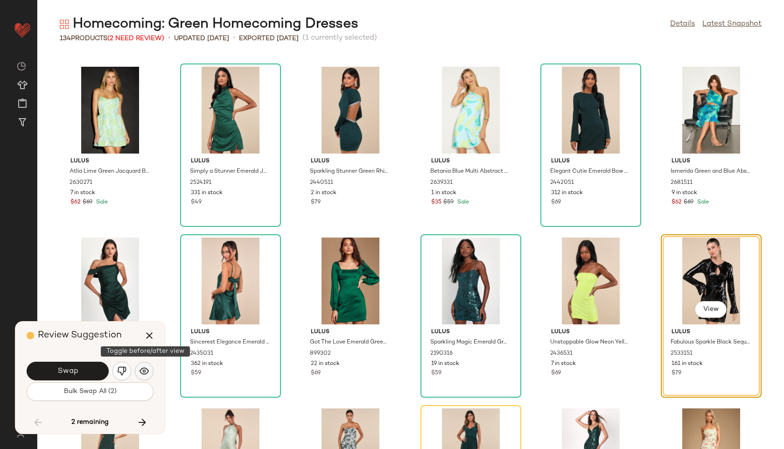
click at [148, 367] on img "button" at bounding box center [143, 370] width 9 height 9
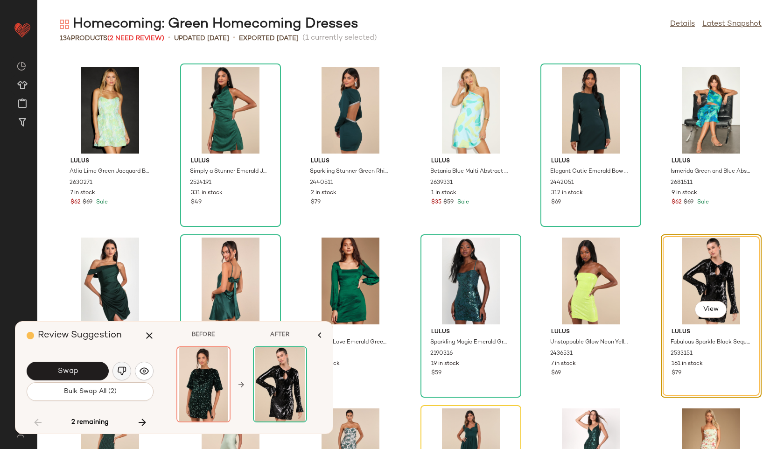
click at [115, 368] on button "button" at bounding box center [121, 371] width 19 height 19
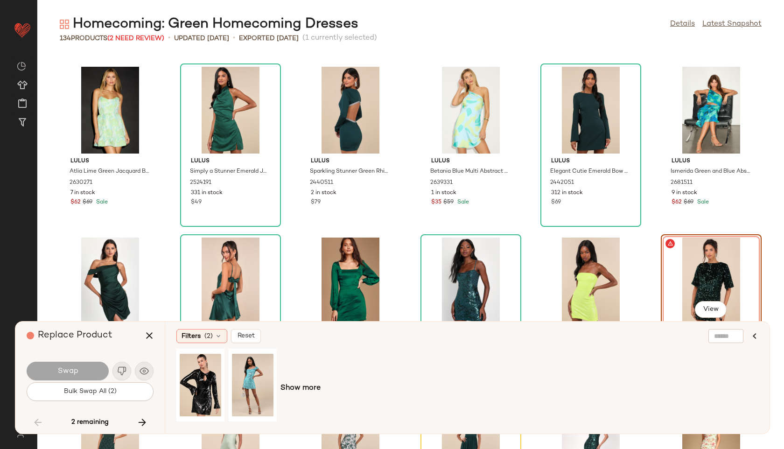
click at [291, 394] on div "Show more" at bounding box center [467, 387] width 582 height 79
click at [298, 387] on span "Show more" at bounding box center [300, 388] width 40 height 11
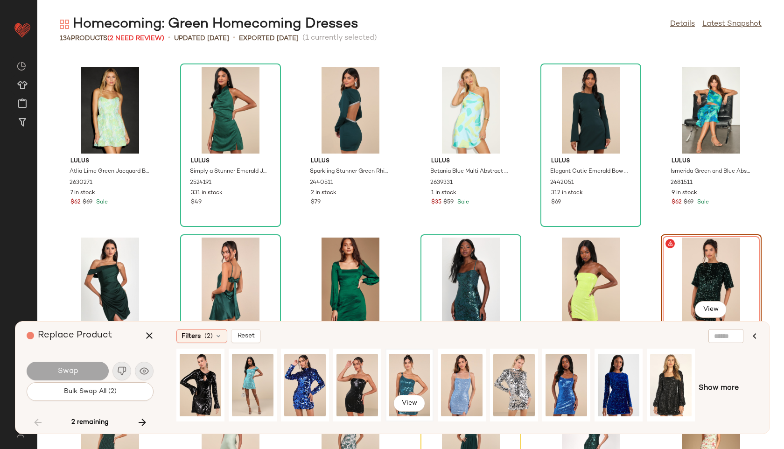
click at [408, 389] on div "View" at bounding box center [410, 385] width 42 height 66
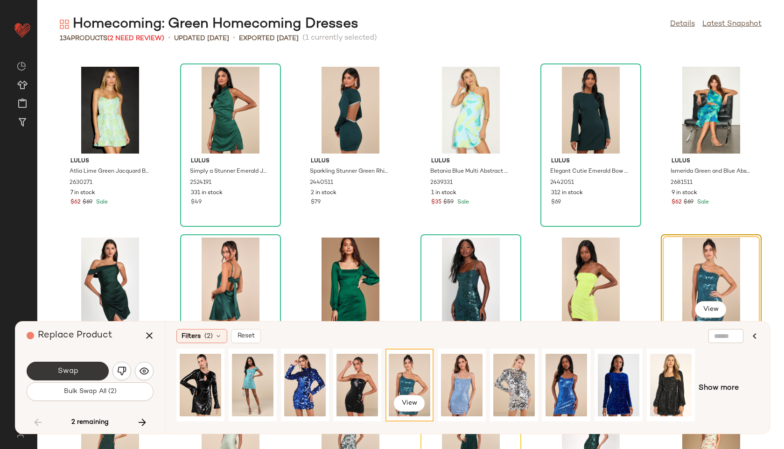
click at [76, 373] on span "Swap" at bounding box center [67, 371] width 21 height 9
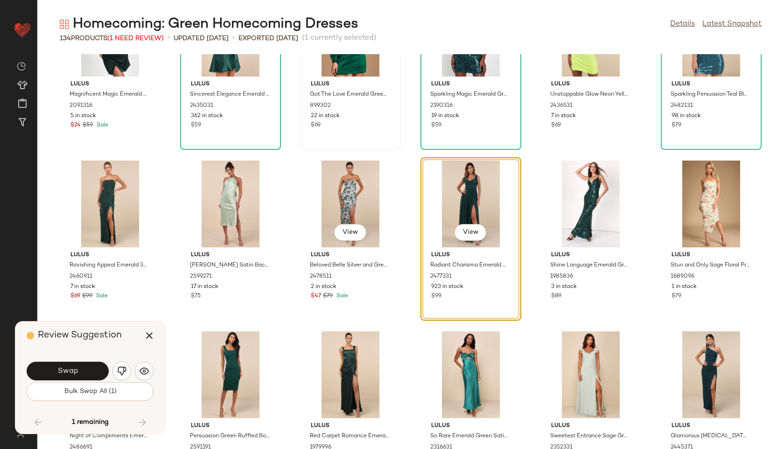
scroll to position [2298, 0]
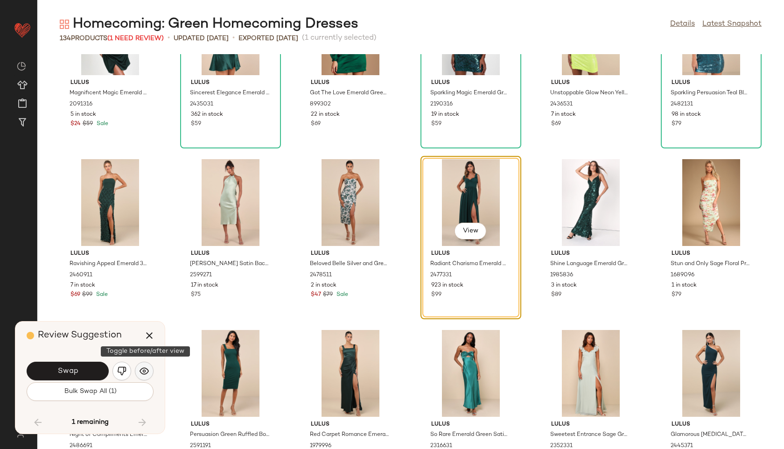
click at [144, 371] on img "button" at bounding box center [143, 370] width 9 height 9
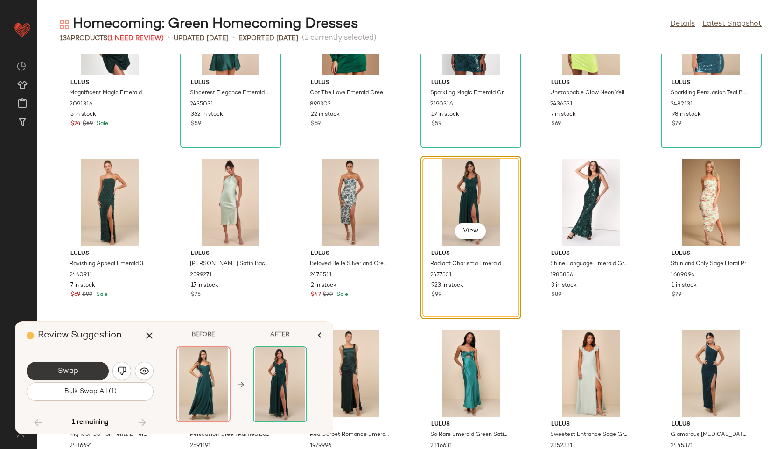
click at [98, 371] on button "Swap" at bounding box center [68, 371] width 82 height 19
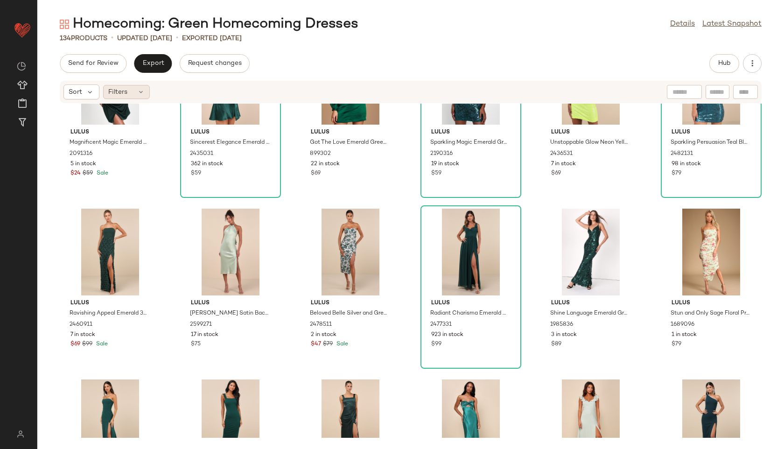
click at [140, 93] on icon at bounding box center [140, 91] width 7 height 7
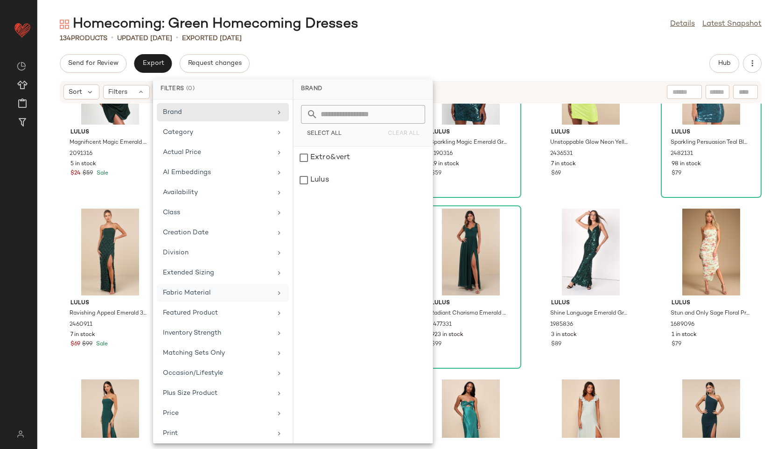
scroll to position [105, 0]
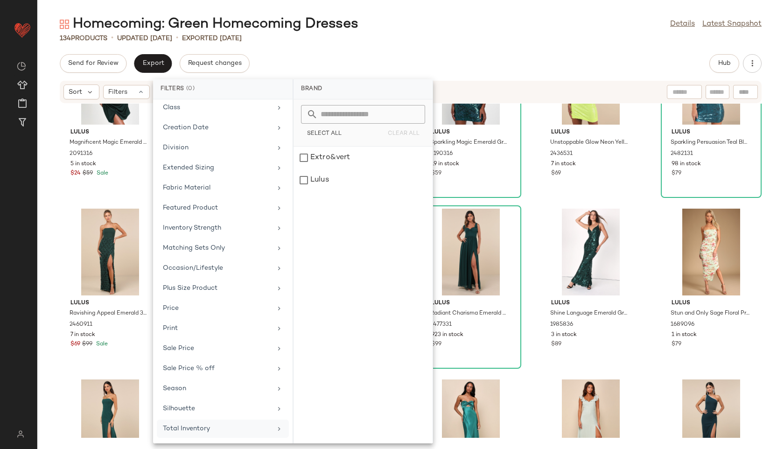
click at [181, 427] on div "Total Inventory" at bounding box center [217, 429] width 109 height 10
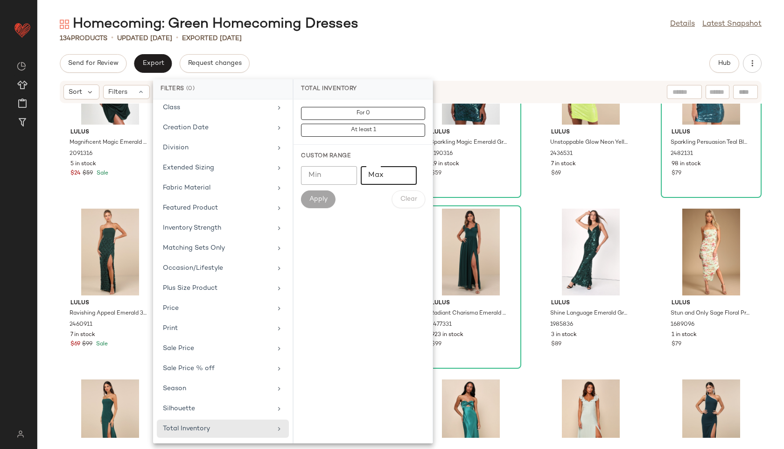
click at [389, 174] on input "Max" at bounding box center [389, 175] width 56 height 19
type input "**"
click at [335, 196] on button "Apply" at bounding box center [318, 199] width 35 height 18
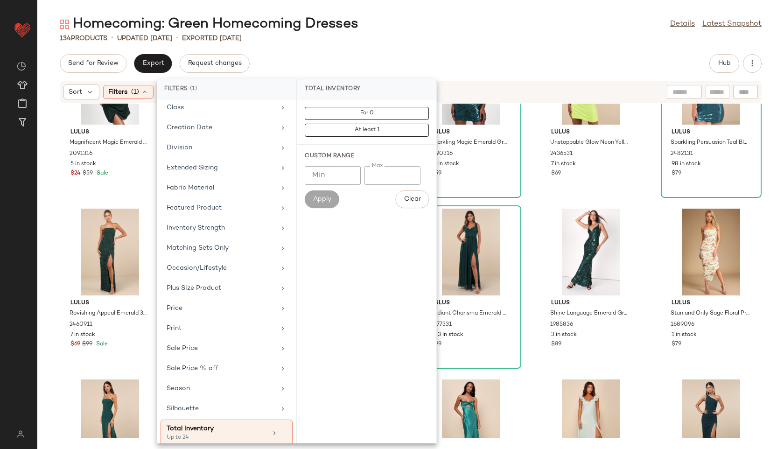
click at [448, 45] on div "Homecoming: Green Homecoming Dresses Details Latest Snapshot 134 Products • upd…" at bounding box center [410, 232] width 746 height 434
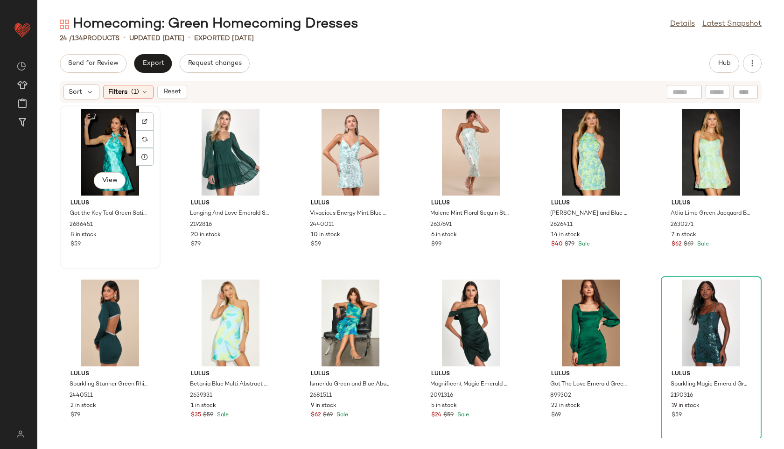
click at [97, 132] on div "View" at bounding box center [110, 152] width 94 height 87
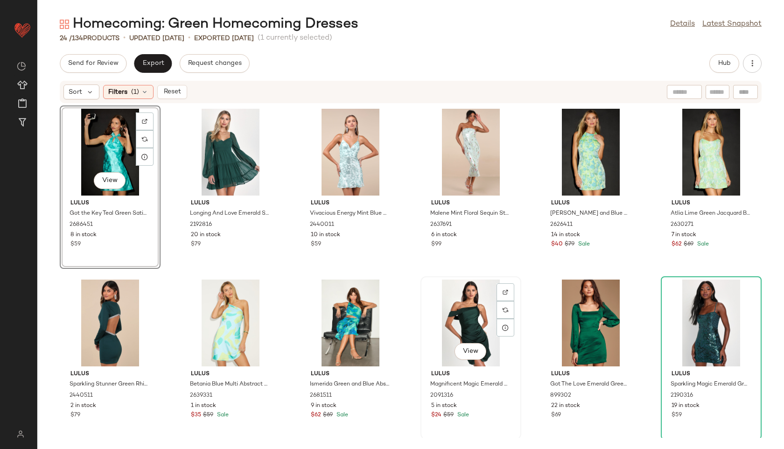
scroll to position [351, 0]
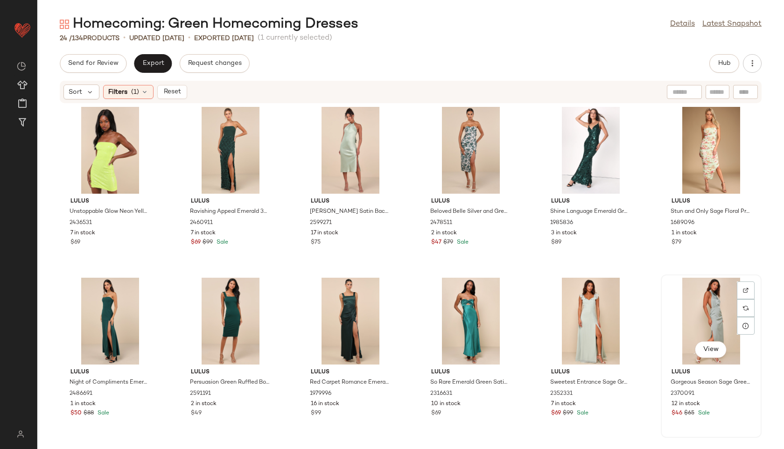
click at [719, 305] on div "View" at bounding box center [711, 321] width 94 height 87
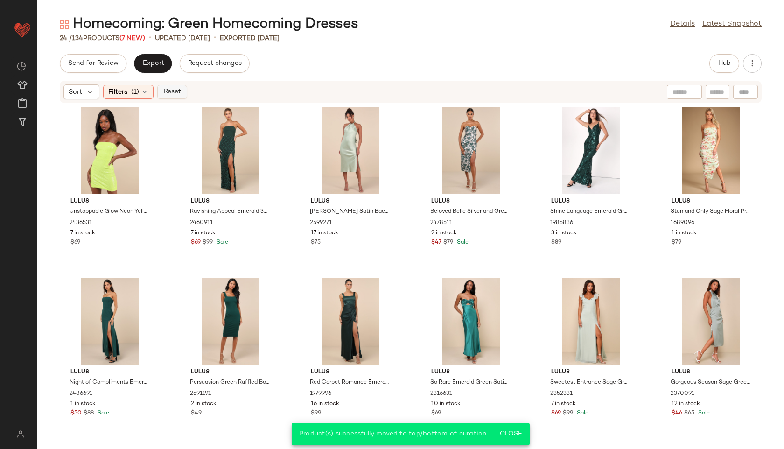
click at [168, 95] on span "Reset" at bounding box center [172, 91] width 18 height 7
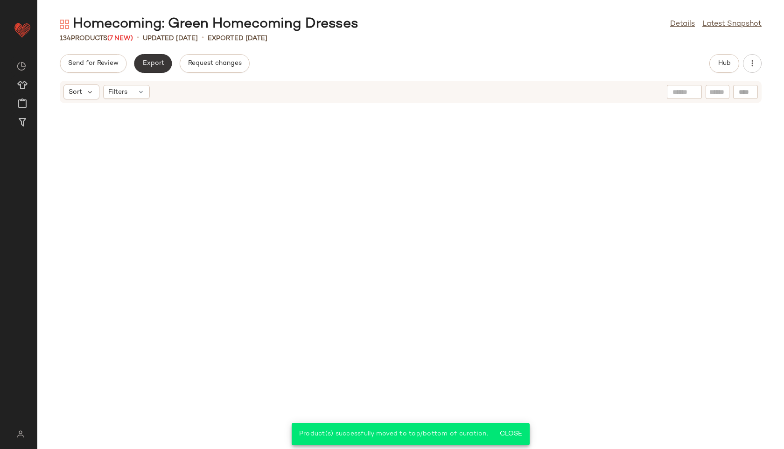
scroll to position [3595, 0]
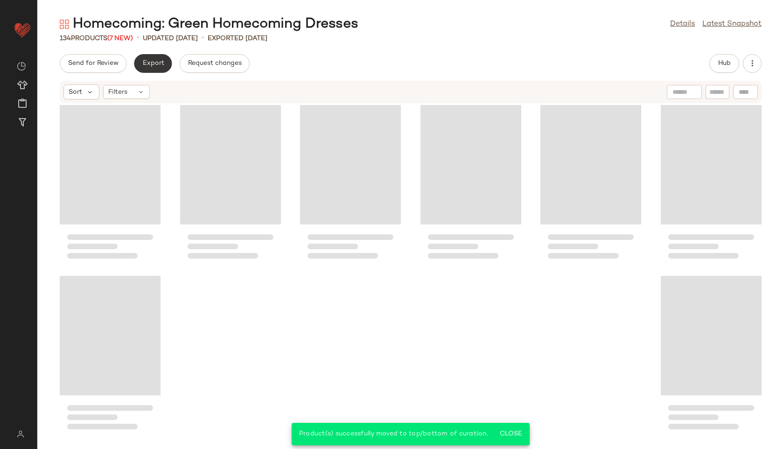
click at [159, 61] on span "Export" at bounding box center [153, 63] width 22 height 7
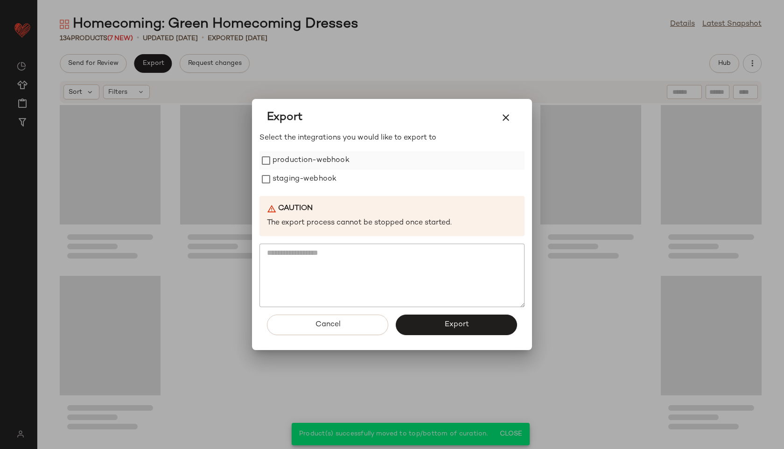
click at [338, 161] on label "production-webhook" at bounding box center [310, 160] width 77 height 19
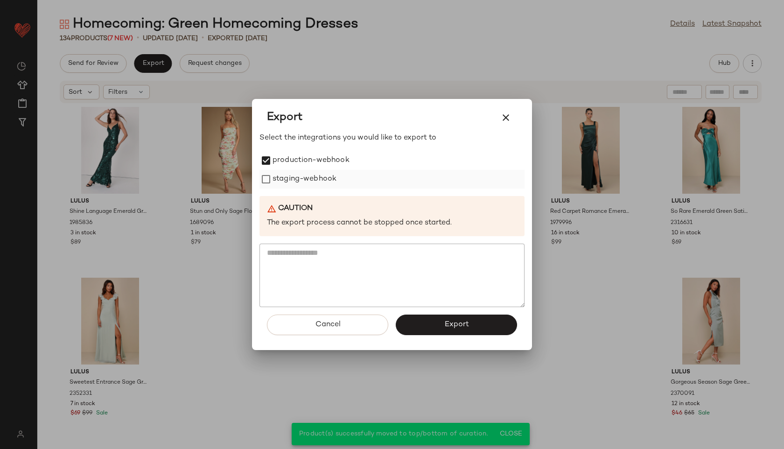
click at [330, 172] on label "staging-webhook" at bounding box center [304, 179] width 64 height 19
click at [446, 329] on button "Export" at bounding box center [456, 324] width 121 height 21
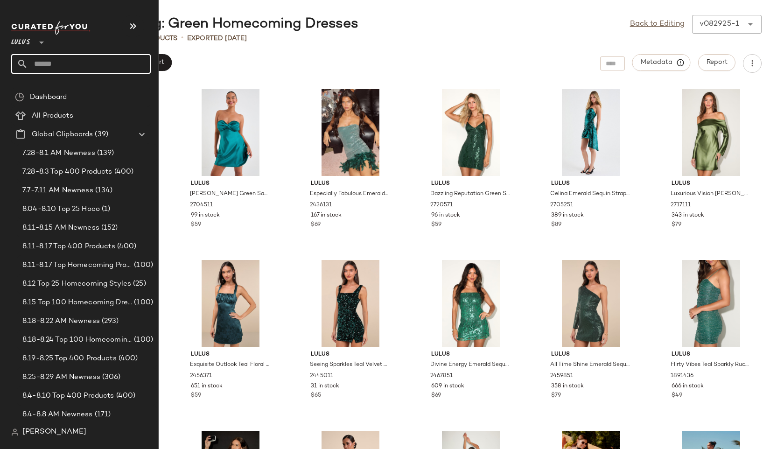
click at [47, 62] on input "text" at bounding box center [89, 64] width 123 height 20
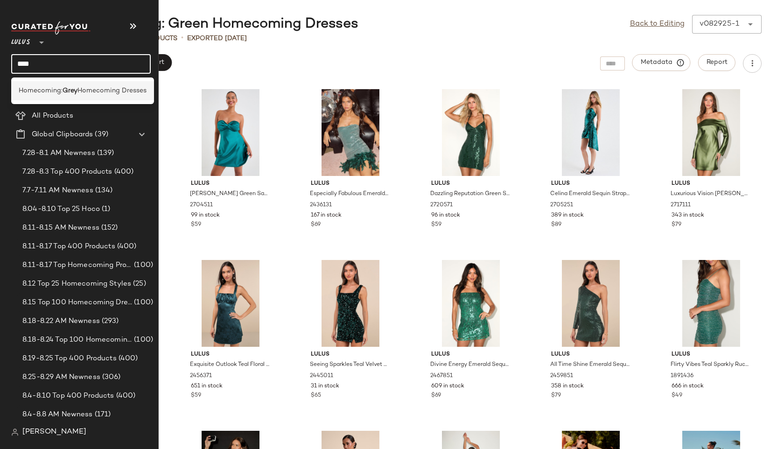
type input "****"
click at [68, 90] on b "Grey" at bounding box center [70, 91] width 15 height 10
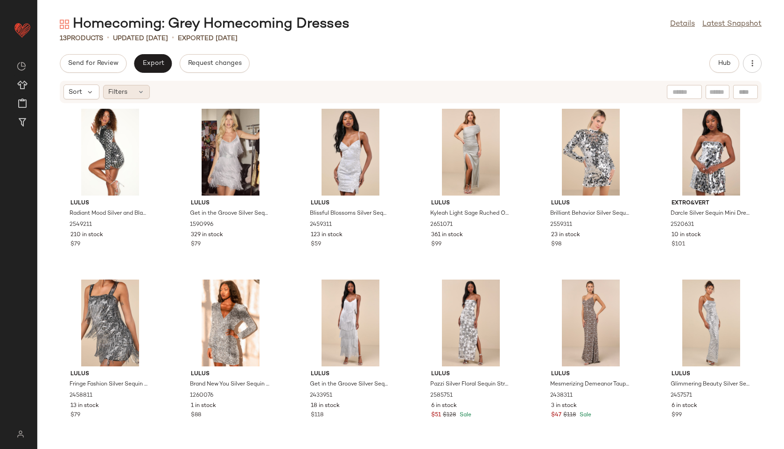
click at [132, 90] on div "Filters" at bounding box center [126, 92] width 47 height 14
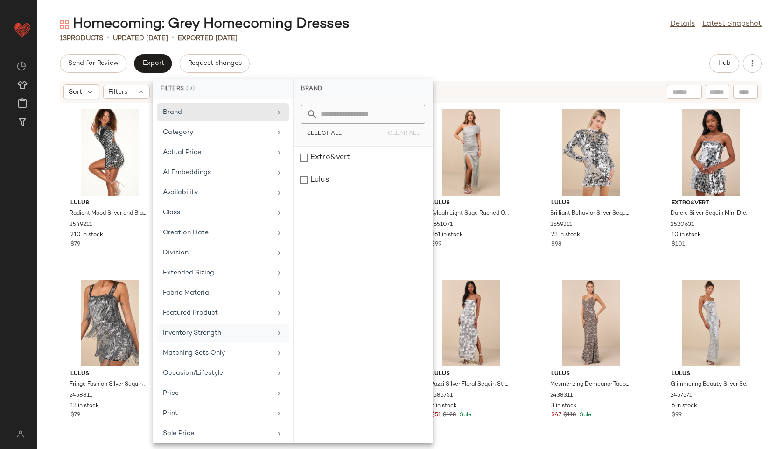
scroll to position [85, 0]
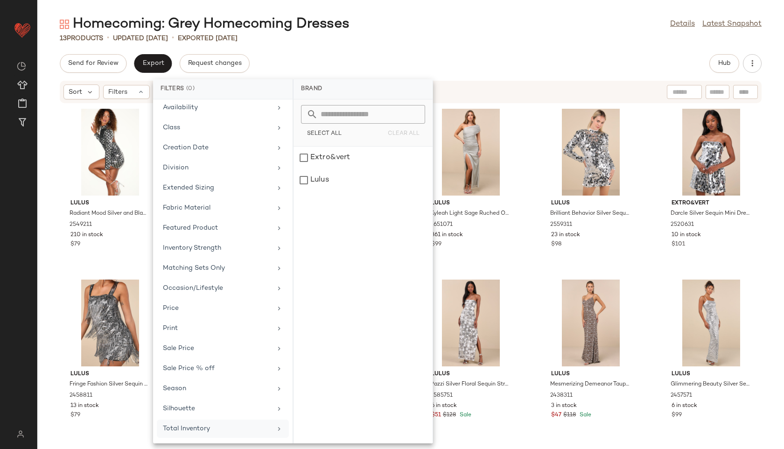
click at [211, 429] on div "Total Inventory" at bounding box center [217, 429] width 109 height 10
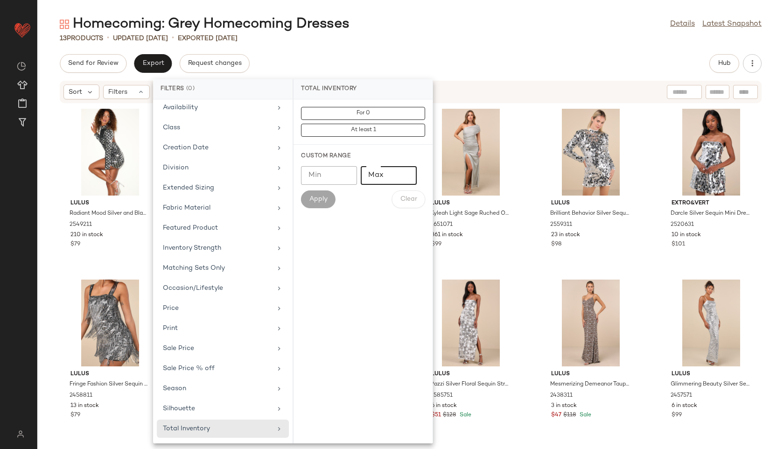
click at [380, 178] on input "Max" at bounding box center [389, 175] width 56 height 19
type input "**"
click at [322, 195] on span "Apply" at bounding box center [318, 198] width 19 height 7
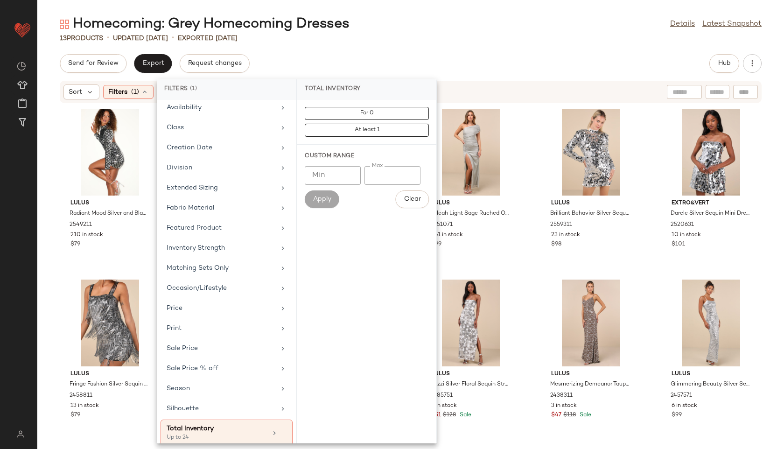
click at [382, 54] on div "Send for Review Export Request changes Hub" at bounding box center [411, 63] width 702 height 19
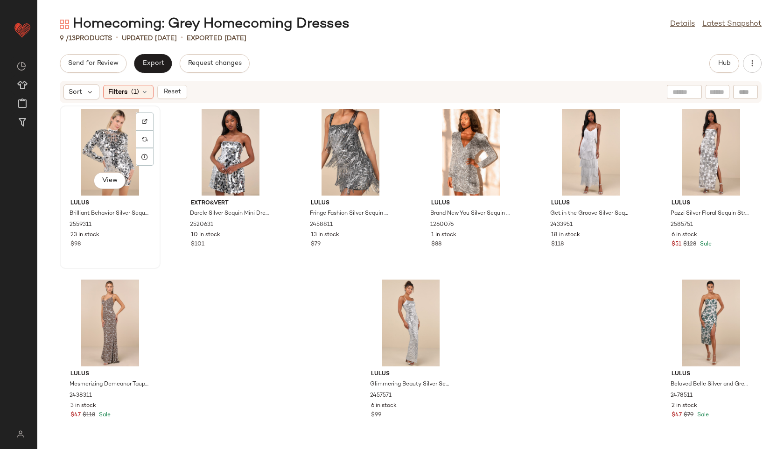
click at [116, 146] on div "View" at bounding box center [110, 152] width 94 height 87
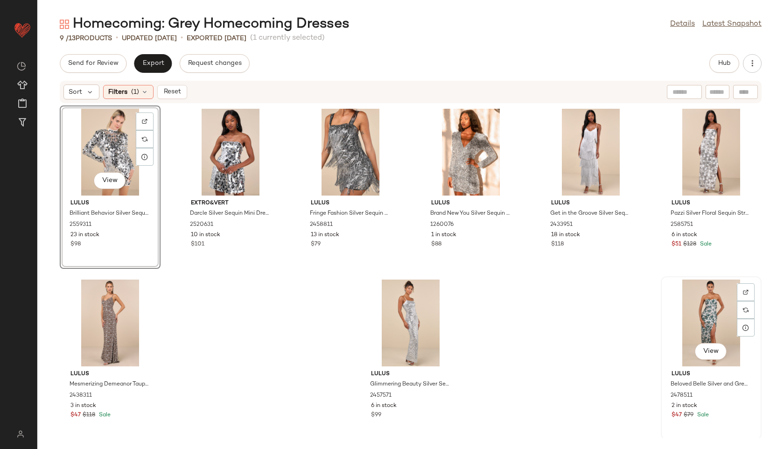
click at [694, 311] on div "View" at bounding box center [711, 322] width 94 height 87
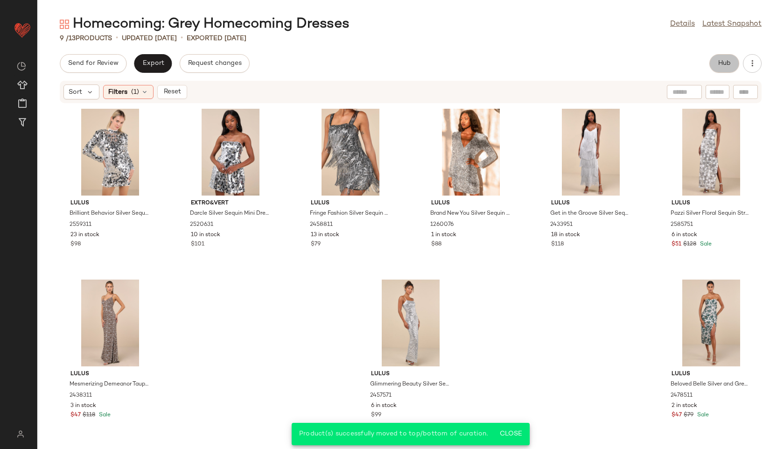
click at [725, 58] on button "Hub" at bounding box center [724, 63] width 30 height 19
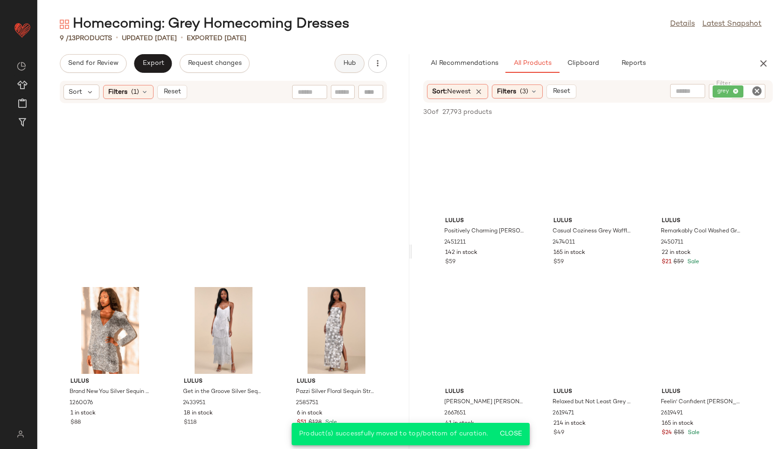
scroll to position [180, 0]
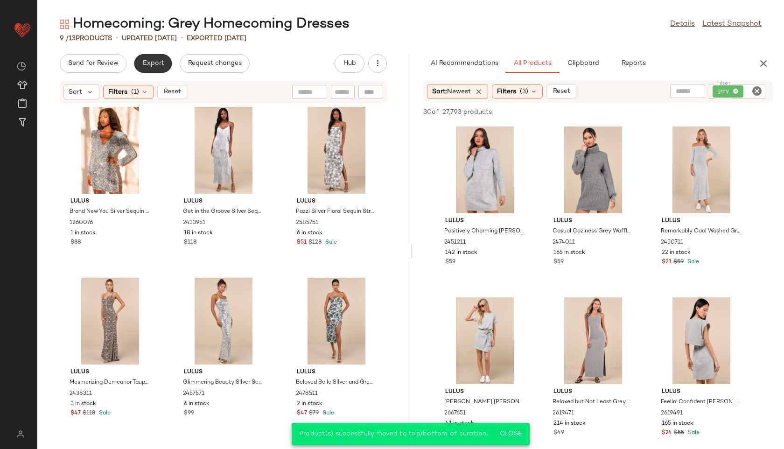
click at [145, 69] on button "Export" at bounding box center [153, 63] width 38 height 19
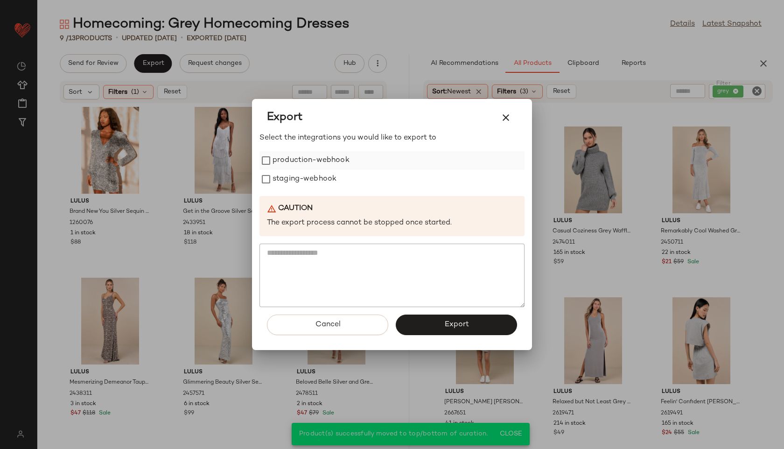
click at [326, 164] on label "production-webhook" at bounding box center [310, 160] width 77 height 19
click at [318, 177] on label "staging-webhook" at bounding box center [304, 179] width 64 height 19
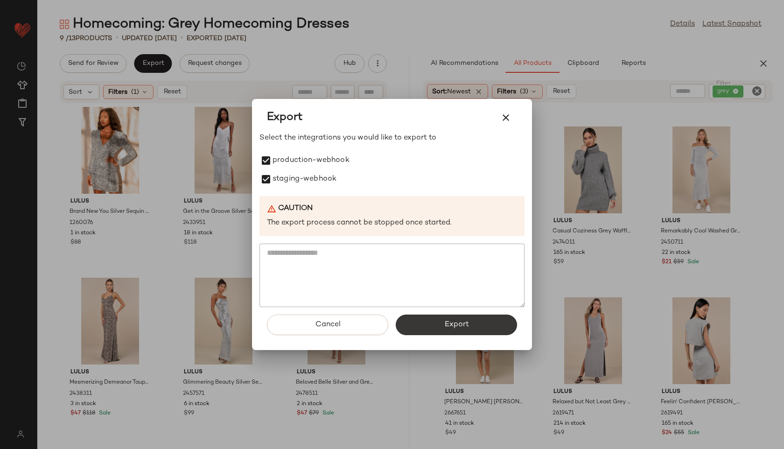
click at [447, 325] on span "Export" at bounding box center [456, 324] width 25 height 9
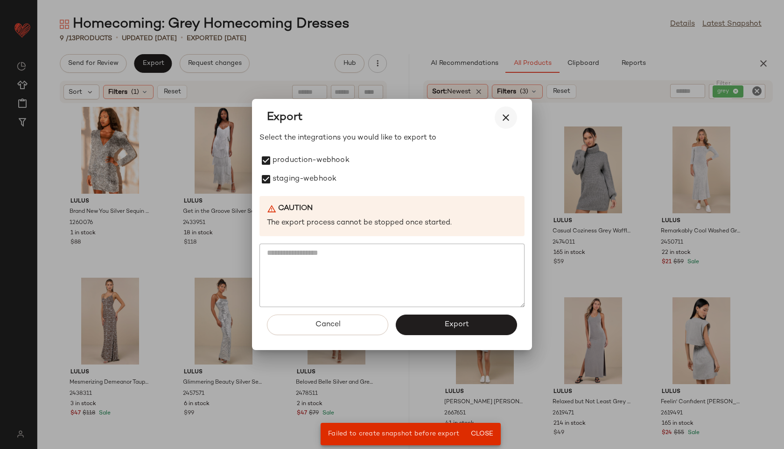
click at [506, 118] on icon "button" at bounding box center [505, 117] width 11 height 11
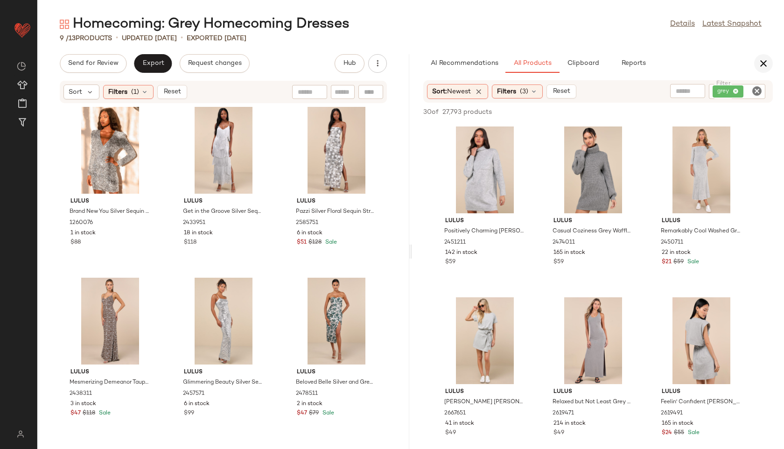
click at [770, 59] on button "button" at bounding box center [763, 63] width 19 height 19
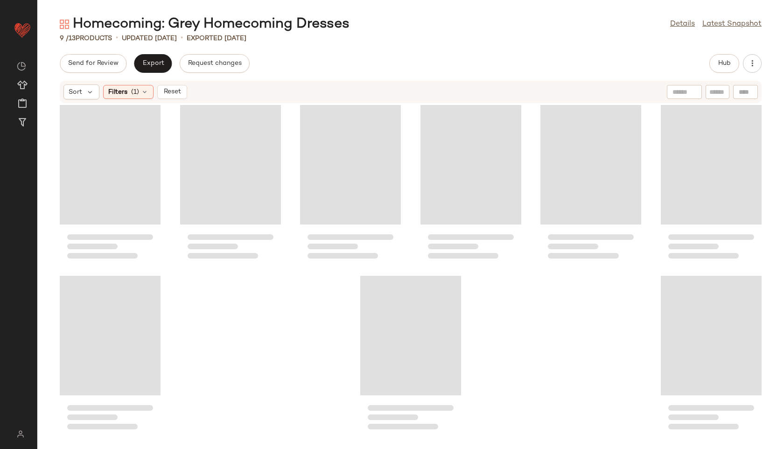
scroll to position [2, 0]
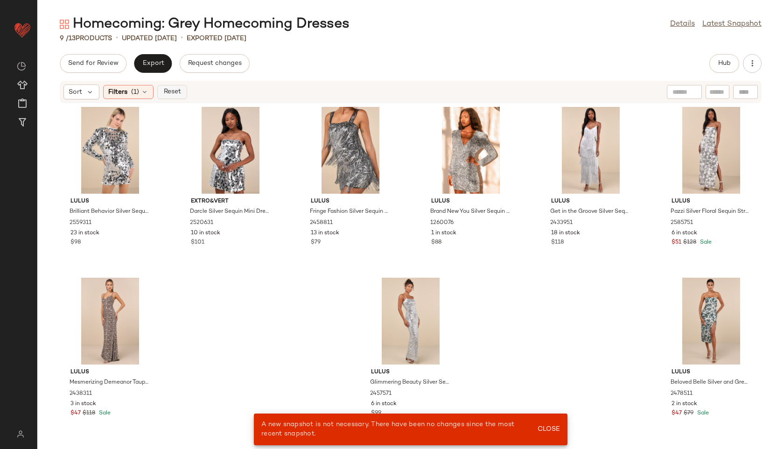
click at [171, 89] on span "Reset" at bounding box center [172, 91] width 18 height 7
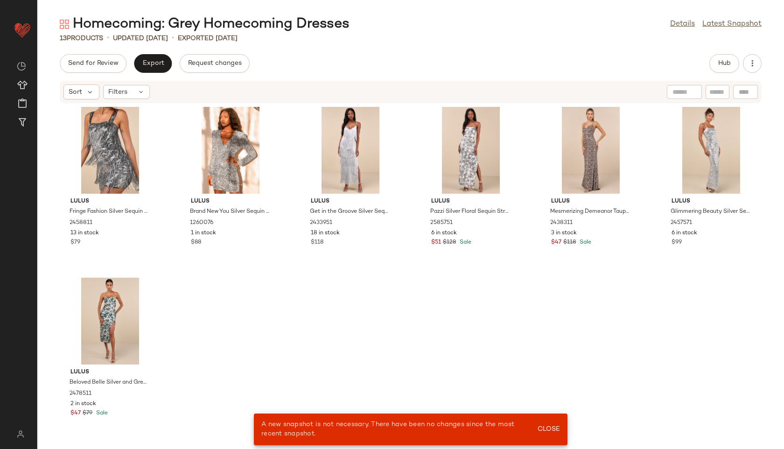
scroll to position [0, 0]
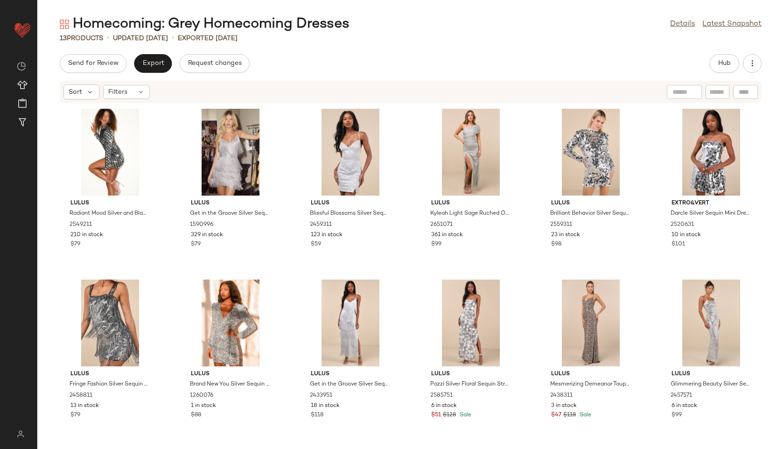
click at [495, 55] on div "Send for Review Export Request changes Hub" at bounding box center [411, 63] width 702 height 19
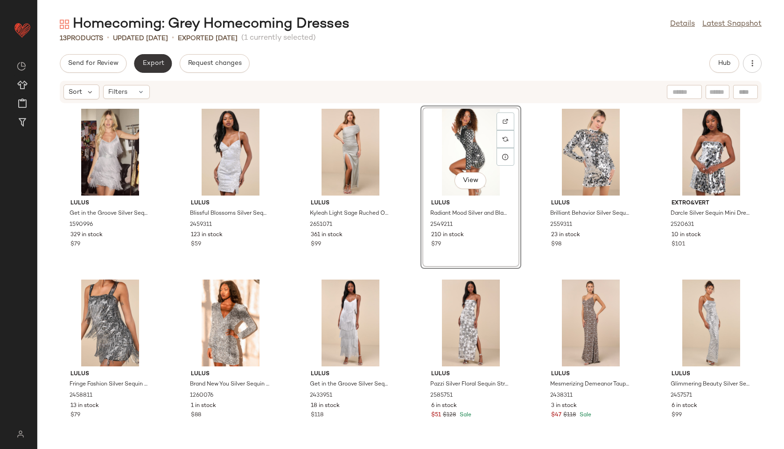
click at [149, 61] on span "Export" at bounding box center [153, 63] width 22 height 7
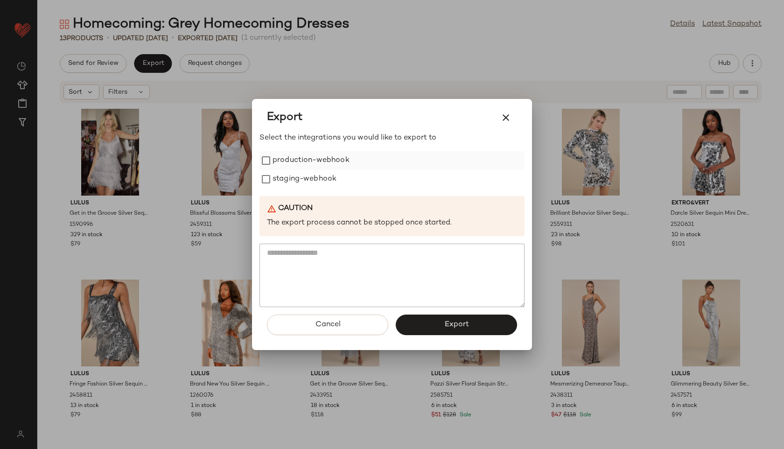
click at [321, 164] on label "production-webhook" at bounding box center [310, 160] width 77 height 19
click at [320, 176] on label "staging-webhook" at bounding box center [304, 179] width 64 height 19
click at [435, 328] on button "Export" at bounding box center [456, 324] width 121 height 21
